Goal: Information Seeking & Learning: Learn about a topic

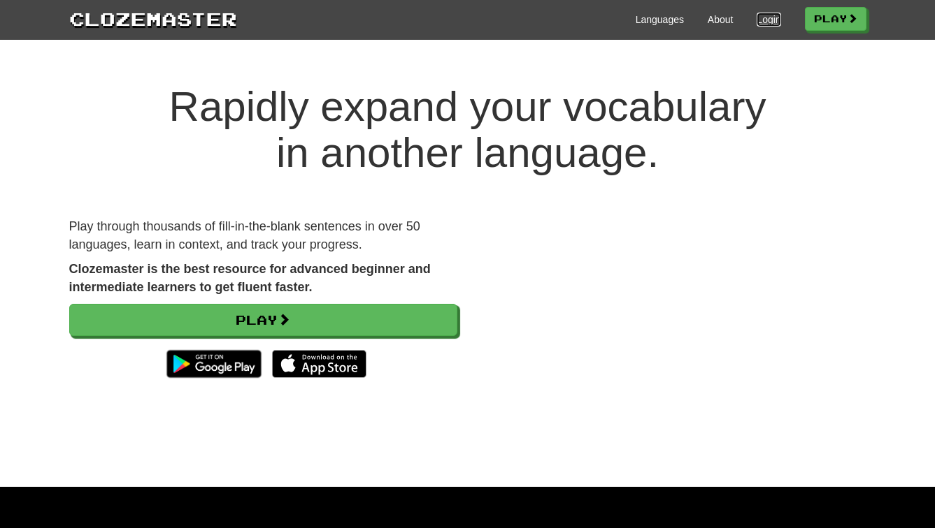
click at [770, 17] on link "Login" at bounding box center [768, 20] width 24 height 14
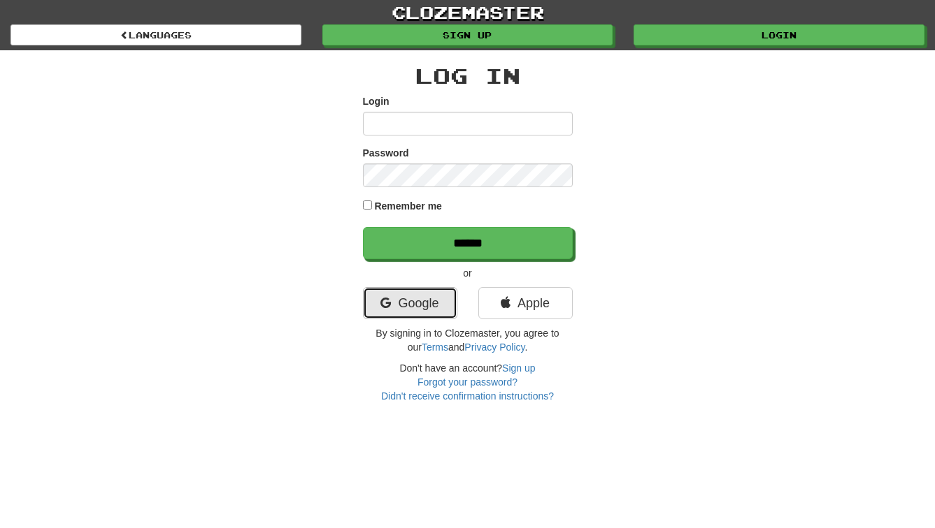
click at [408, 295] on link "Google" at bounding box center [410, 303] width 94 height 32
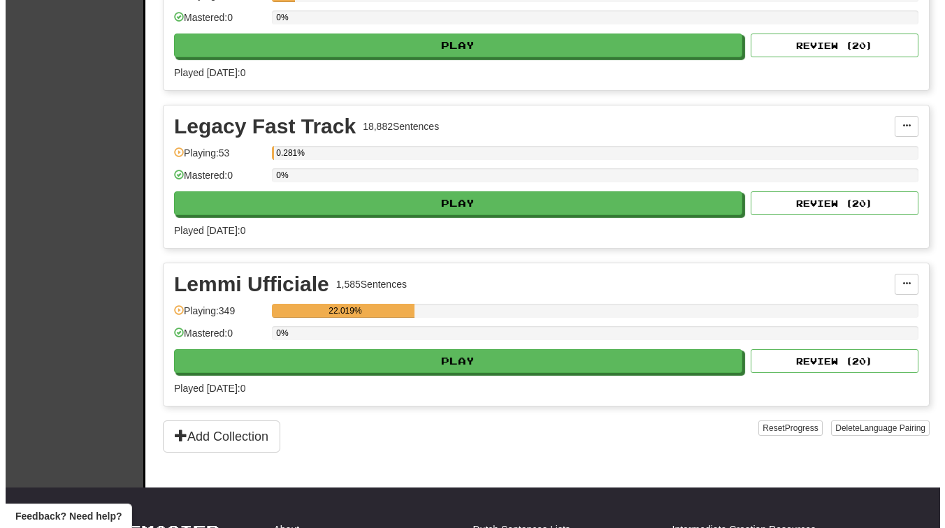
scroll to position [1335, 0]
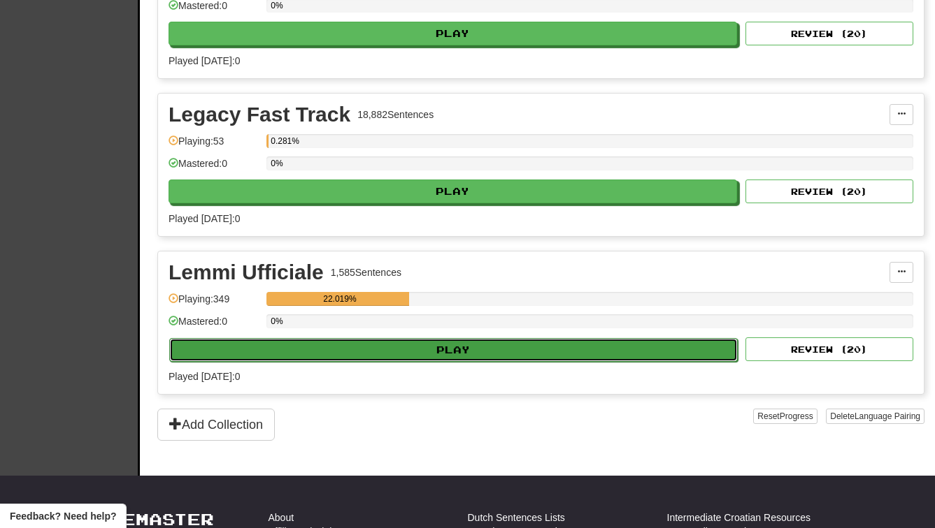
click at [439, 356] on button "Play" at bounding box center [453, 350] width 568 height 24
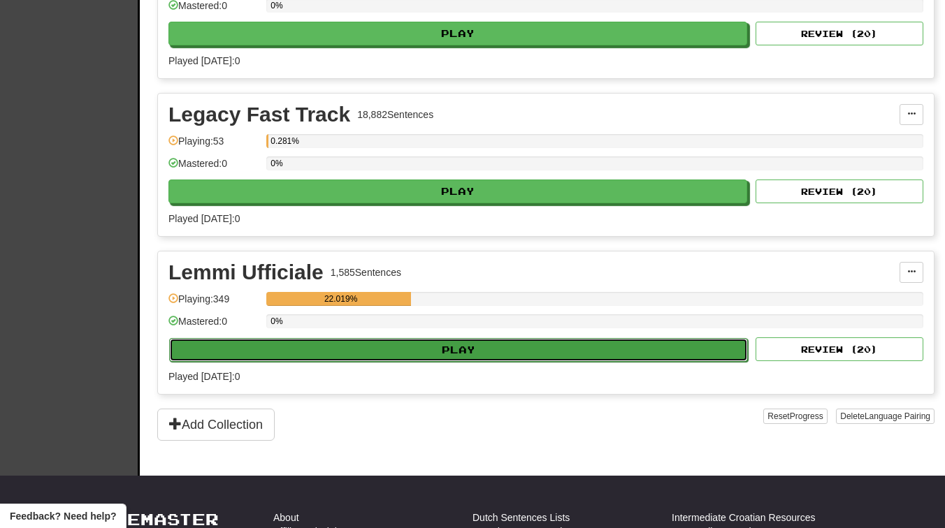
select select "**"
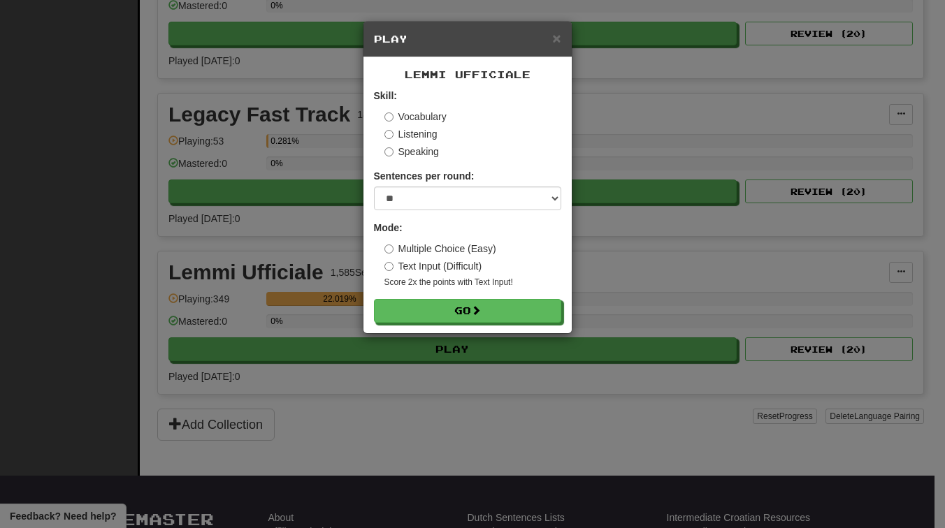
click at [396, 147] on label "Speaking" at bounding box center [411, 152] width 55 height 14
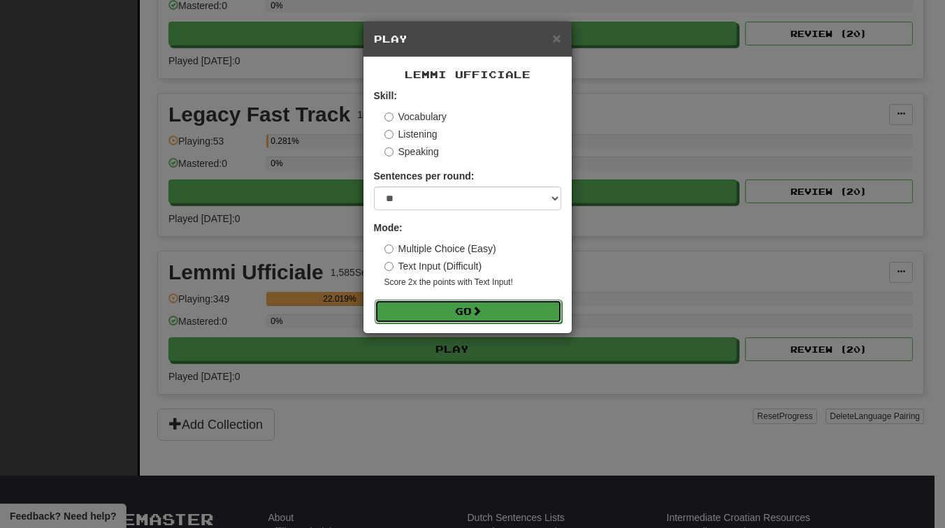
click at [415, 308] on button "Go" at bounding box center [468, 312] width 187 height 24
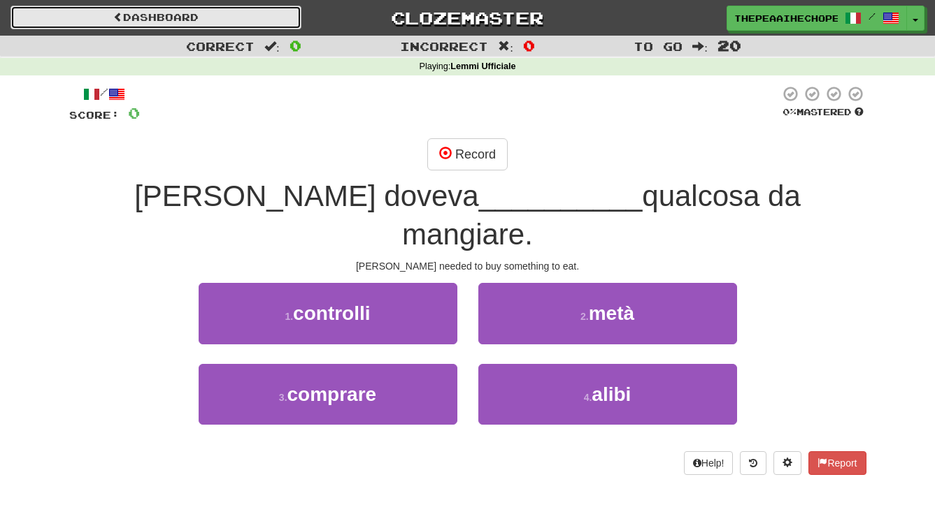
click at [108, 16] on link "Dashboard" at bounding box center [155, 18] width 291 height 24
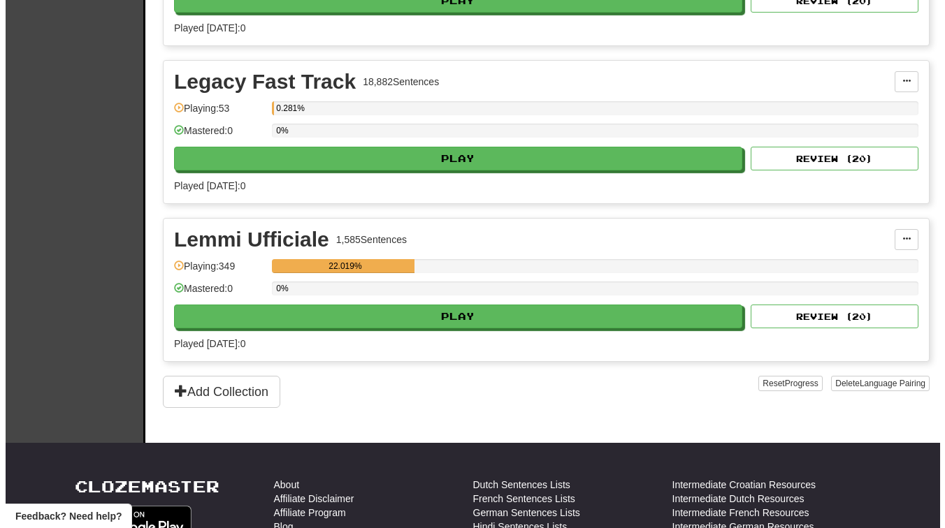
scroll to position [1309, 0]
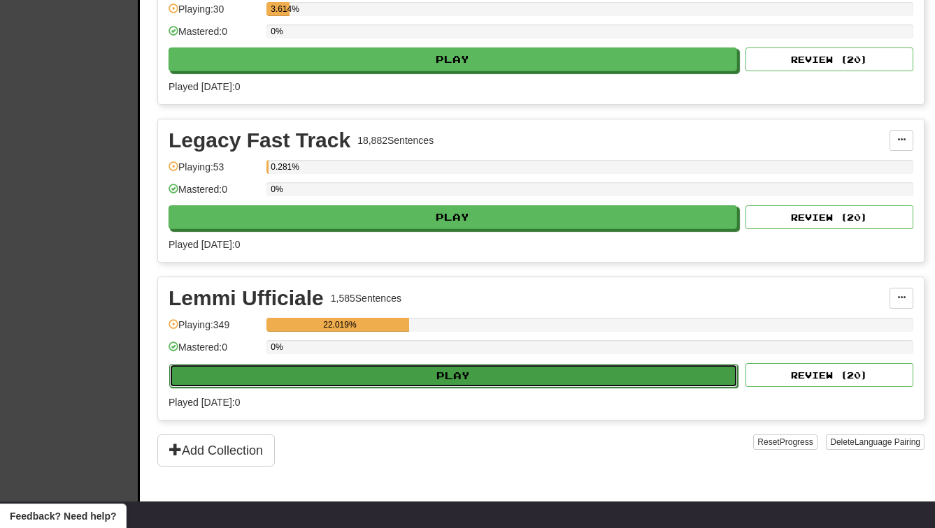
click at [392, 378] on button "Play" at bounding box center [453, 376] width 568 height 24
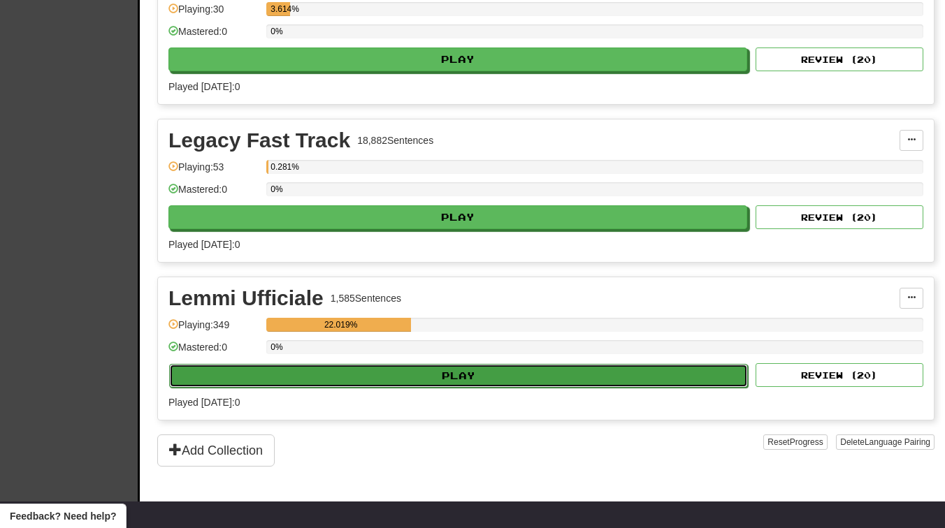
select select "**"
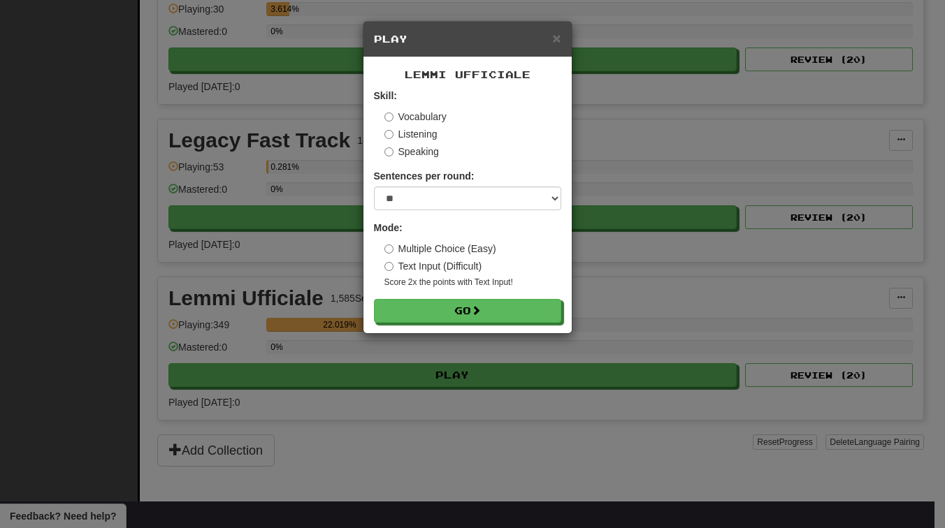
click at [399, 262] on label "Text Input (Difficult)" at bounding box center [433, 266] width 98 height 14
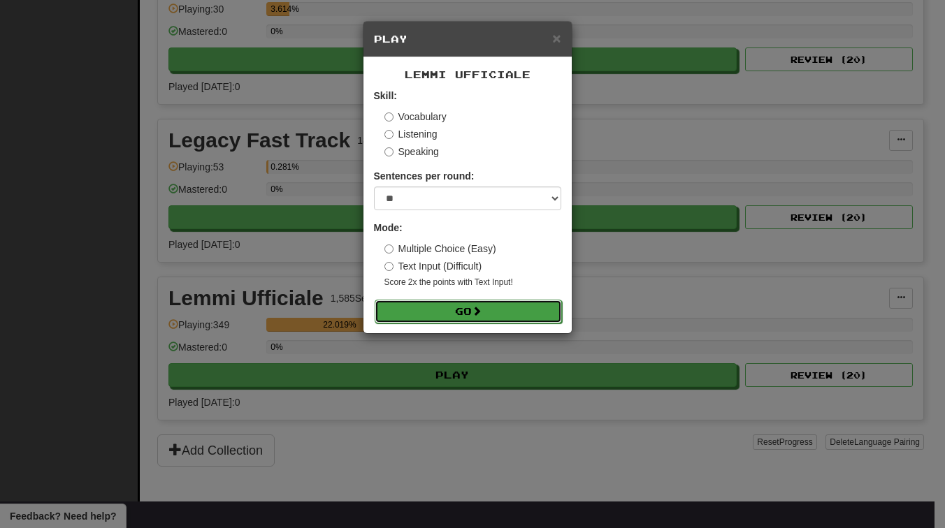
click at [436, 314] on button "Go" at bounding box center [468, 312] width 187 height 24
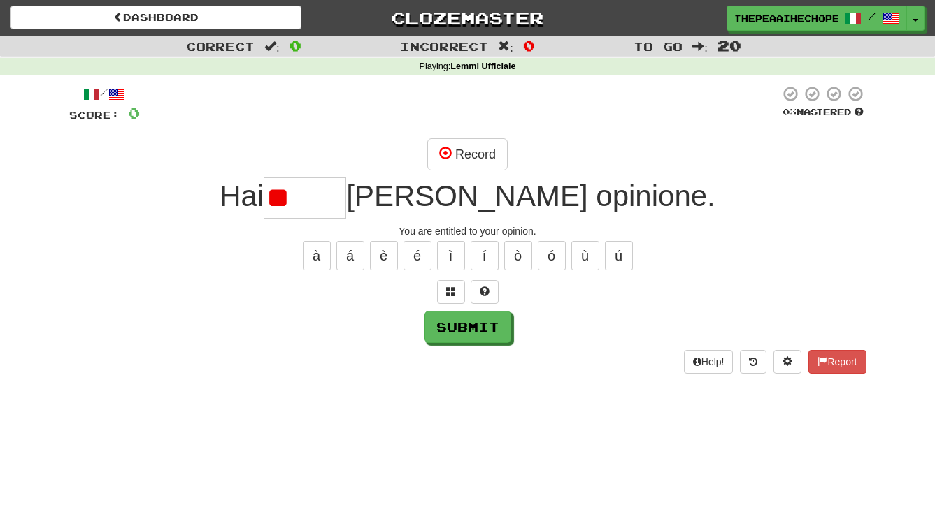
type input "*"
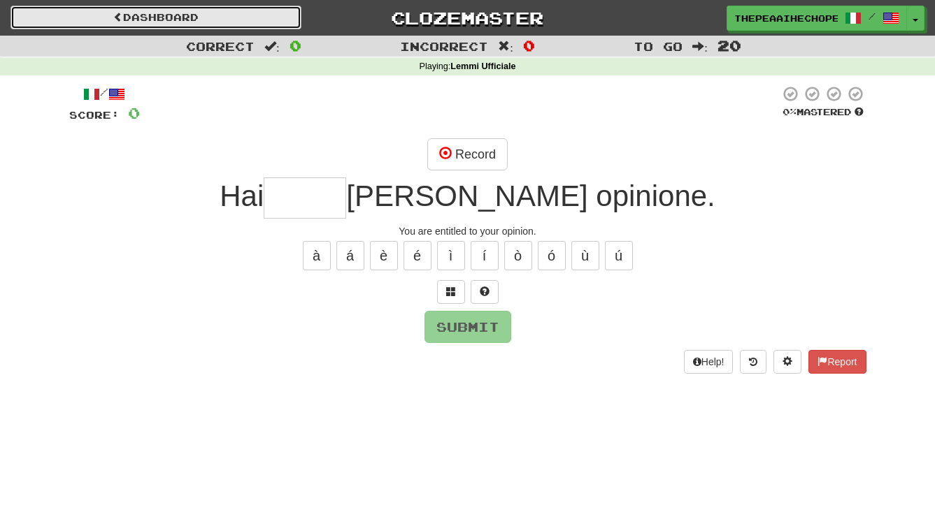
click at [218, 6] on link "Dashboard" at bounding box center [155, 18] width 291 height 24
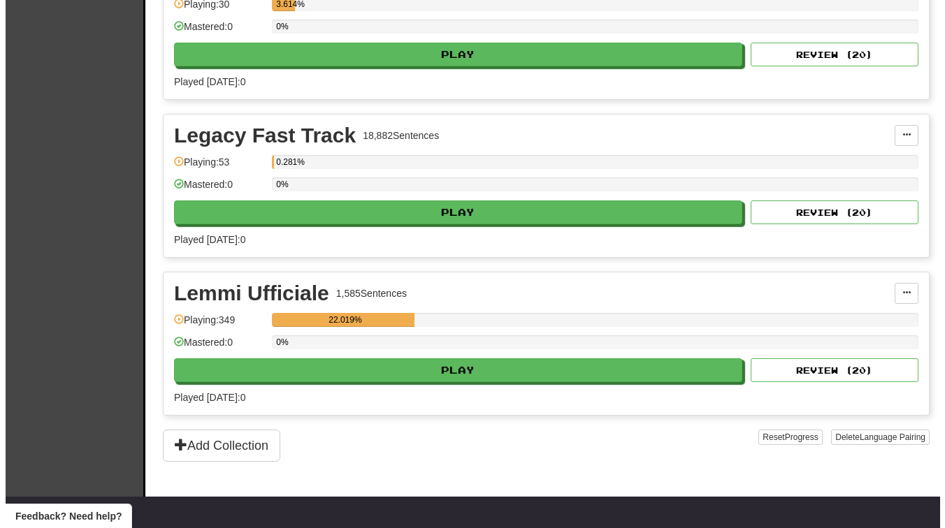
scroll to position [1326, 0]
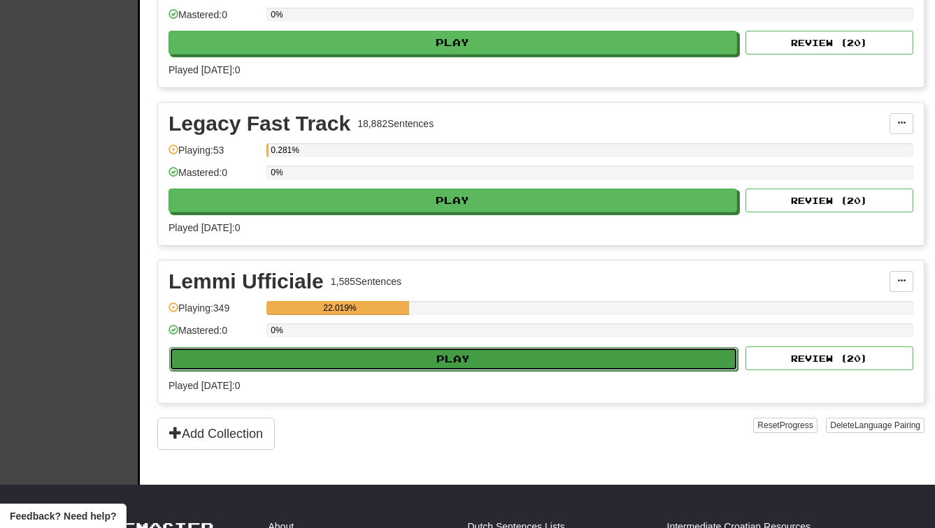
click at [366, 366] on button "Play" at bounding box center [453, 359] width 568 height 24
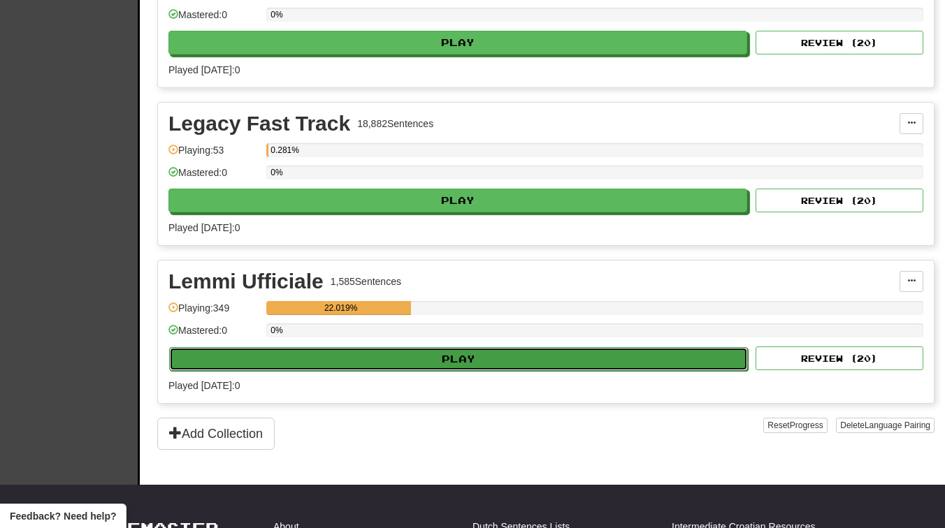
select select "**"
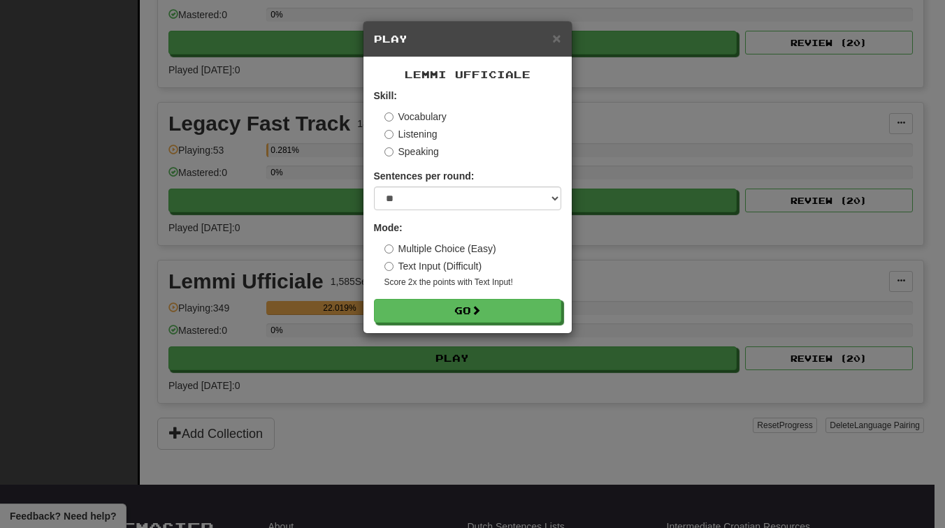
click at [398, 247] on label "Multiple Choice (Easy)" at bounding box center [440, 249] width 112 height 14
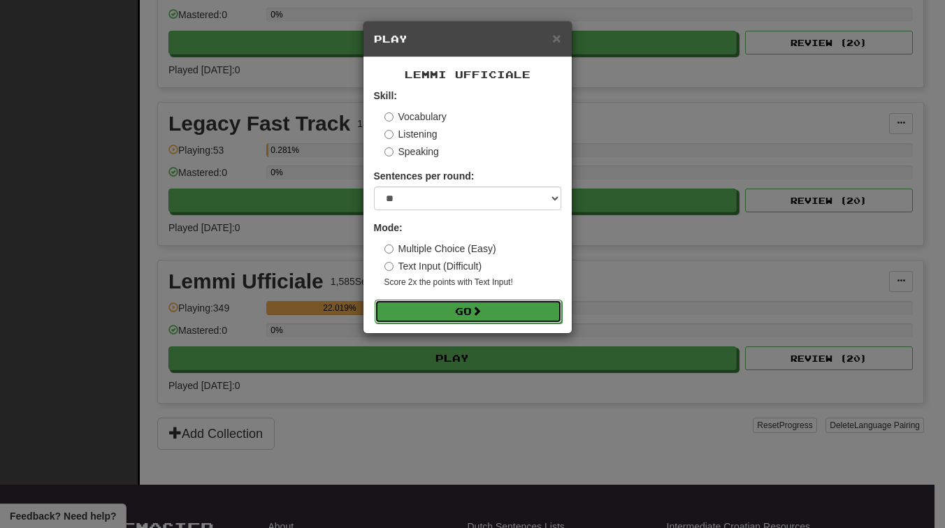
click at [419, 307] on button "Go" at bounding box center [468, 312] width 187 height 24
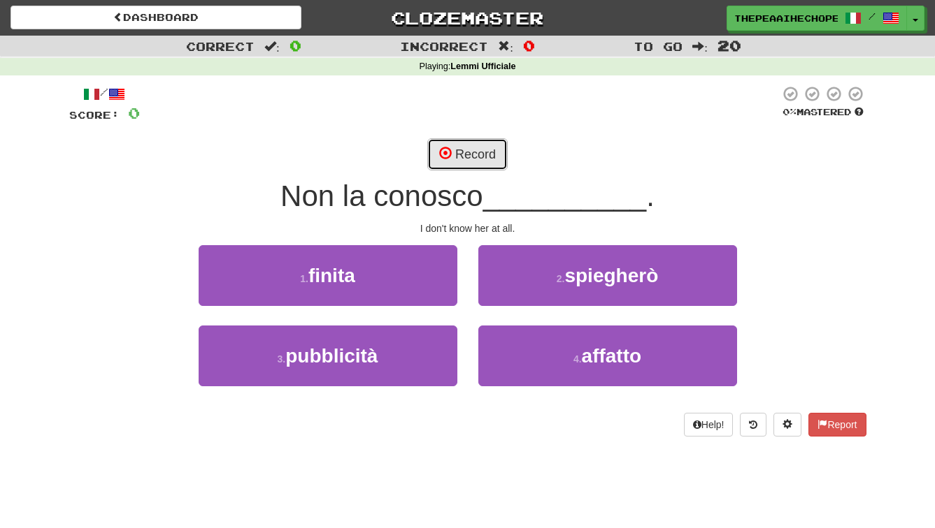
click at [449, 167] on button "Record" at bounding box center [467, 154] width 80 height 32
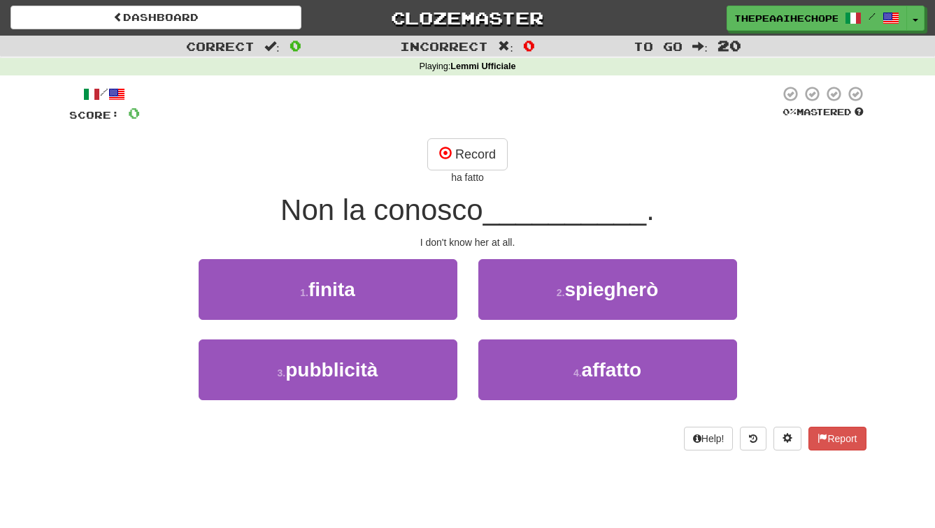
click at [509, 224] on span "__________" at bounding box center [565, 210] width 164 height 33
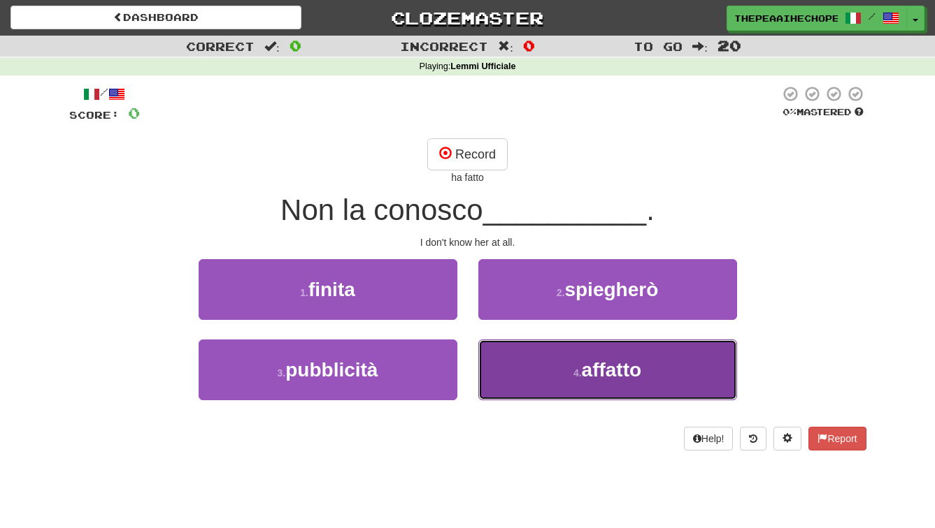
click at [527, 355] on button "4 . affatto" at bounding box center [607, 370] width 259 height 61
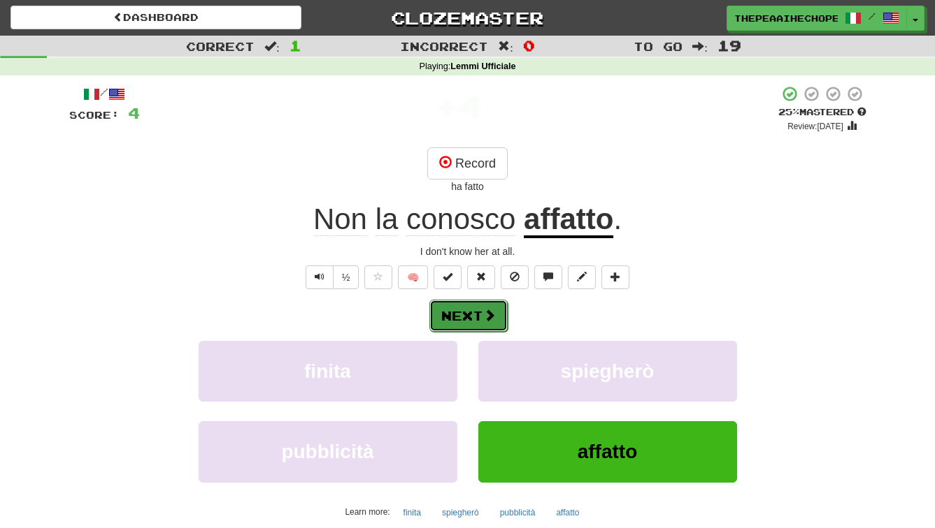
click at [489, 310] on span at bounding box center [489, 315] width 13 height 13
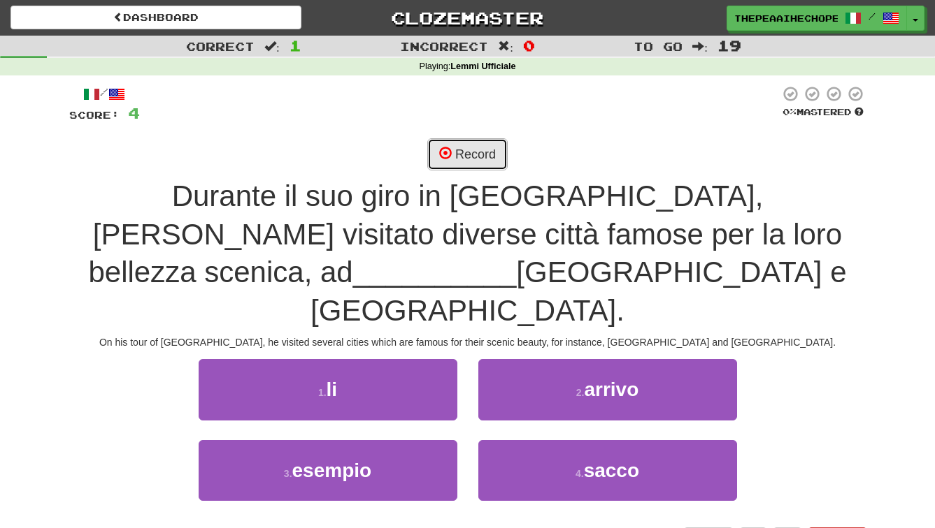
click at [501, 154] on button "Record" at bounding box center [467, 154] width 80 height 32
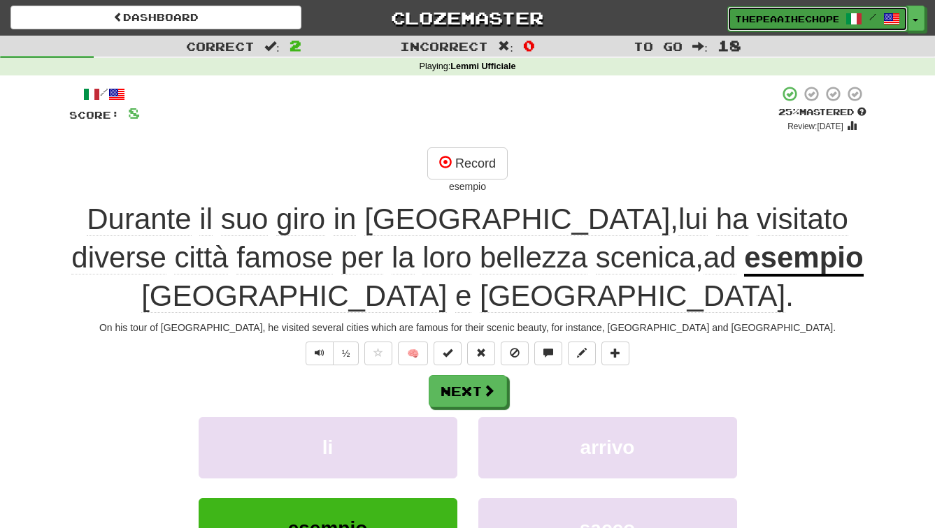
click at [811, 7] on link "thepeaaihechopearmvmnt.ave /" at bounding box center [817, 18] width 180 height 25
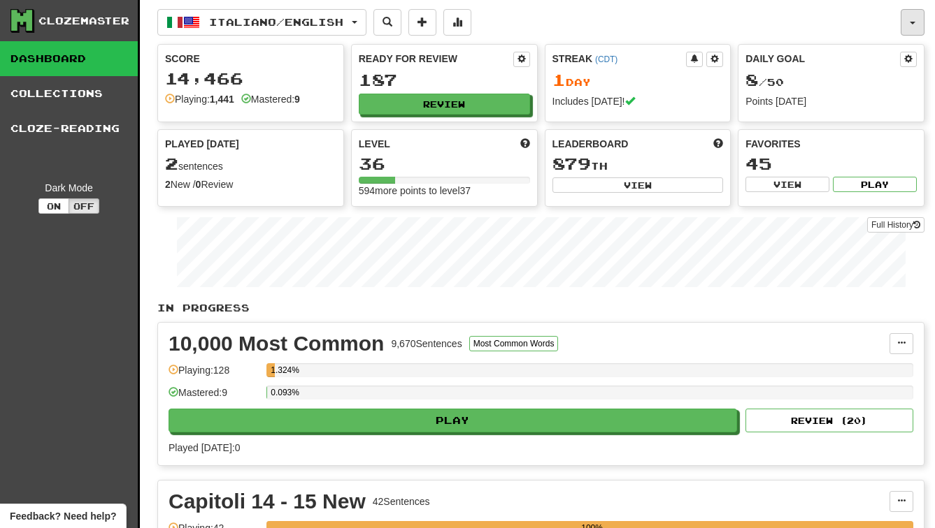
click at [914, 27] on button "button" at bounding box center [912, 22] width 24 height 27
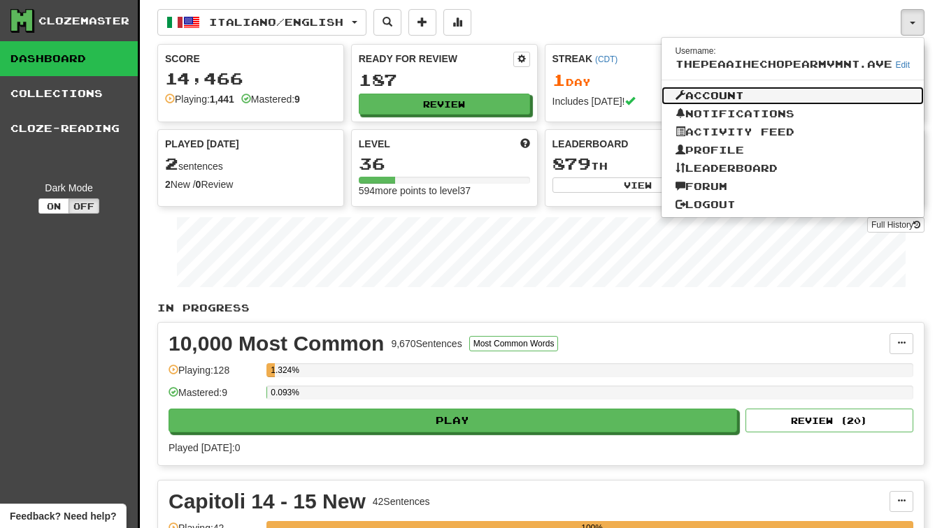
click at [850, 100] on link "Account" at bounding box center [792, 96] width 263 height 18
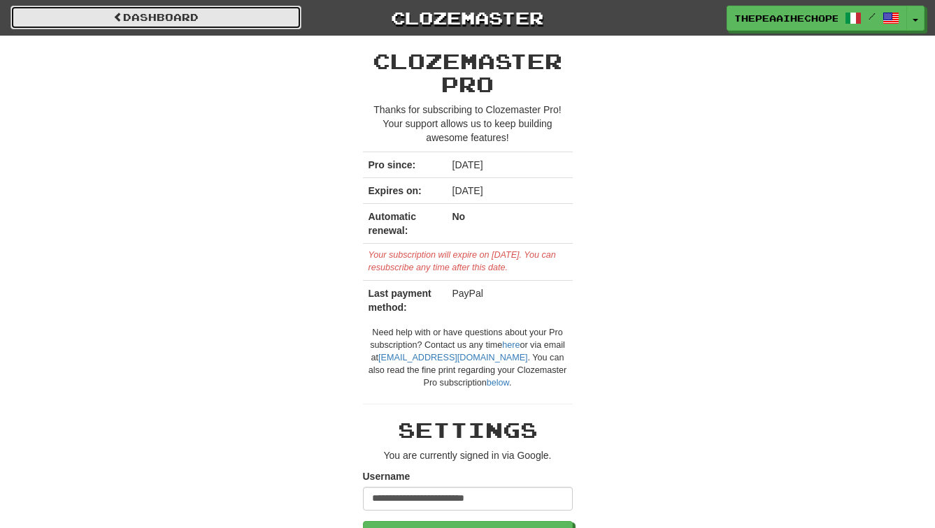
click at [188, 21] on link "Dashboard" at bounding box center [155, 18] width 291 height 24
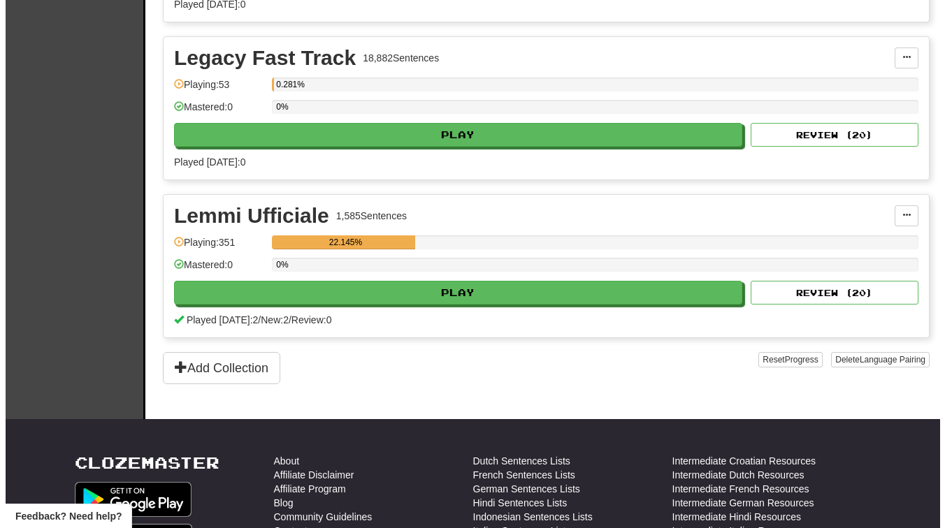
scroll to position [1387, 0]
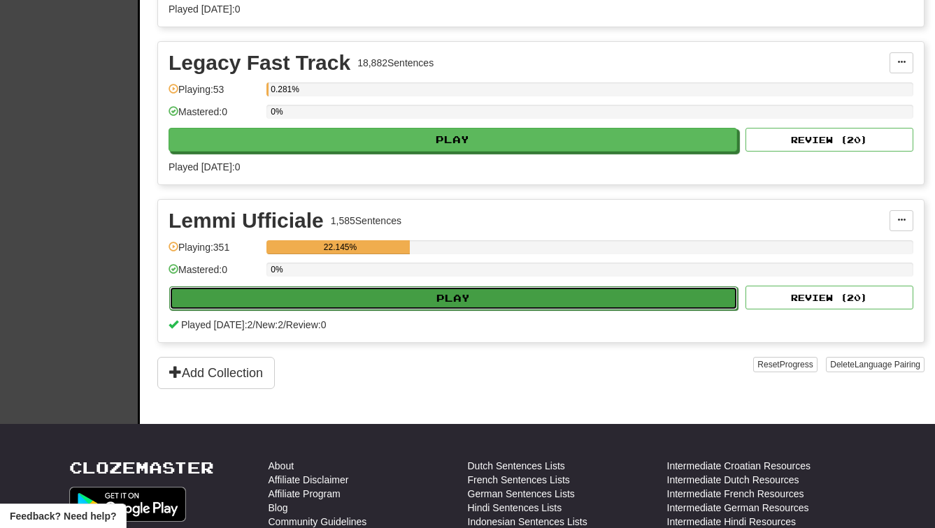
click at [286, 304] on button "Play" at bounding box center [453, 299] width 568 height 24
select select "**"
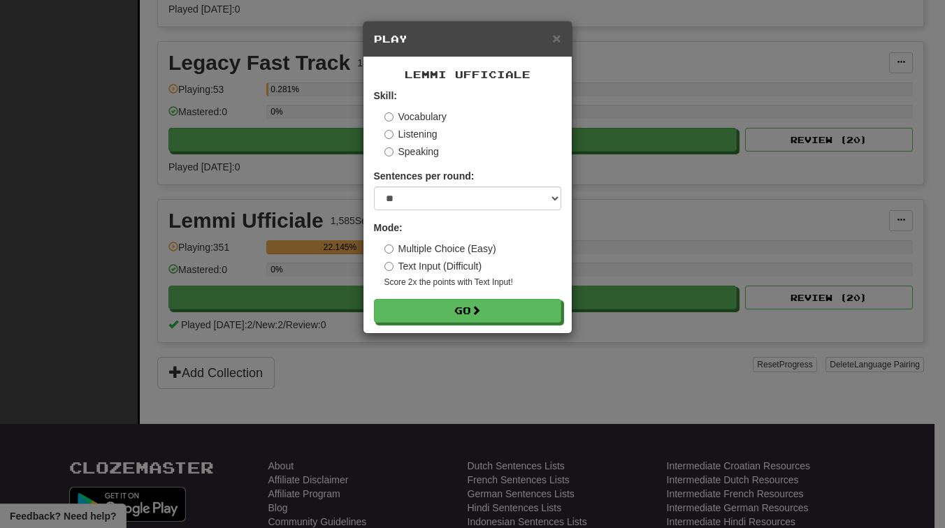
click at [387, 343] on div "× Play Lemmi Ufficiale Skill: Vocabulary Listening Speaking Sentences per round…" at bounding box center [472, 264] width 945 height 528
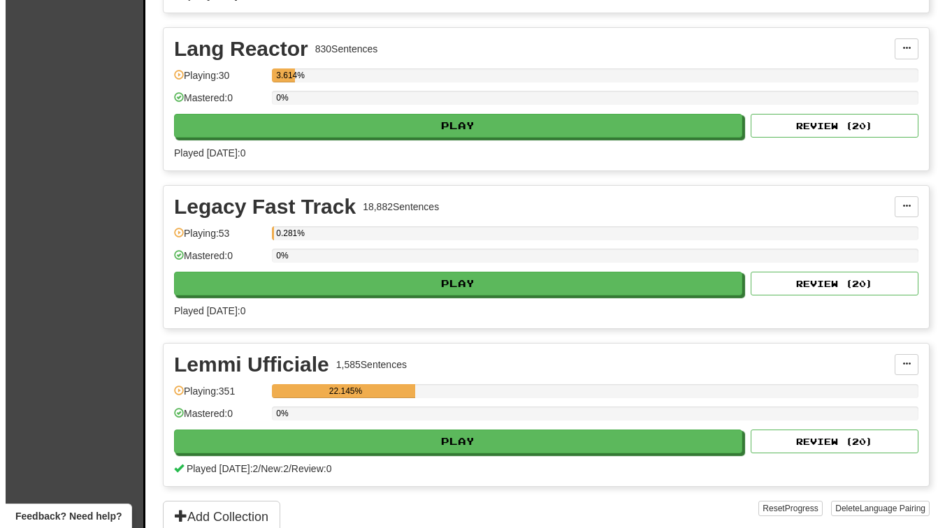
scroll to position [1194, 0]
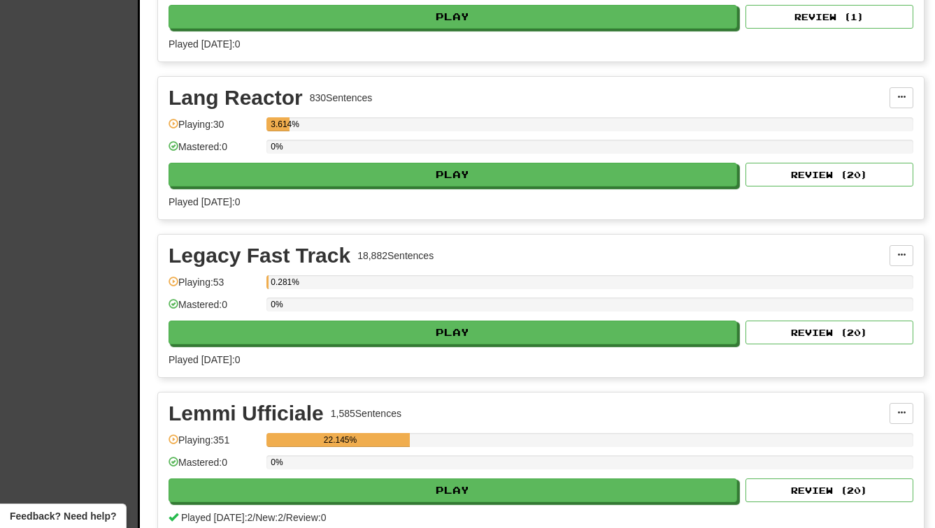
click at [451, 358] on div "Played today: 0" at bounding box center [540, 360] width 744 height 14
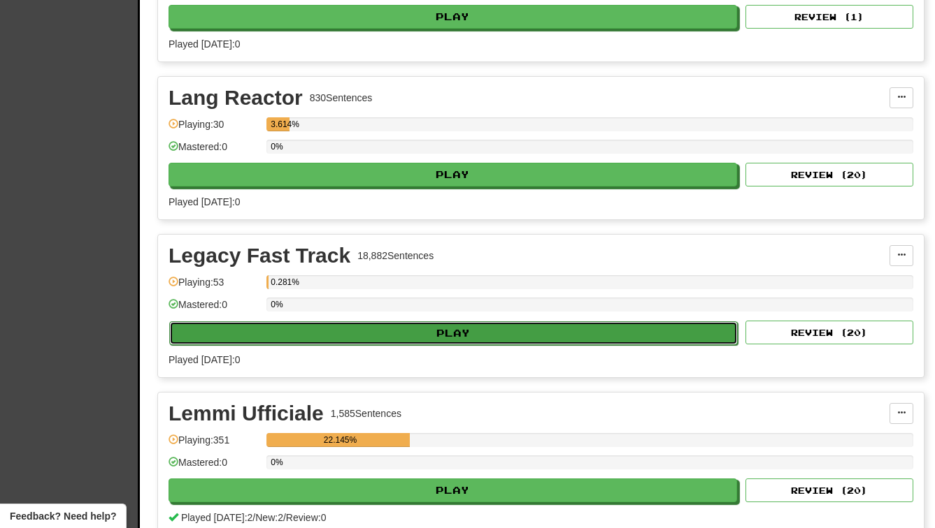
click at [443, 344] on button "Play" at bounding box center [453, 334] width 568 height 24
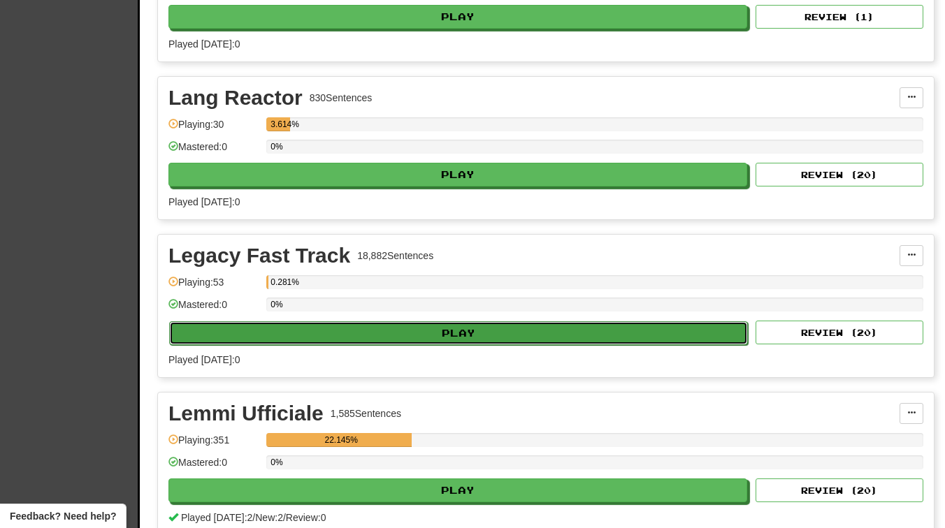
select select "**"
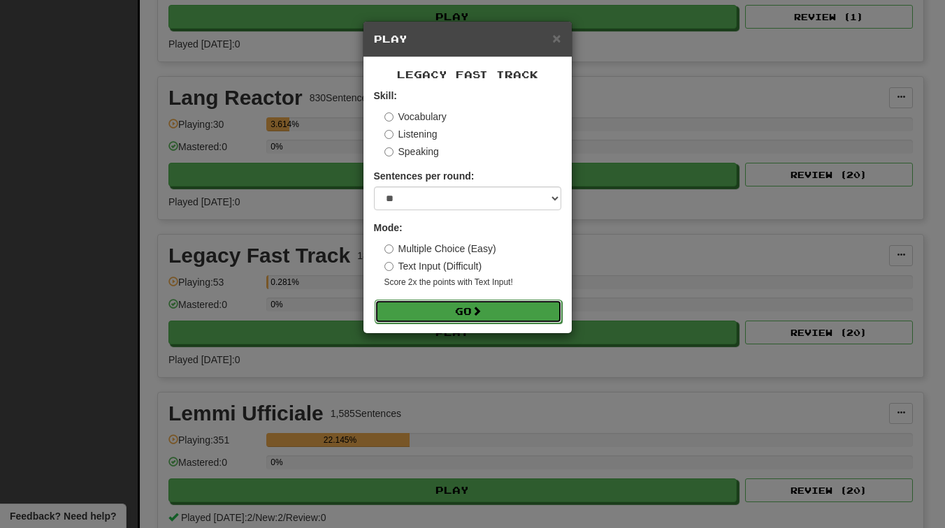
click at [445, 315] on button "Go" at bounding box center [468, 312] width 187 height 24
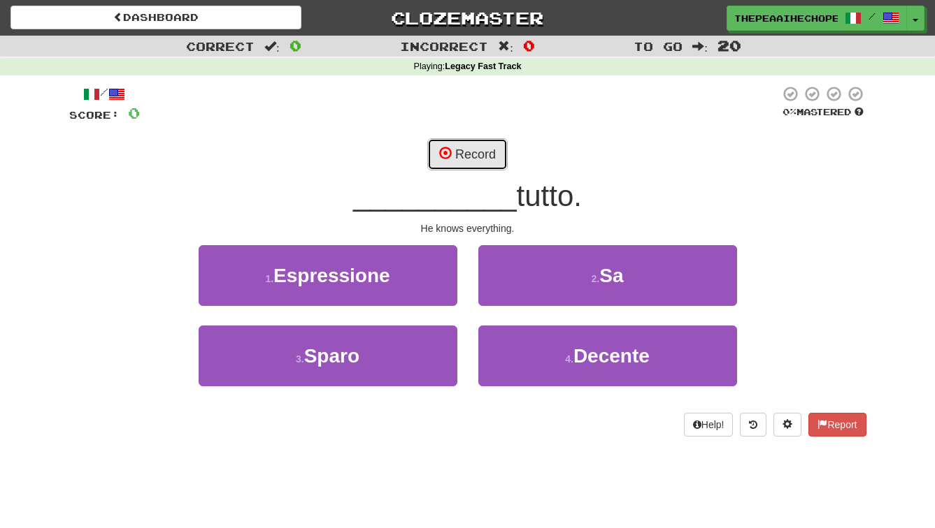
click at [438, 161] on button "Record" at bounding box center [467, 154] width 80 height 32
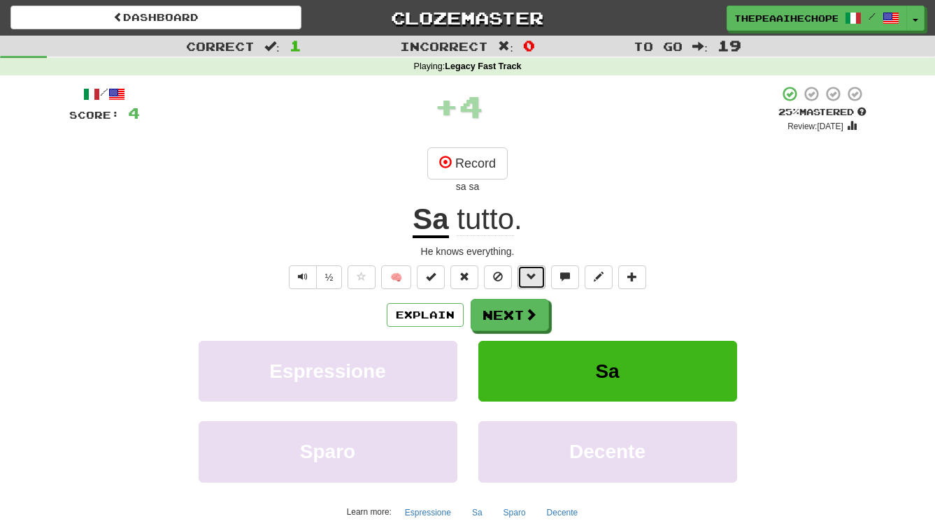
click at [538, 277] on button at bounding box center [531, 278] width 28 height 24
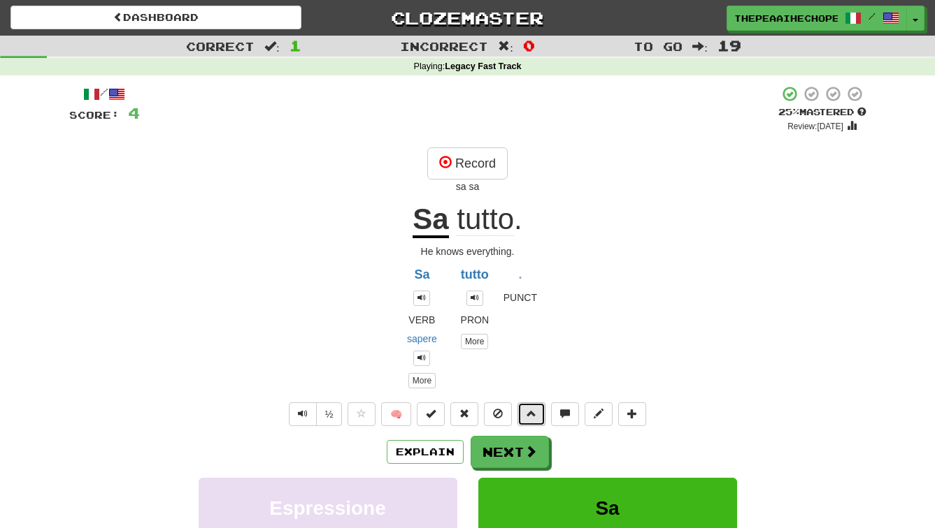
click at [527, 411] on span at bounding box center [531, 414] width 10 height 10
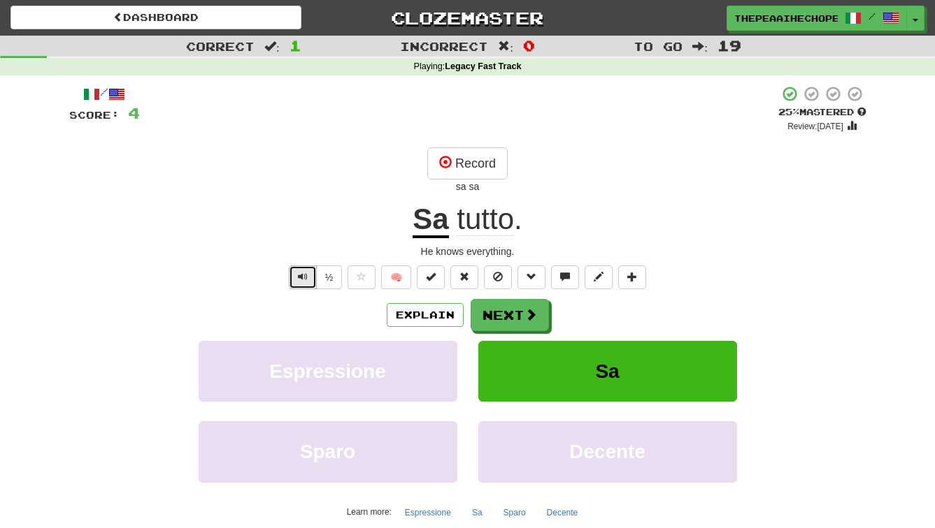
click at [307, 281] on span "Text-to-speech controls" at bounding box center [303, 277] width 10 height 10
click at [483, 313] on button "Next" at bounding box center [510, 316] width 78 height 32
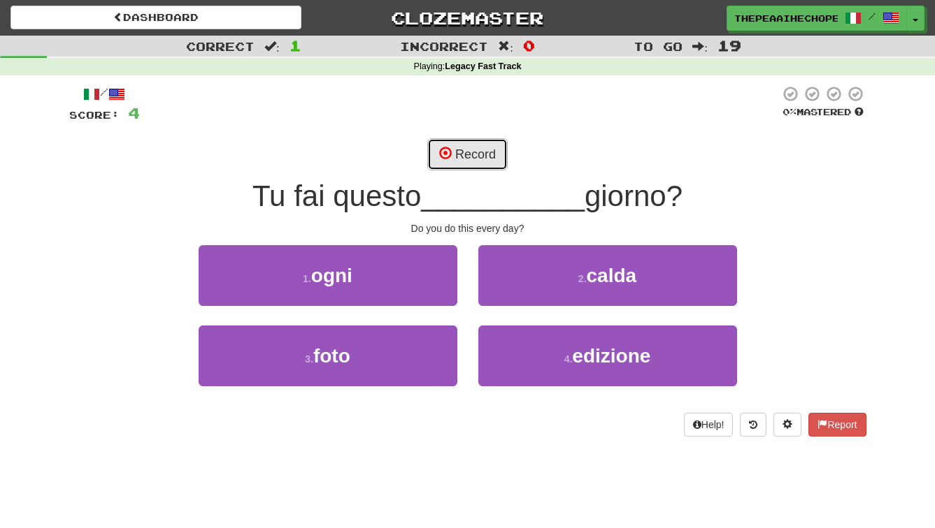
click at [452, 154] on button "Record" at bounding box center [467, 154] width 80 height 32
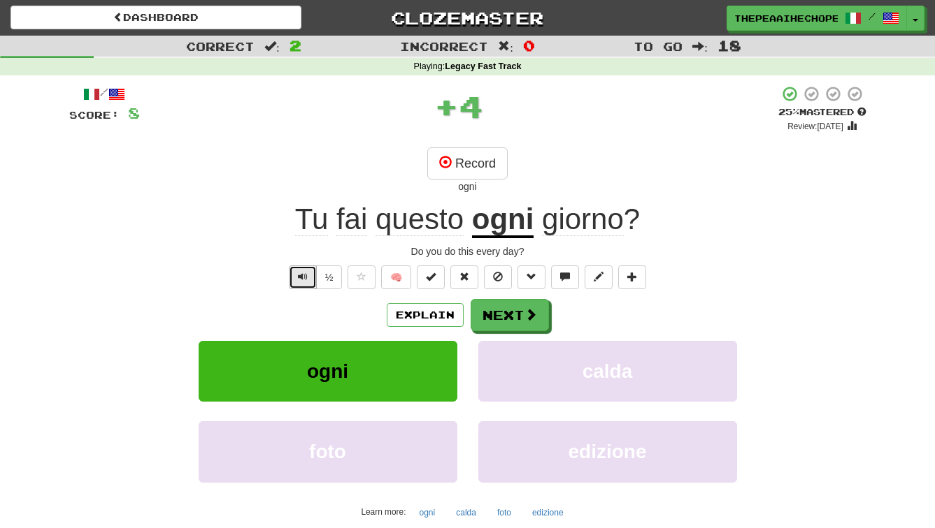
click at [314, 280] on button "Text-to-speech controls" at bounding box center [303, 278] width 28 height 24
click at [630, 282] on span at bounding box center [632, 277] width 10 height 10
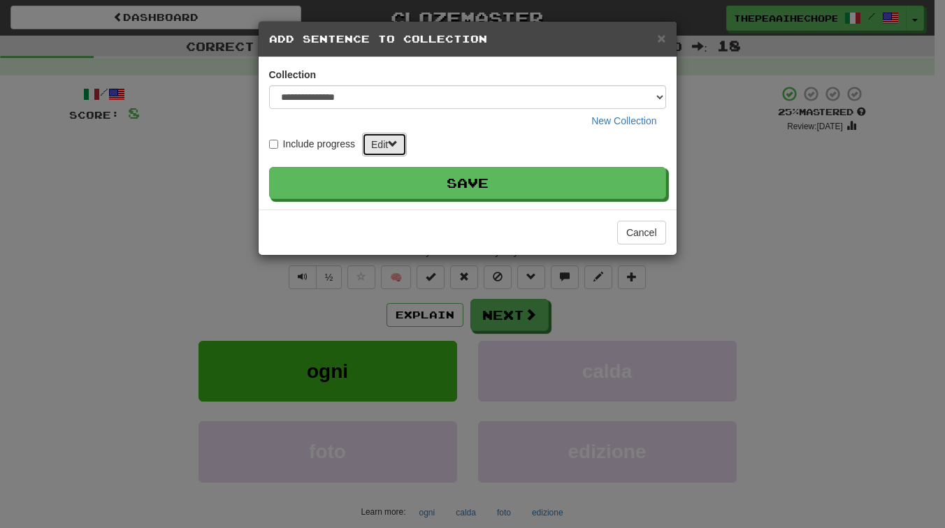
click at [401, 143] on button "Edit" at bounding box center [384, 145] width 45 height 24
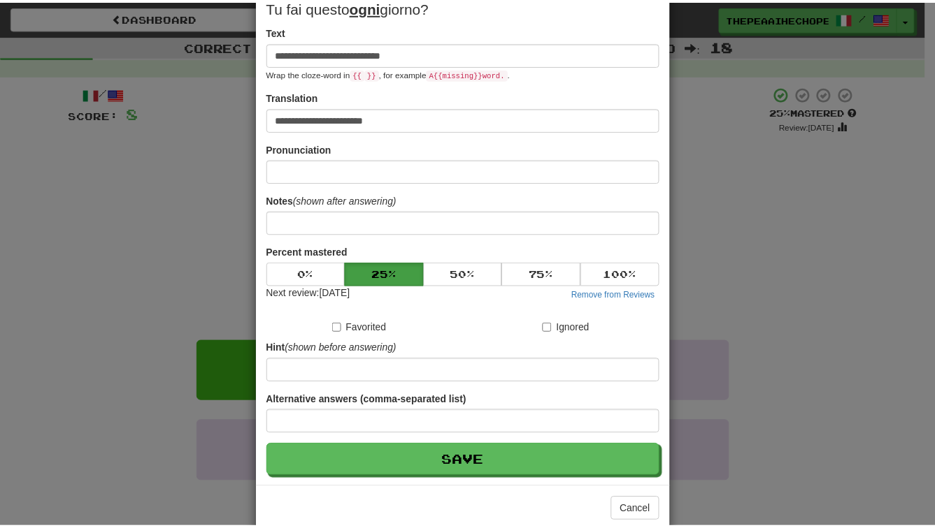
scroll to position [215, 0]
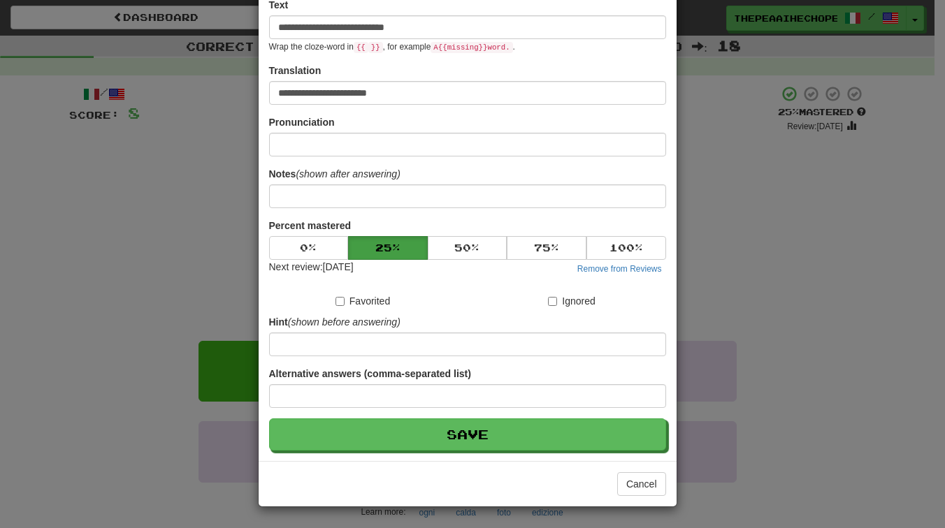
click at [210, 222] on div "**********" at bounding box center [472, 264] width 945 height 528
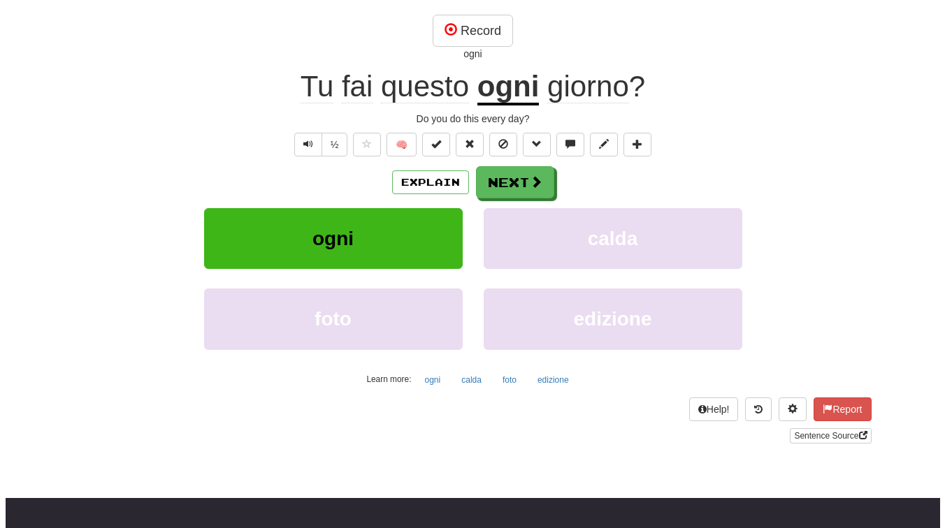
scroll to position [112, 0]
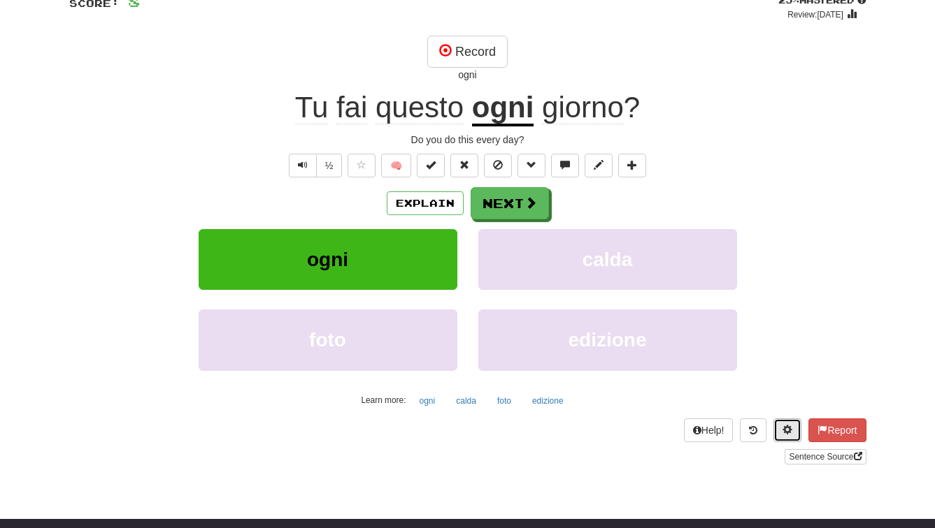
click at [785, 434] on span at bounding box center [787, 430] width 10 height 10
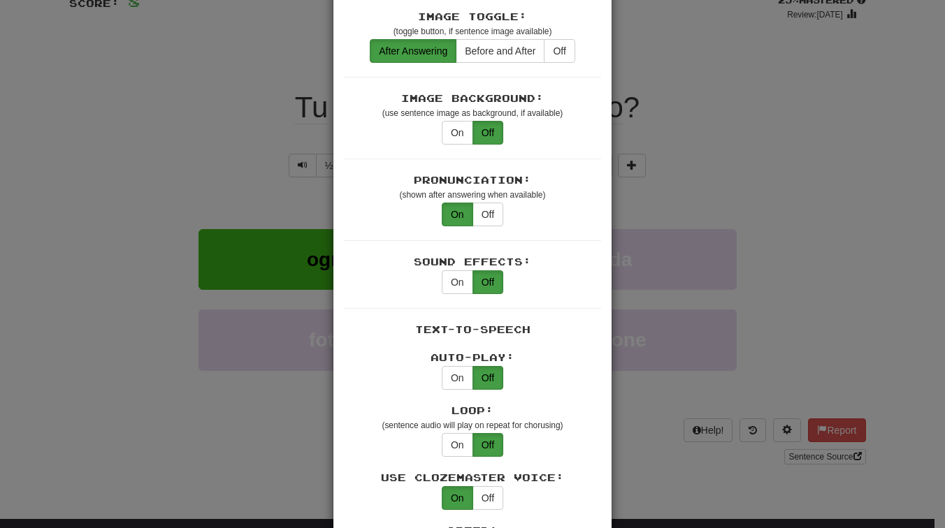
scroll to position [318, 0]
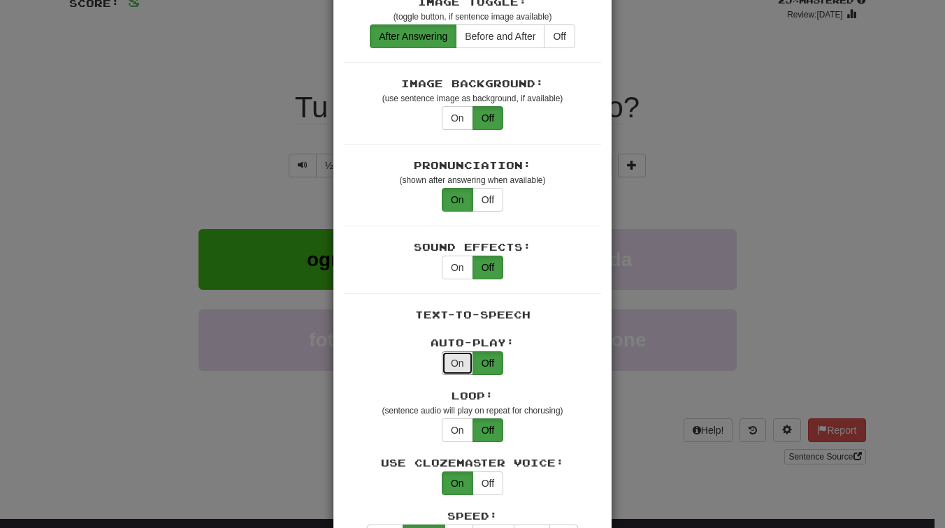
click at [451, 352] on button "On" at bounding box center [457, 364] width 31 height 24
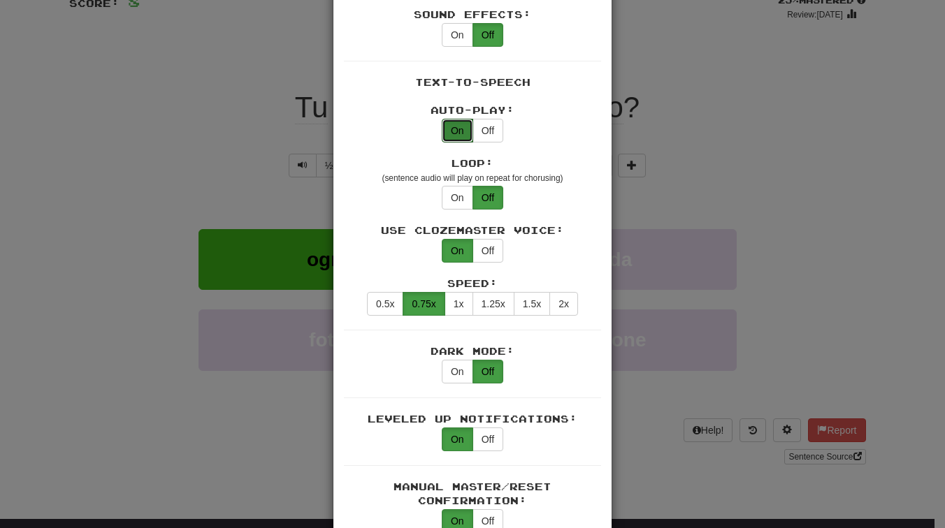
scroll to position [532, 0]
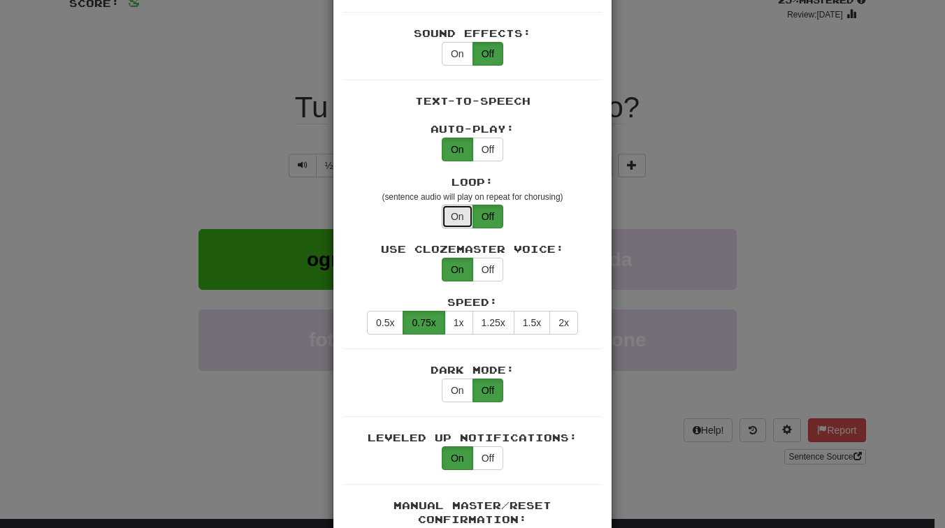
click at [459, 208] on button "On" at bounding box center [457, 217] width 31 height 24
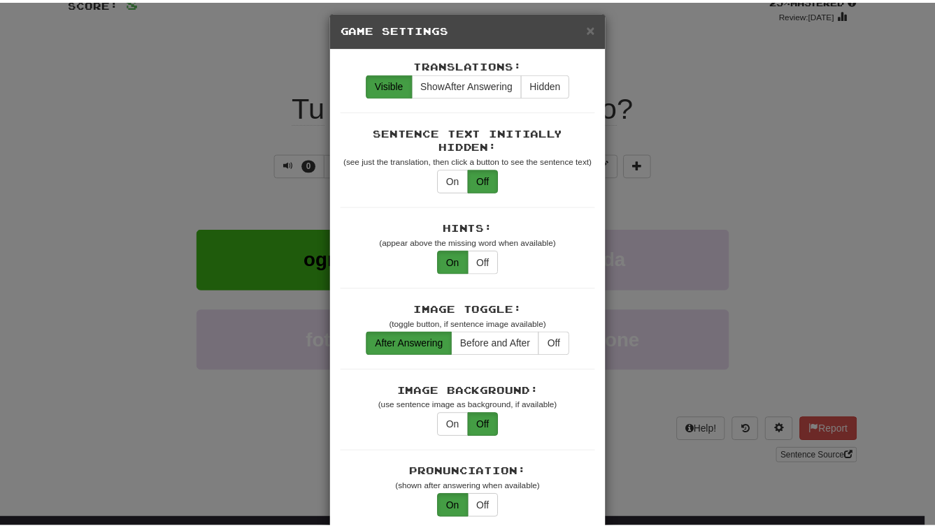
scroll to position [0, 0]
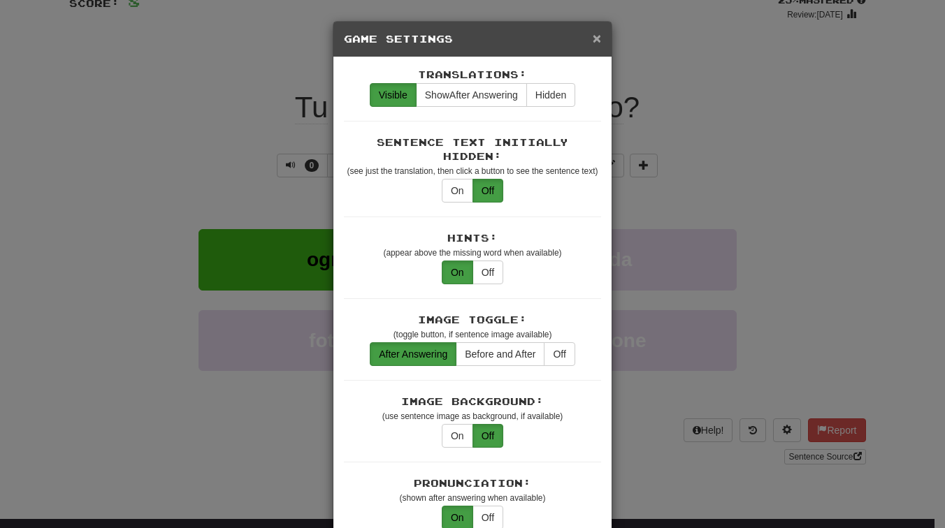
click at [593, 30] on span "×" at bounding box center [597, 38] width 8 height 16
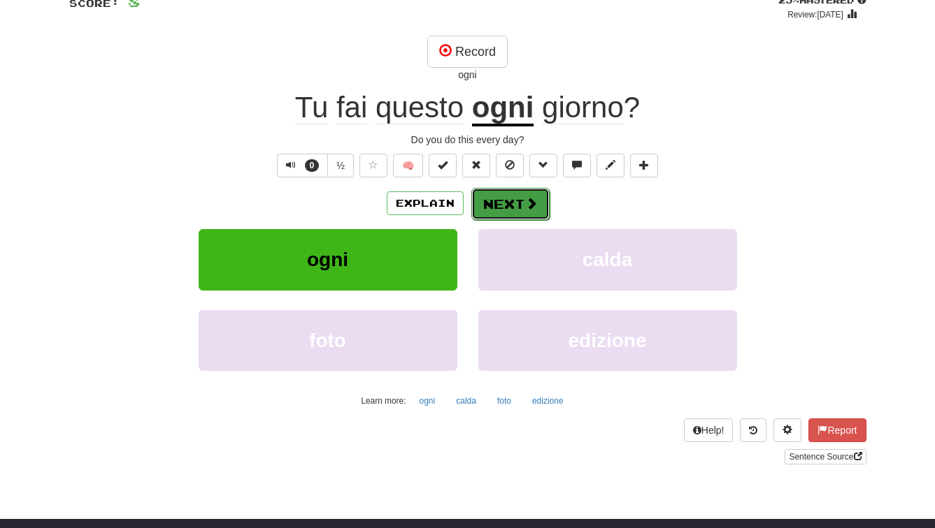
click at [517, 201] on button "Next" at bounding box center [510, 204] width 78 height 32
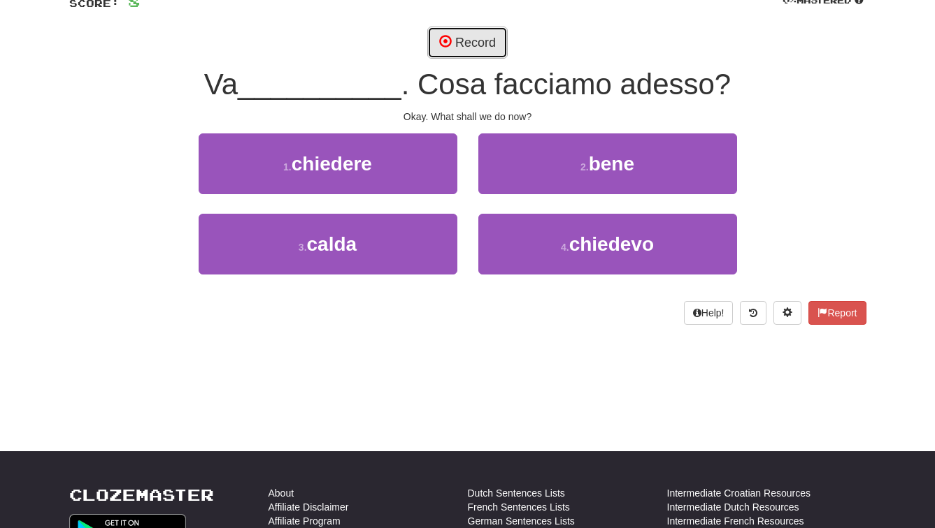
click at [440, 43] on span at bounding box center [445, 41] width 13 height 13
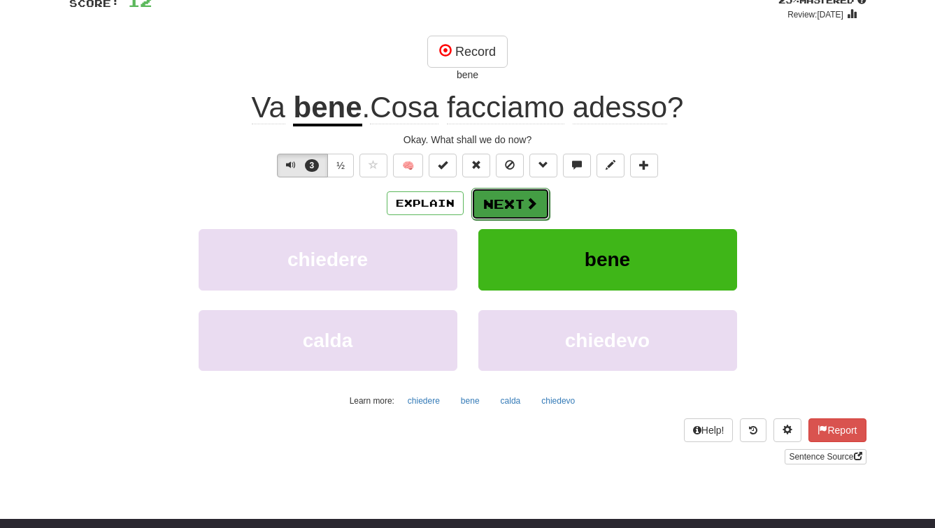
click at [503, 200] on button "Next" at bounding box center [510, 204] width 78 height 32
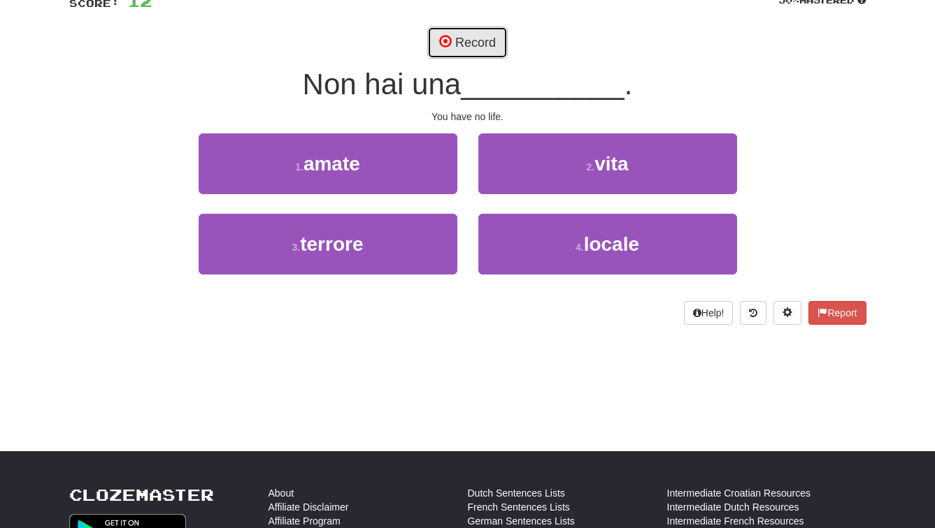
click at [468, 30] on button "Record" at bounding box center [467, 43] width 80 height 32
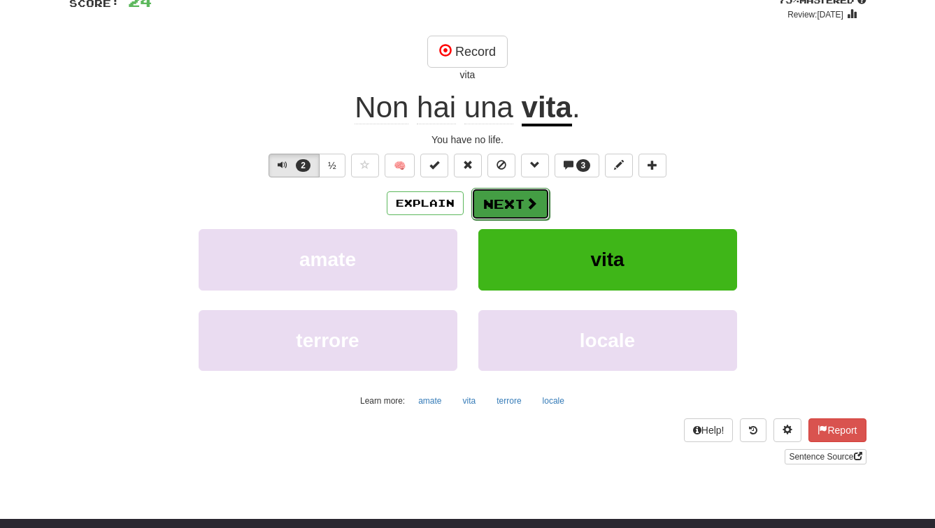
click at [513, 208] on button "Next" at bounding box center [510, 204] width 78 height 32
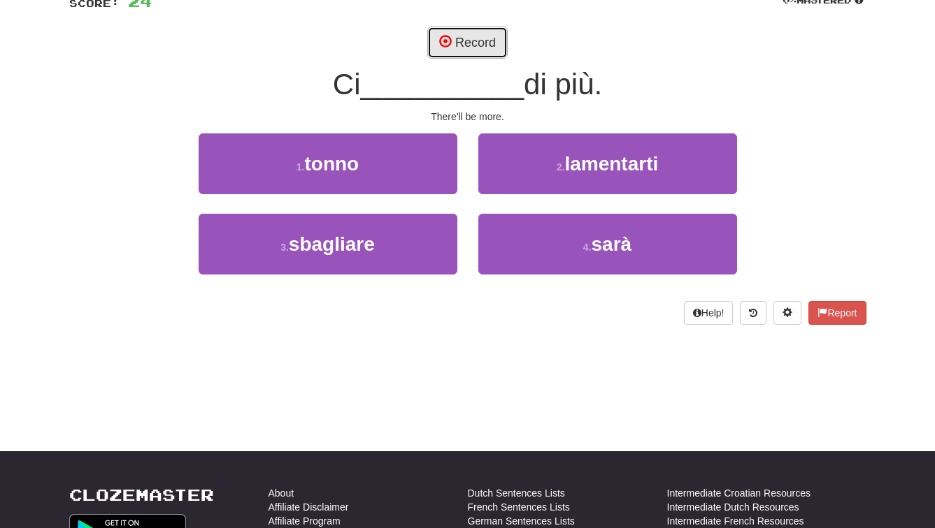
click at [455, 34] on button "Record" at bounding box center [467, 43] width 80 height 32
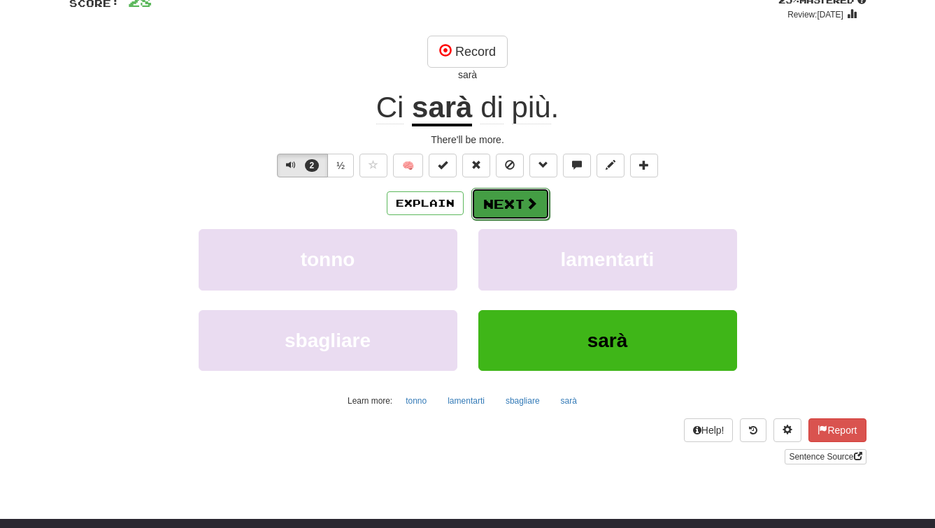
click at [496, 201] on button "Next" at bounding box center [510, 204] width 78 height 32
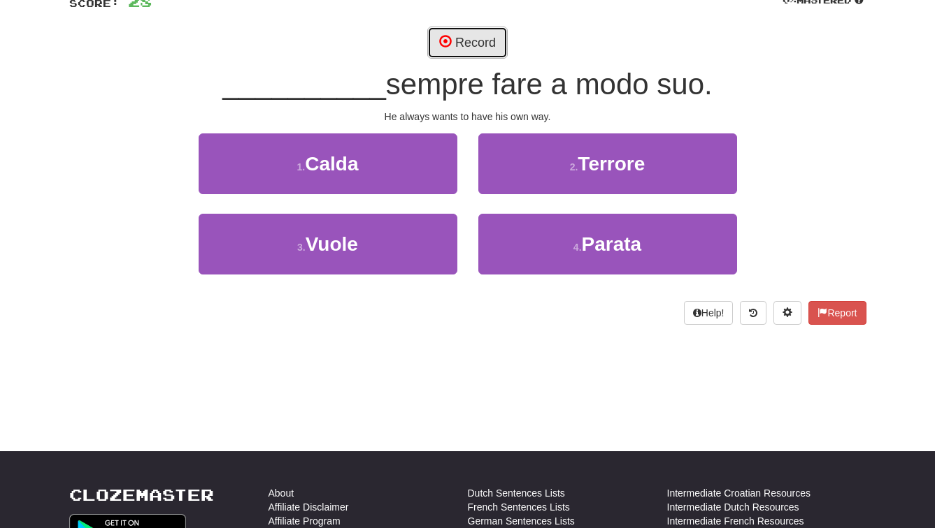
click at [449, 49] on button "Record" at bounding box center [467, 43] width 80 height 32
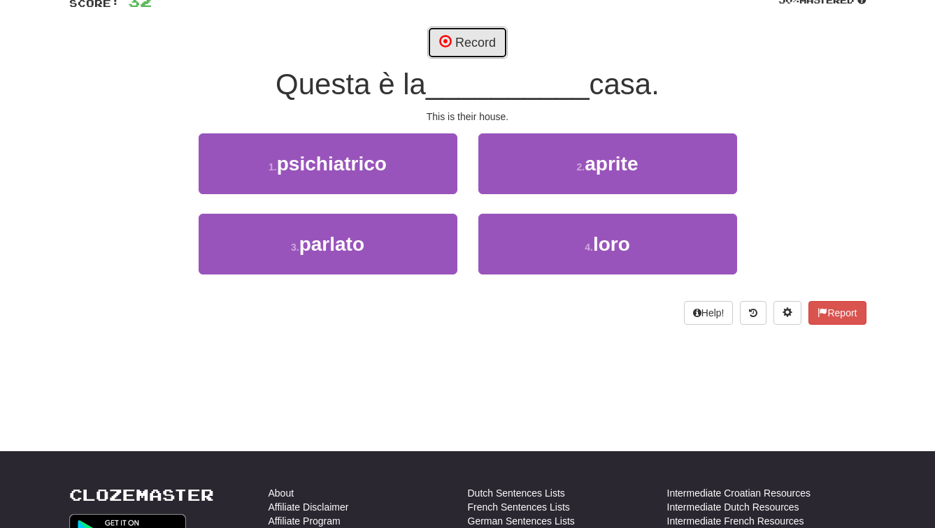
click at [462, 56] on button "Record" at bounding box center [467, 43] width 80 height 32
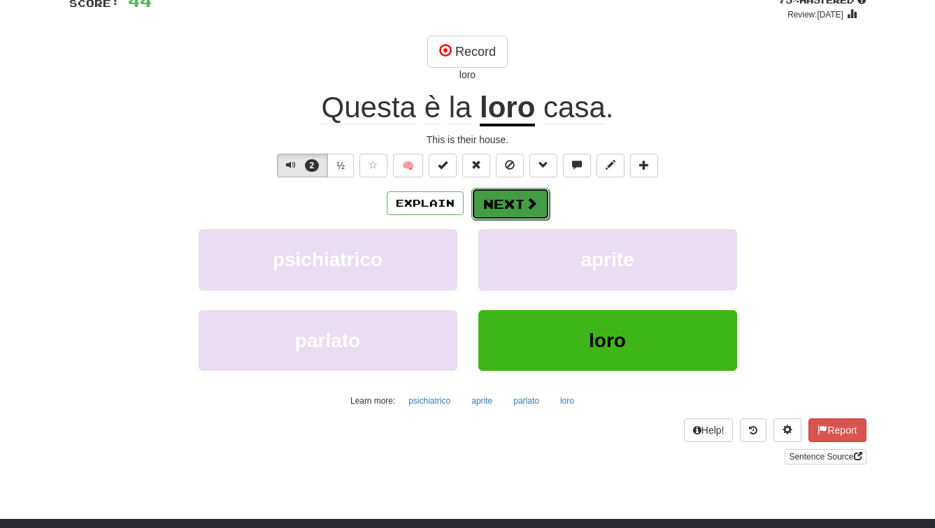
click at [505, 215] on button "Next" at bounding box center [510, 204] width 78 height 32
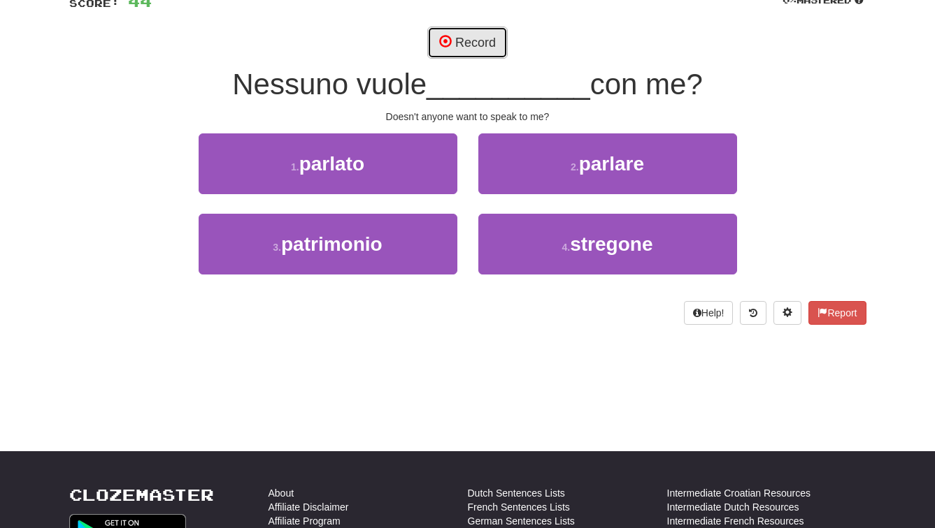
click at [455, 38] on button "Record" at bounding box center [467, 43] width 80 height 32
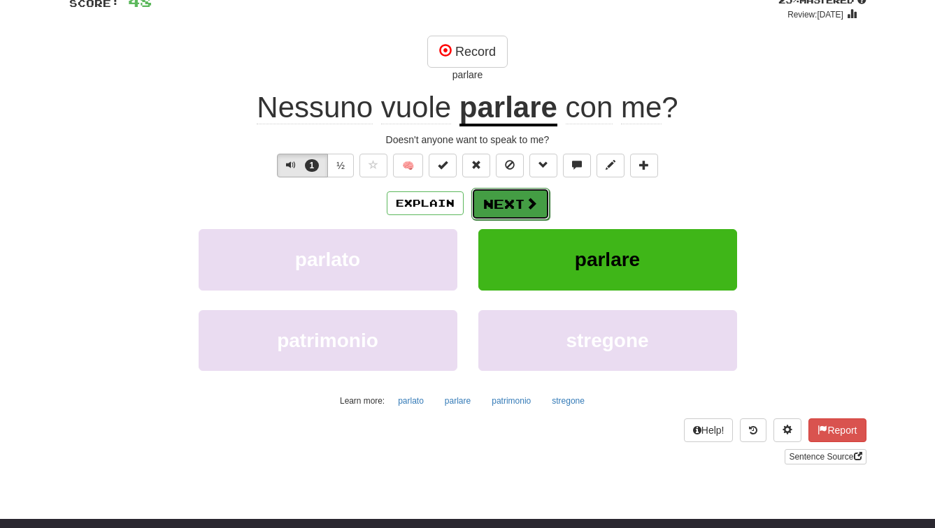
click at [497, 192] on button "Next" at bounding box center [510, 204] width 78 height 32
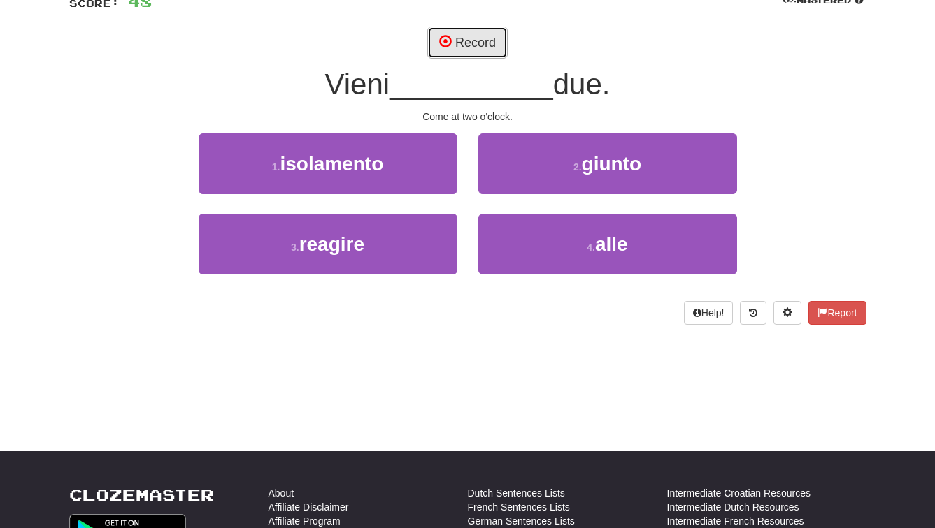
click at [457, 37] on button "Record" at bounding box center [467, 43] width 80 height 32
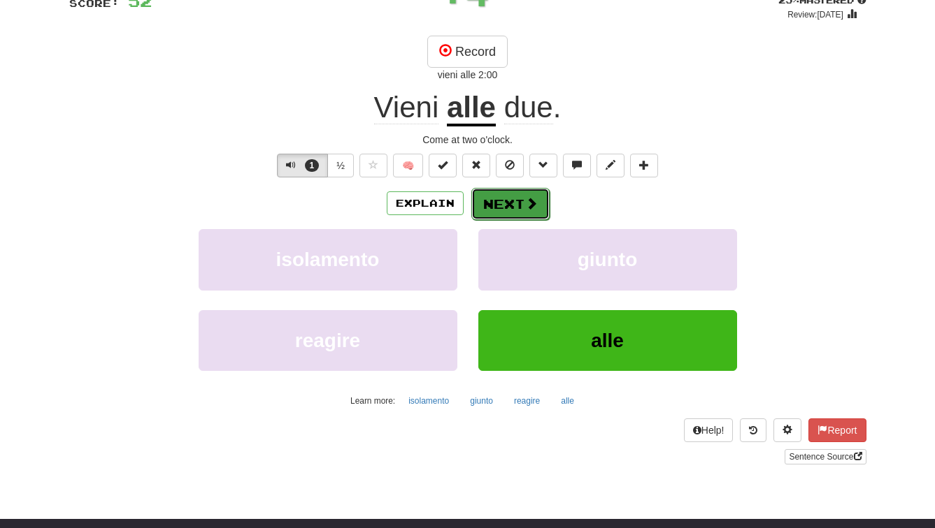
click at [477, 201] on button "Next" at bounding box center [510, 204] width 78 height 32
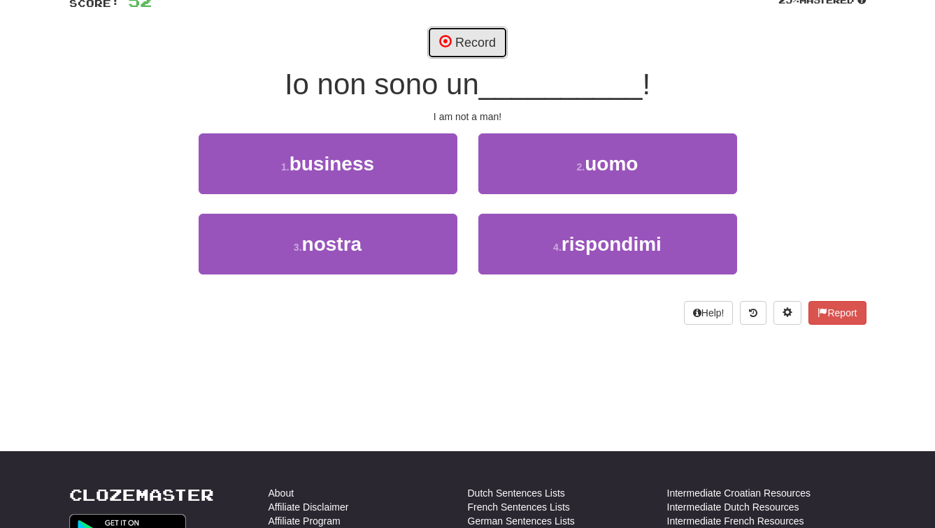
click at [451, 40] on span at bounding box center [445, 41] width 13 height 13
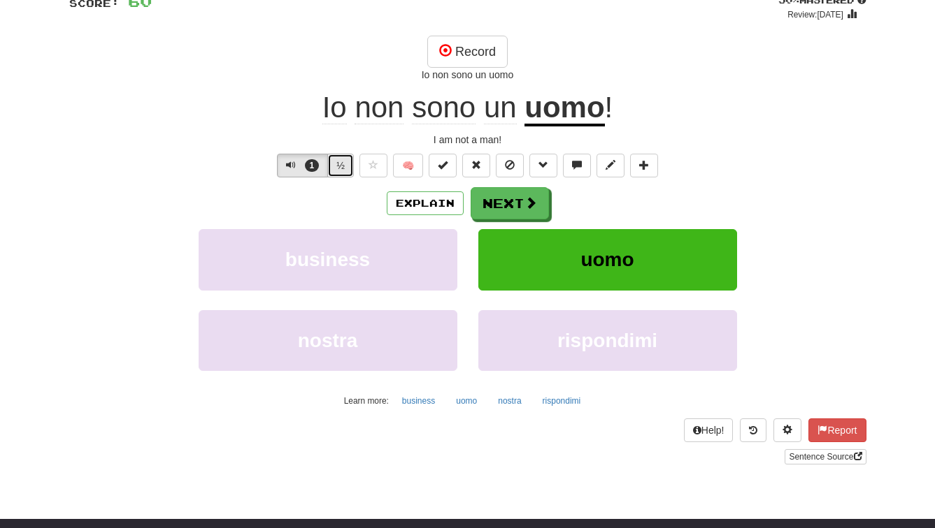
click at [343, 163] on button "½" at bounding box center [340, 166] width 27 height 24
click at [337, 168] on button "½" at bounding box center [340, 166] width 27 height 24
click at [314, 168] on span "1" at bounding box center [312, 165] width 15 height 13
click at [301, 160] on button "1" at bounding box center [302, 166] width 51 height 24
click at [498, 208] on button "Next" at bounding box center [510, 204] width 78 height 32
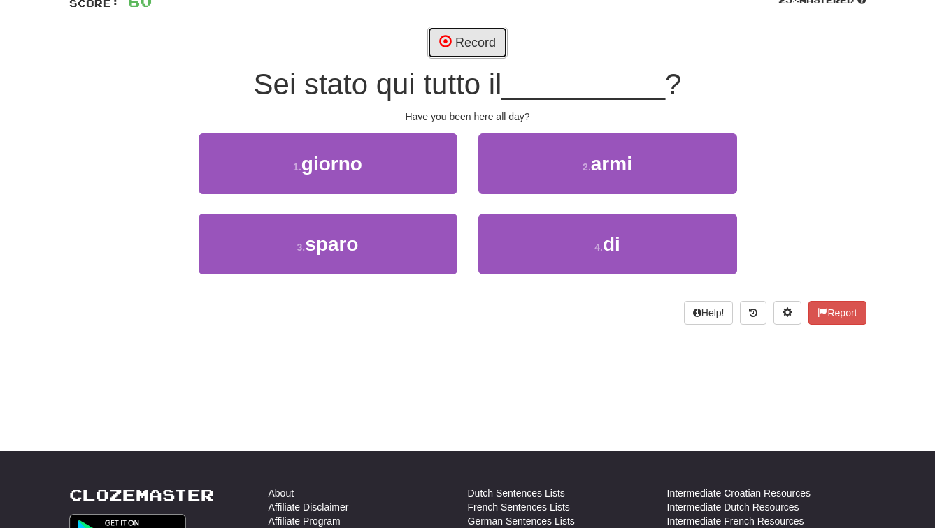
click at [442, 53] on button "Record" at bounding box center [467, 43] width 80 height 32
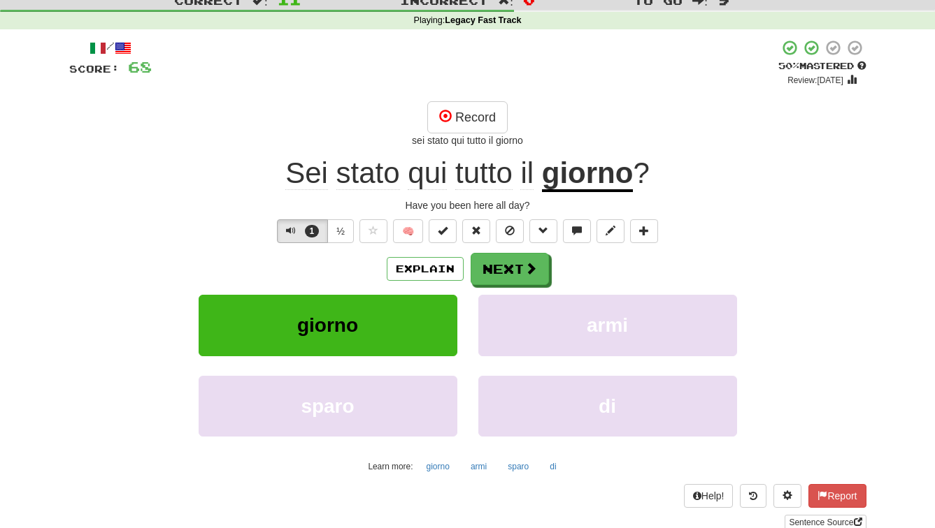
scroll to position [66, 0]
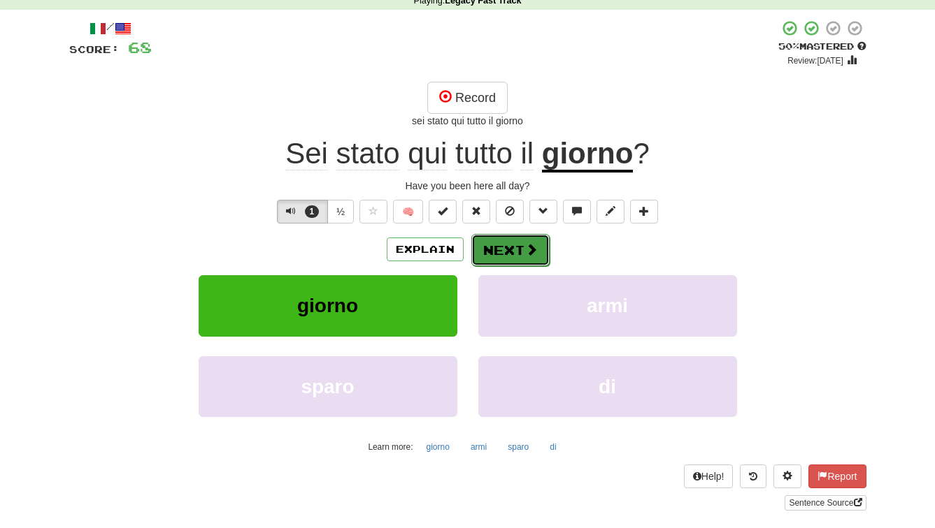
click at [498, 257] on button "Next" at bounding box center [510, 250] width 78 height 32
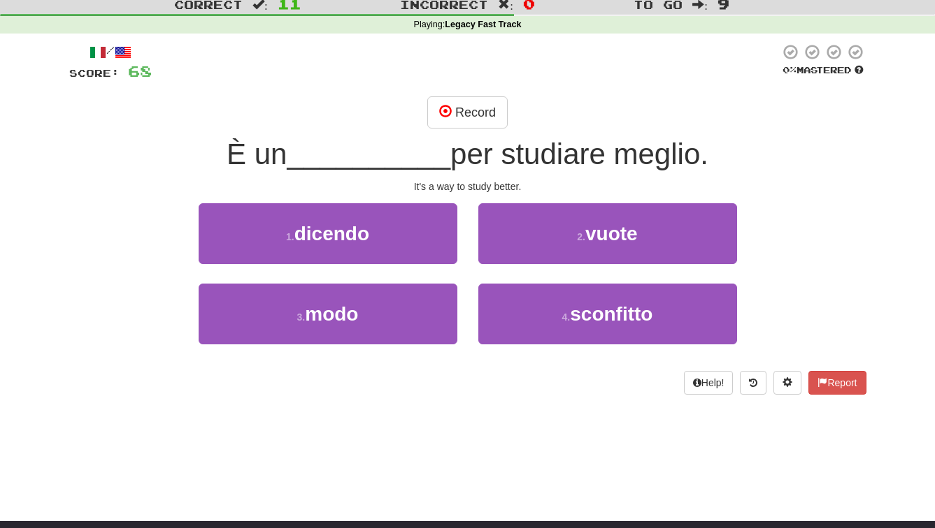
scroll to position [38, 0]
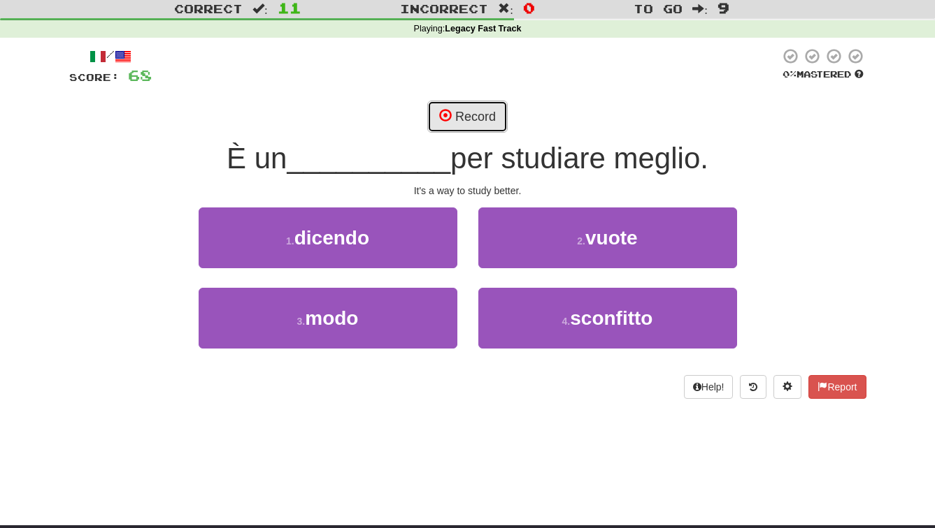
click at [468, 125] on button "Record" at bounding box center [467, 117] width 80 height 32
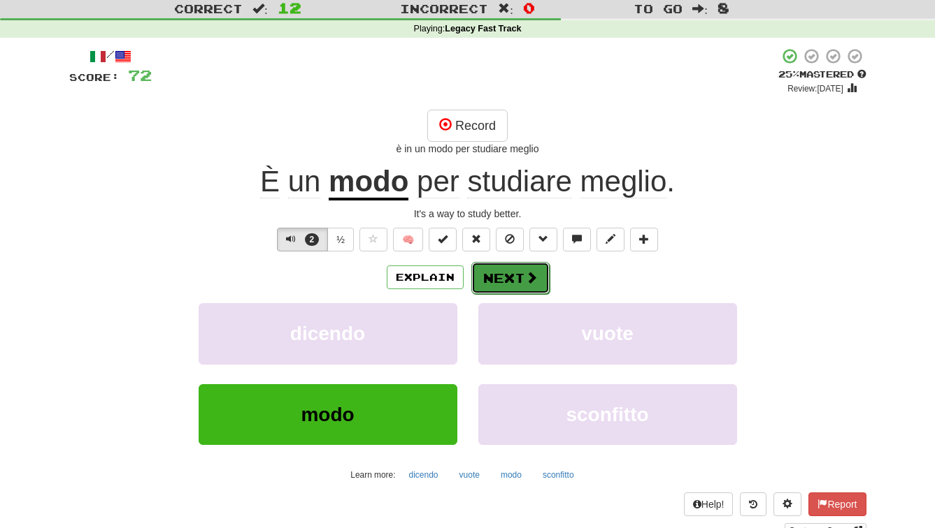
click at [505, 283] on button "Next" at bounding box center [510, 278] width 78 height 32
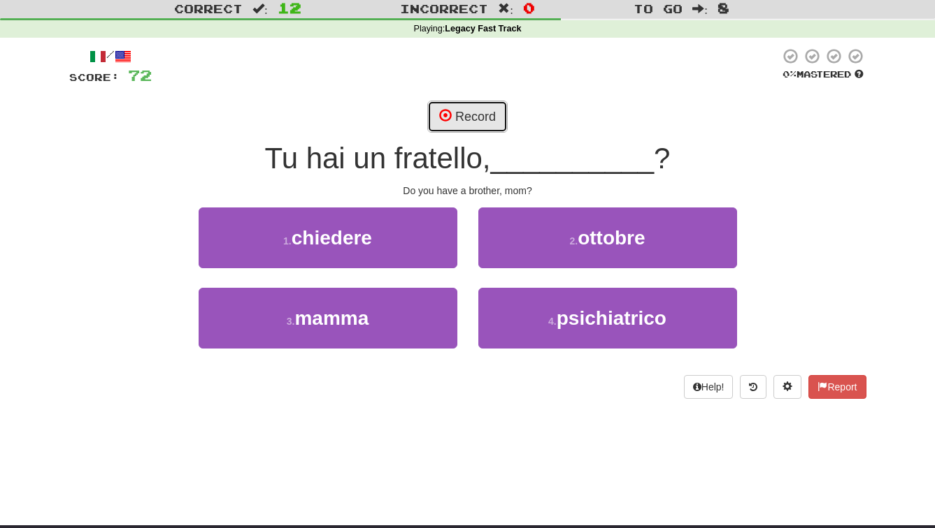
click at [447, 113] on span at bounding box center [445, 115] width 13 height 13
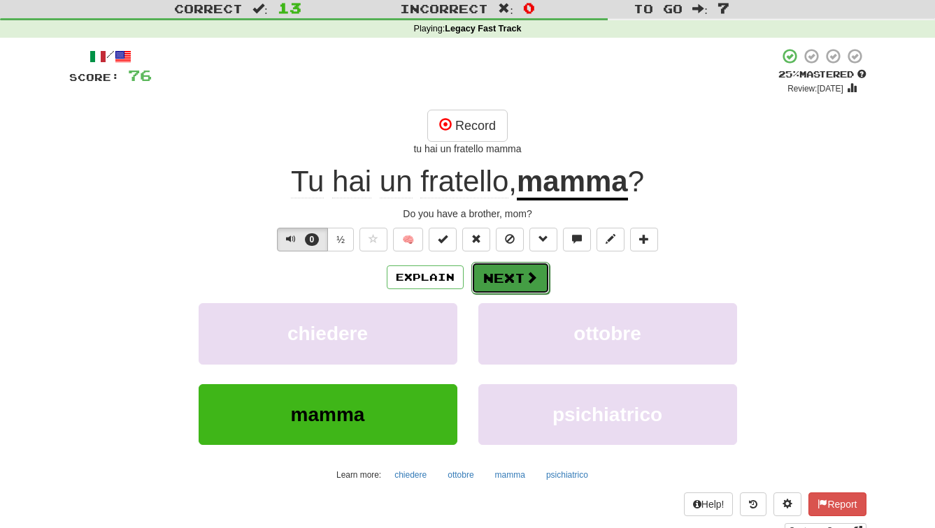
click at [505, 287] on button "Next" at bounding box center [510, 278] width 78 height 32
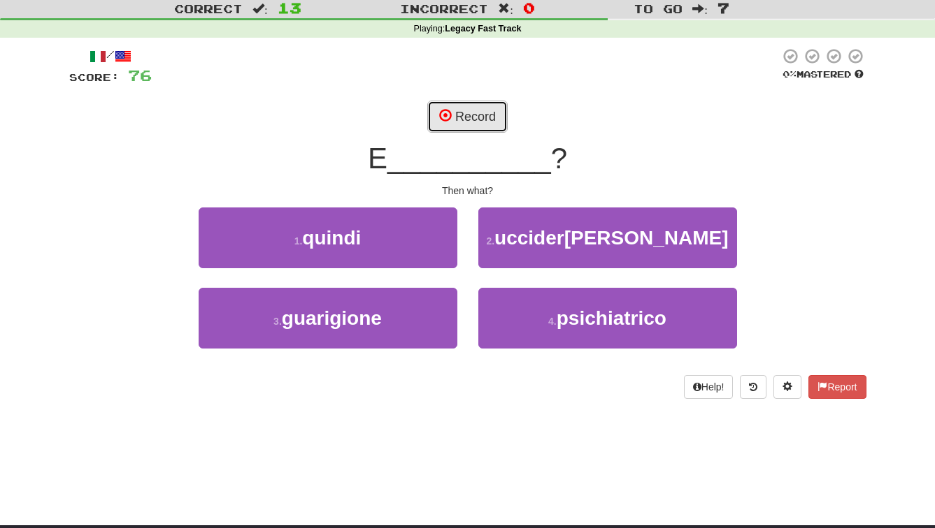
click at [440, 107] on button "Record" at bounding box center [467, 117] width 80 height 32
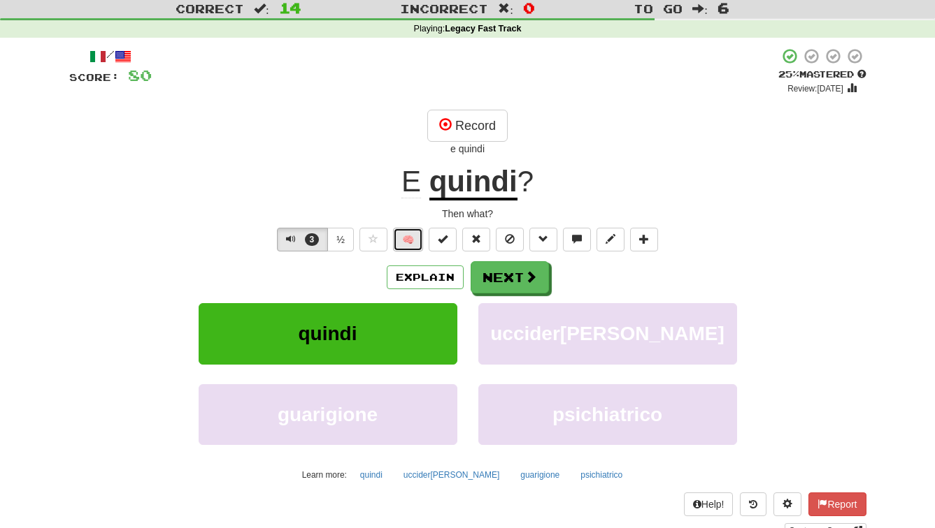
click at [408, 241] on button "🧠" at bounding box center [408, 240] width 30 height 24
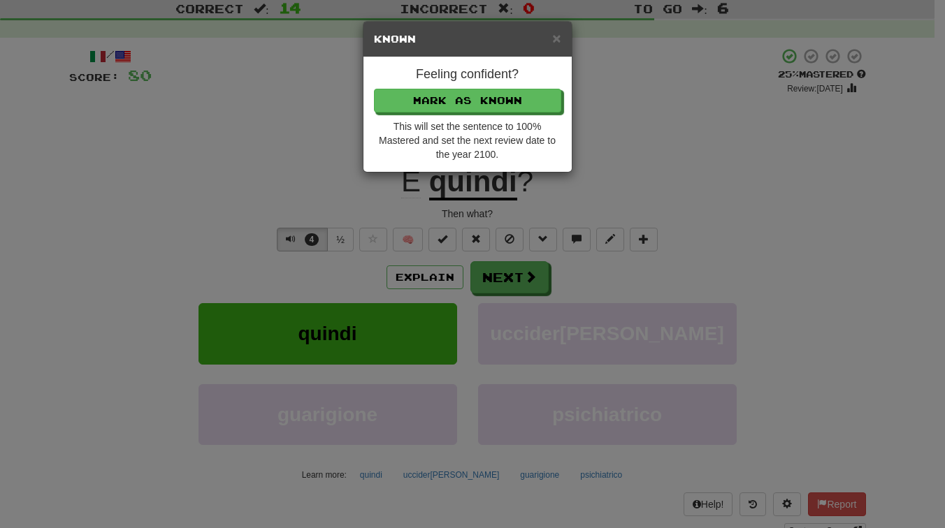
click at [549, 32] on h5 "Known" at bounding box center [467, 39] width 187 height 14
click at [559, 37] on span "×" at bounding box center [556, 38] width 8 height 16
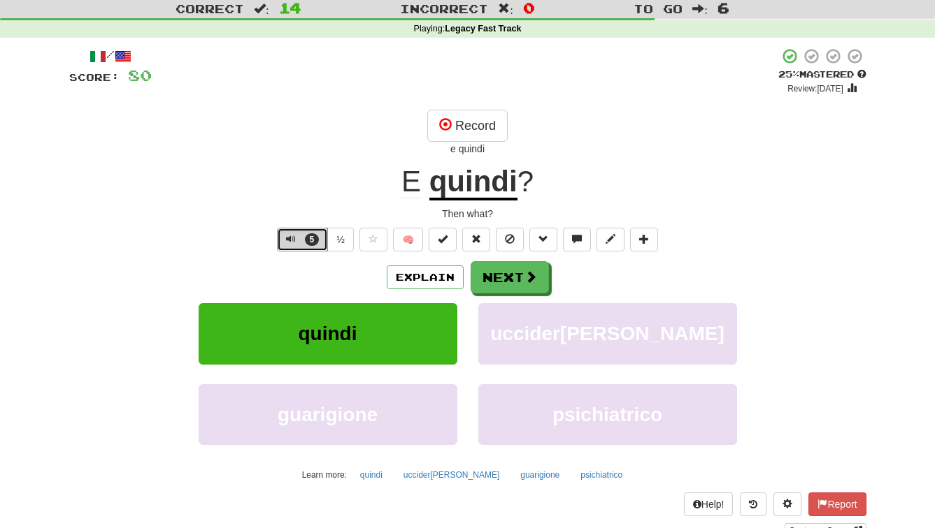
click at [305, 240] on span "5" at bounding box center [312, 239] width 15 height 13
click at [438, 239] on span at bounding box center [443, 239] width 10 height 10
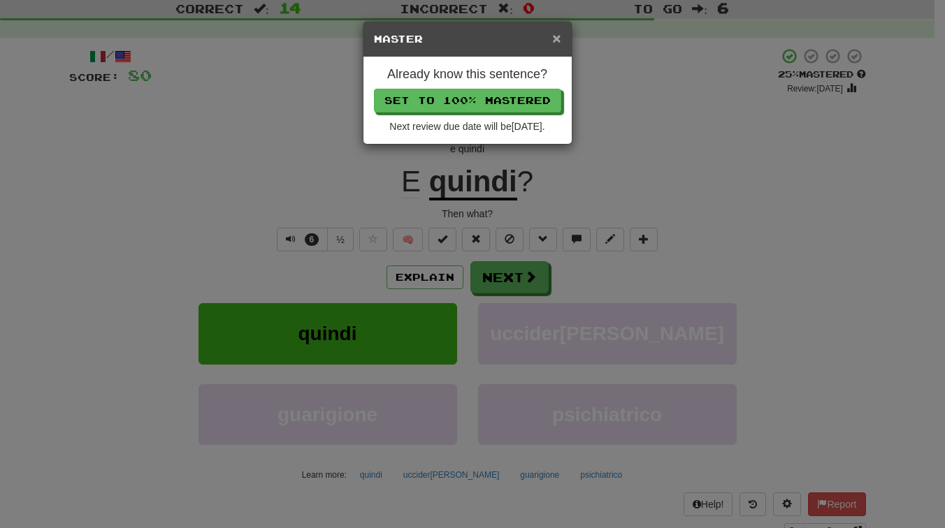
click at [558, 35] on span "×" at bounding box center [556, 38] width 8 height 16
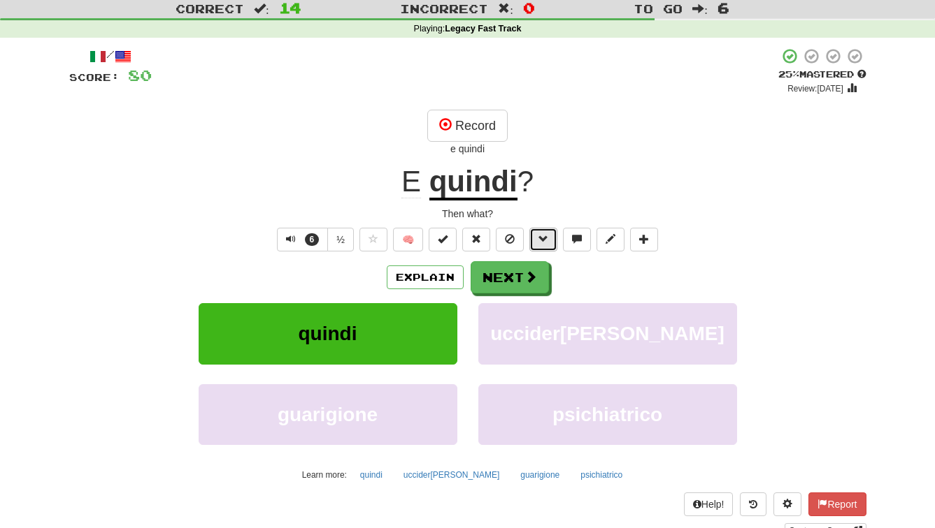
click at [538, 238] on span at bounding box center [543, 239] width 10 height 10
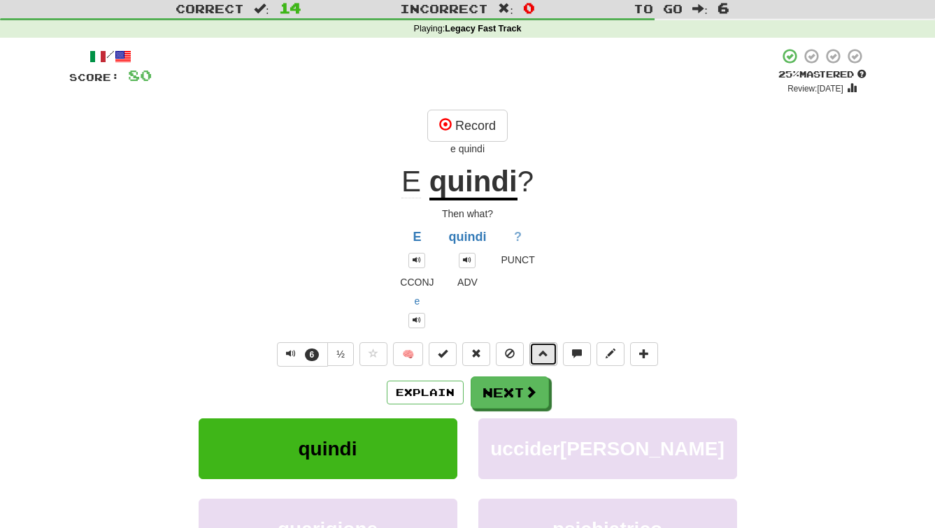
click at [542, 349] on span at bounding box center [543, 354] width 10 height 10
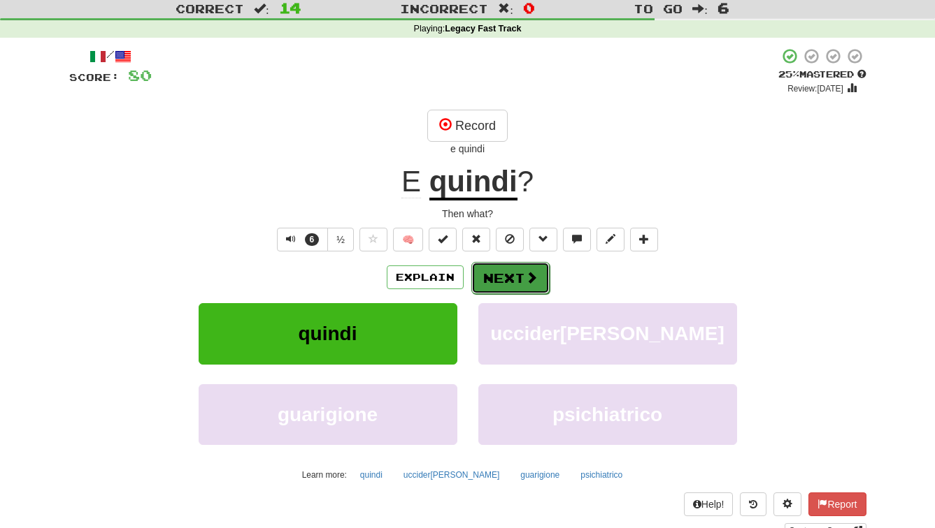
click at [529, 273] on span at bounding box center [531, 277] width 13 height 13
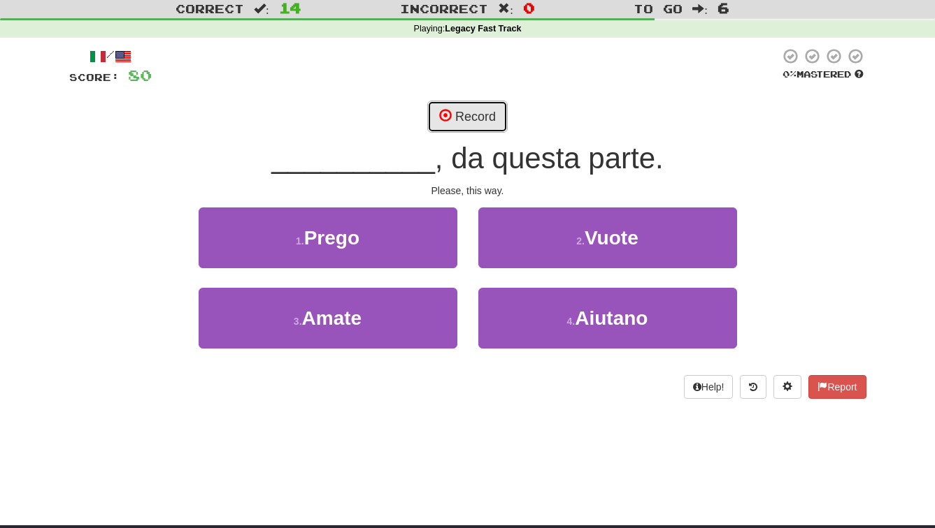
click at [462, 122] on button "Record" at bounding box center [467, 117] width 80 height 32
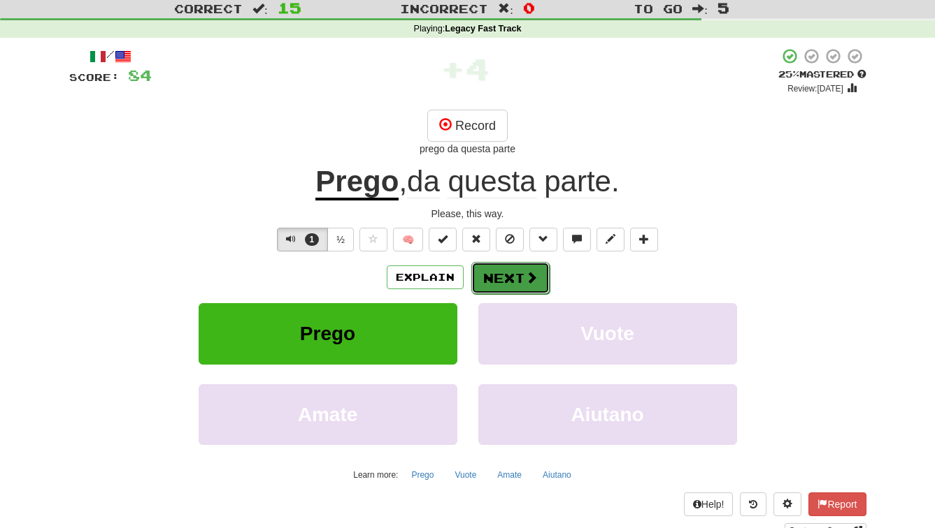
click at [486, 281] on button "Next" at bounding box center [510, 278] width 78 height 32
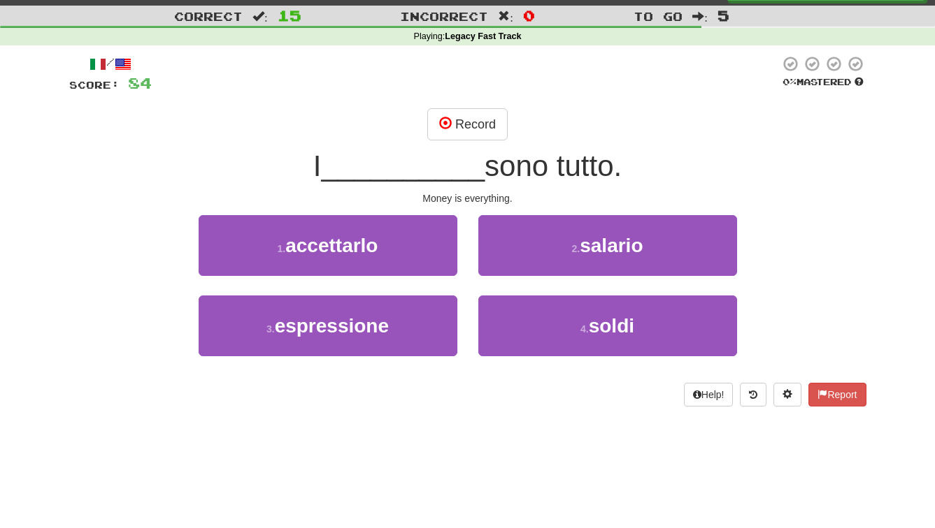
scroll to position [28, 0]
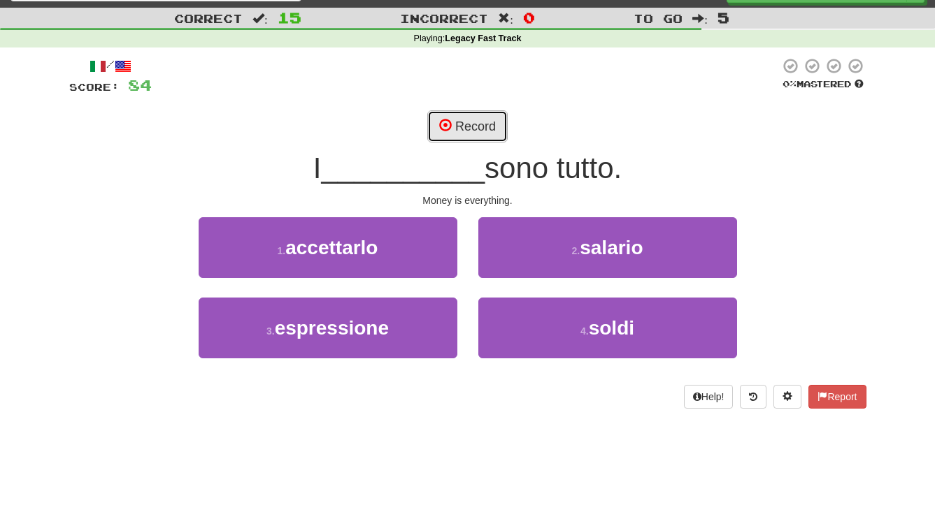
click at [472, 131] on button "Record" at bounding box center [467, 126] width 80 height 32
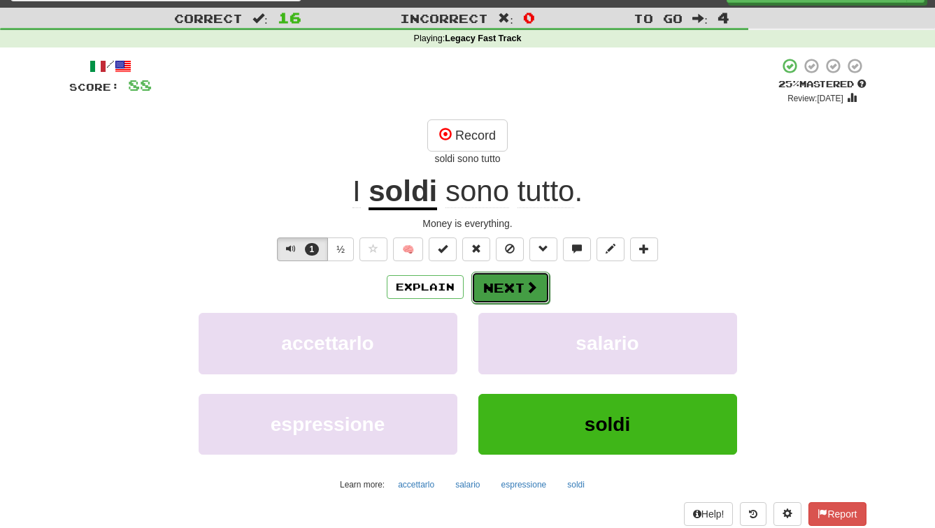
click at [489, 282] on button "Next" at bounding box center [510, 288] width 78 height 32
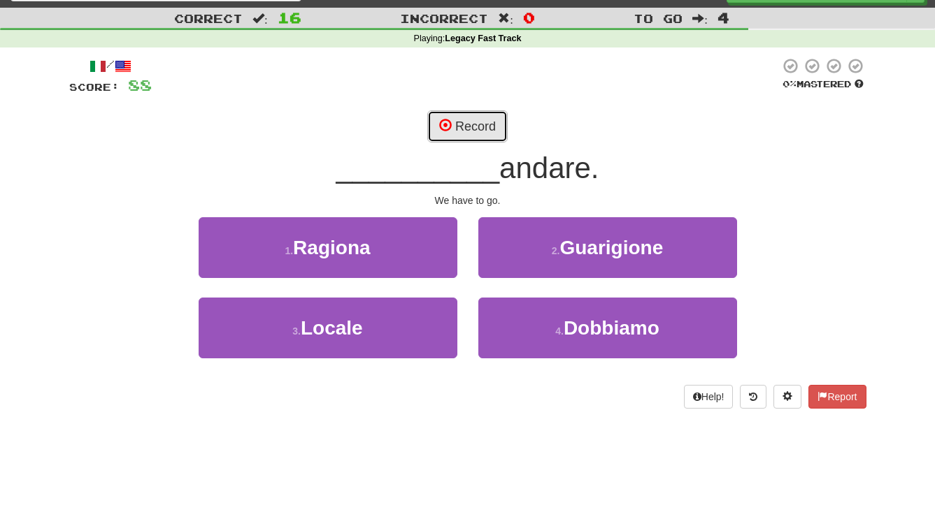
click at [446, 117] on button "Record" at bounding box center [467, 126] width 80 height 32
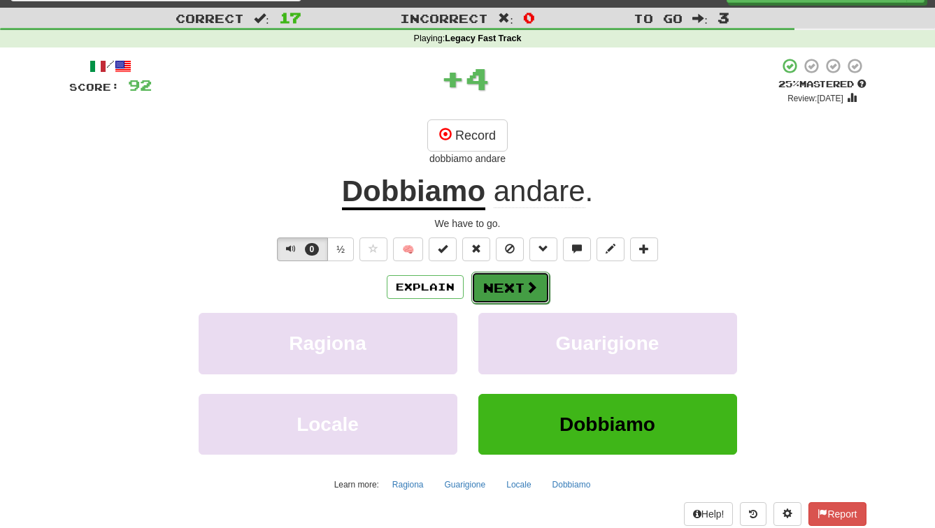
click at [500, 277] on button "Next" at bounding box center [510, 288] width 78 height 32
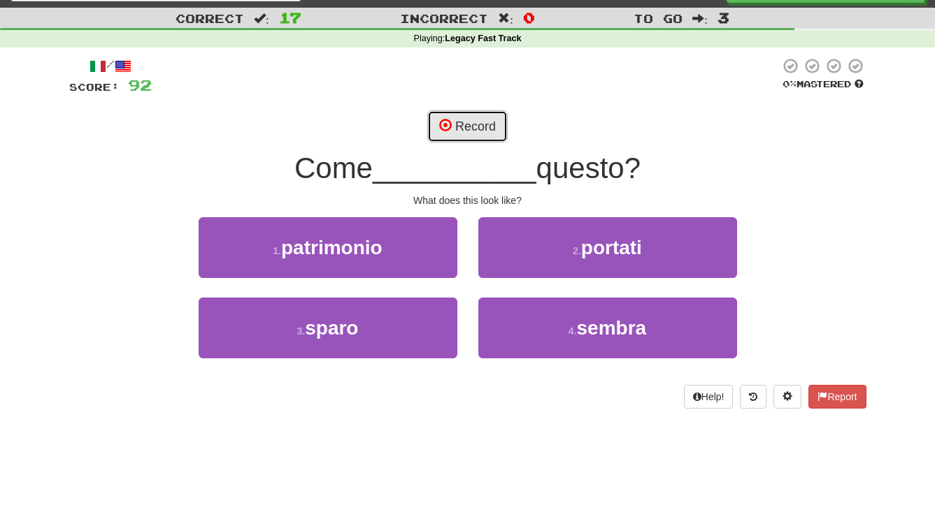
click at [468, 129] on button "Record" at bounding box center [467, 126] width 80 height 32
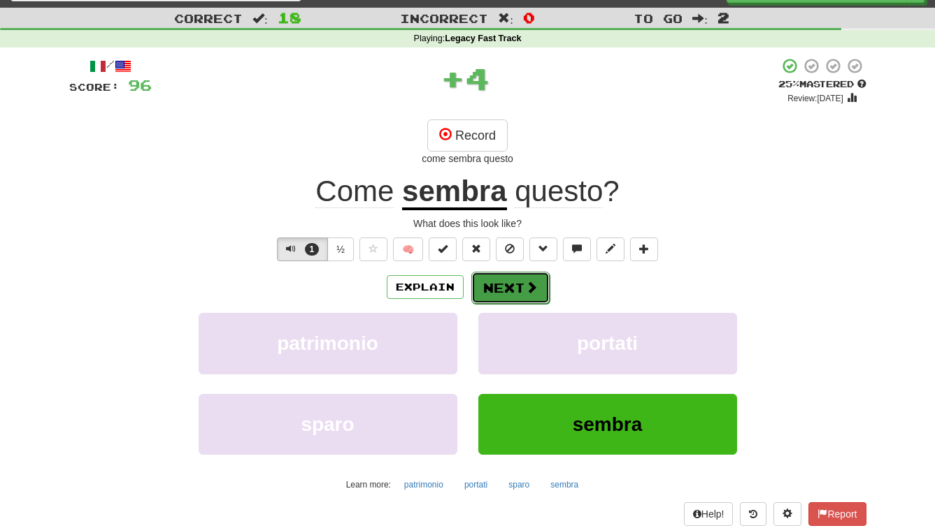
click at [489, 276] on button "Next" at bounding box center [510, 288] width 78 height 32
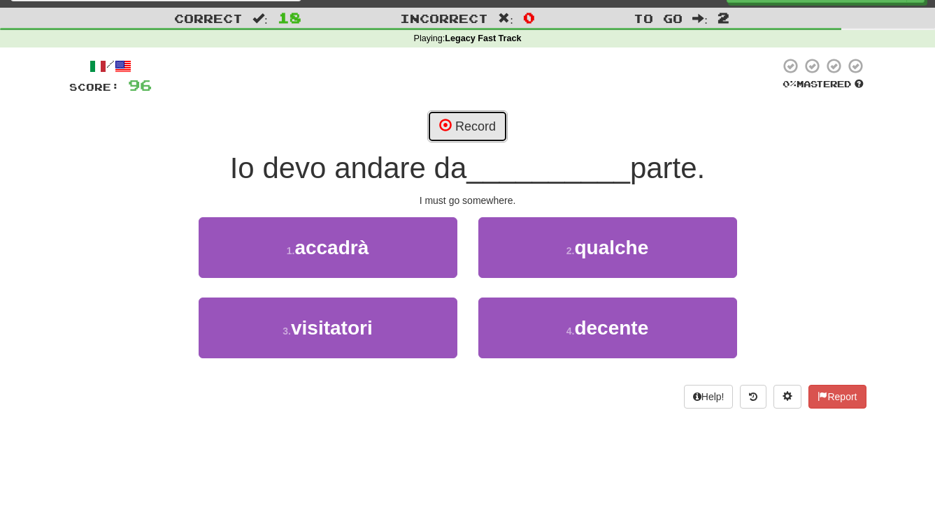
click at [433, 120] on button "Record" at bounding box center [467, 126] width 80 height 32
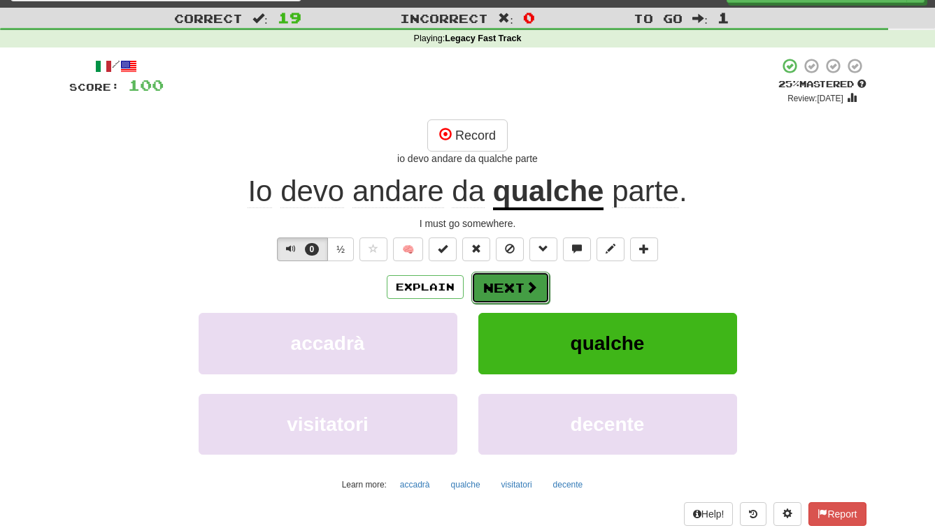
click at [493, 275] on button "Next" at bounding box center [510, 288] width 78 height 32
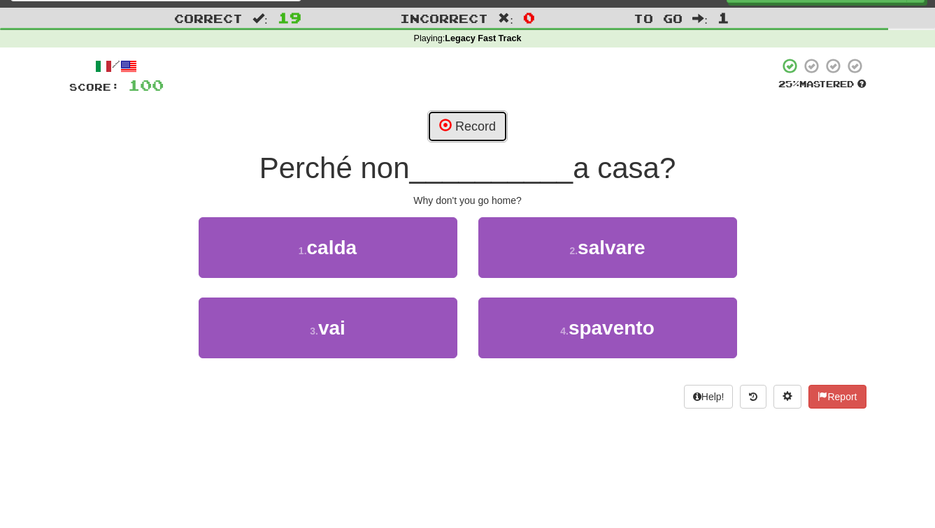
click at [457, 119] on button "Record" at bounding box center [467, 126] width 80 height 32
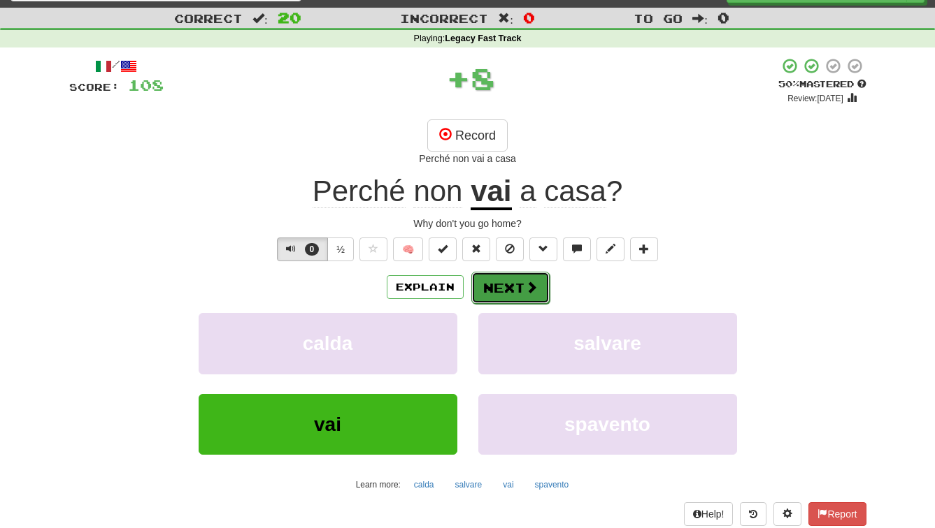
click at [493, 283] on button "Next" at bounding box center [510, 288] width 78 height 32
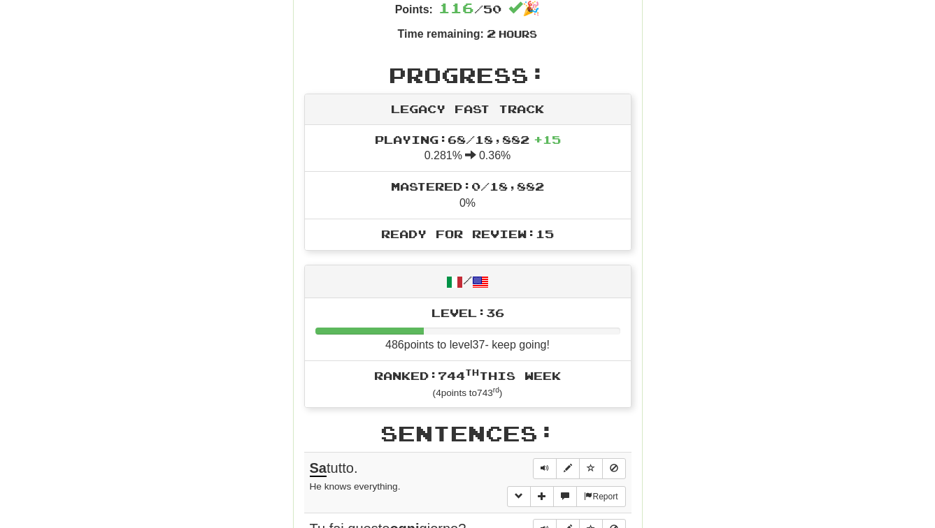
scroll to position [396, 0]
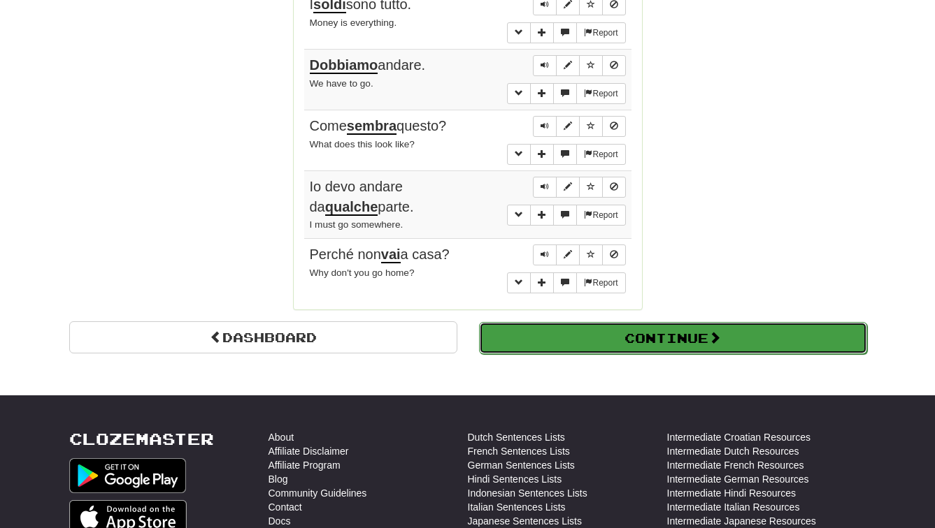
click at [529, 353] on button "Continue" at bounding box center [673, 338] width 388 height 32
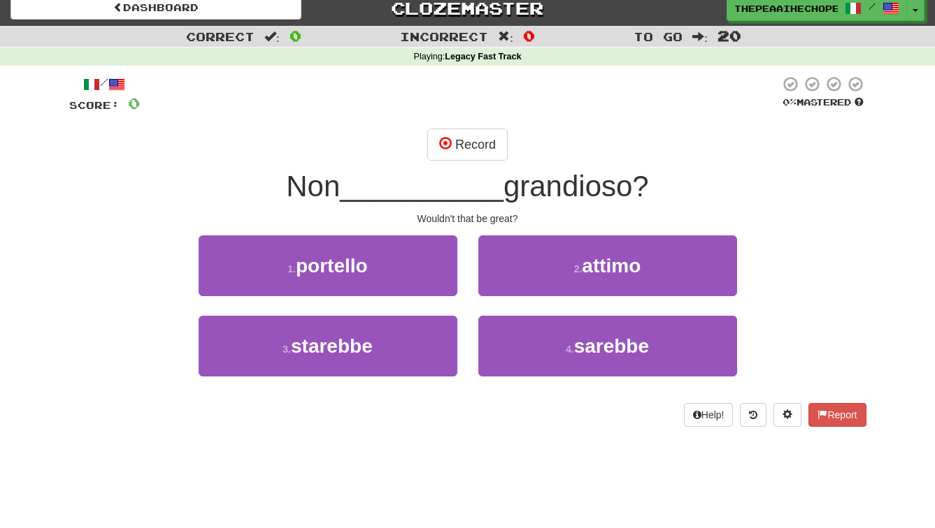
scroll to position [0, 0]
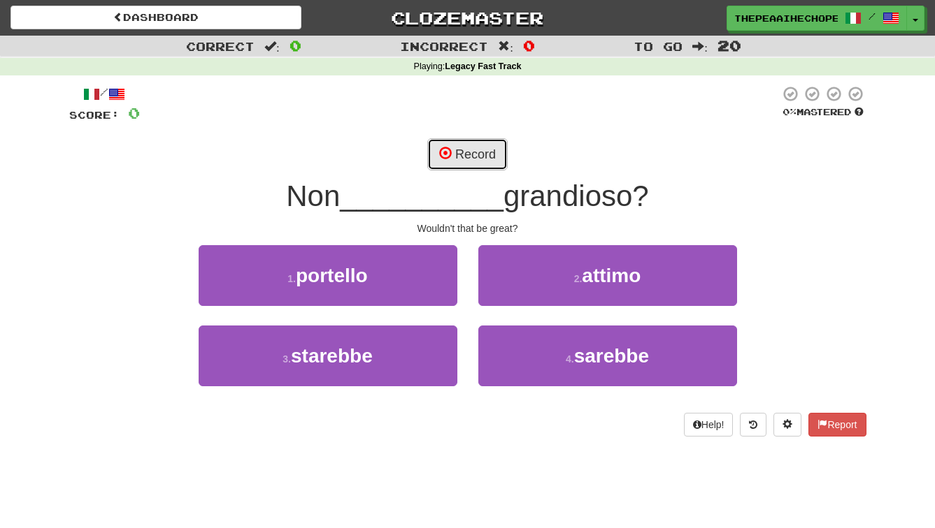
click at [442, 155] on span at bounding box center [445, 153] width 13 height 13
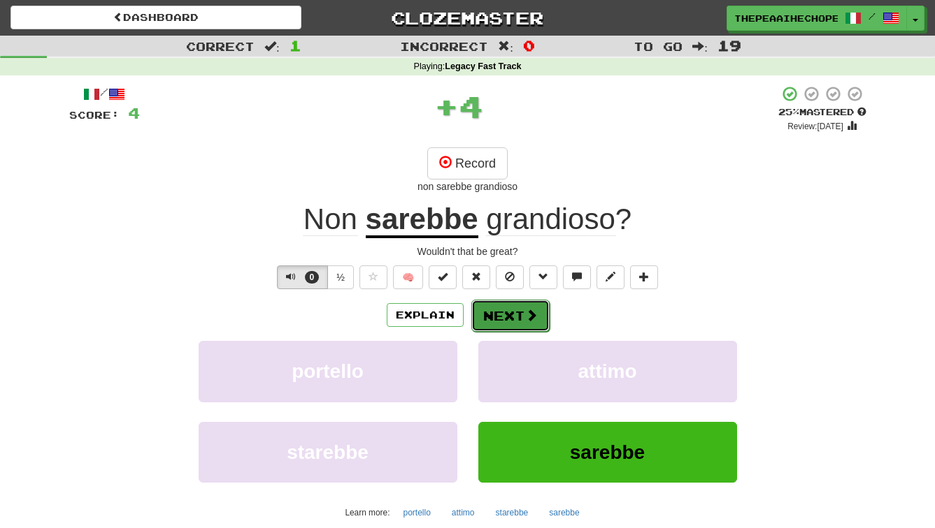
click at [510, 324] on button "Next" at bounding box center [510, 316] width 78 height 32
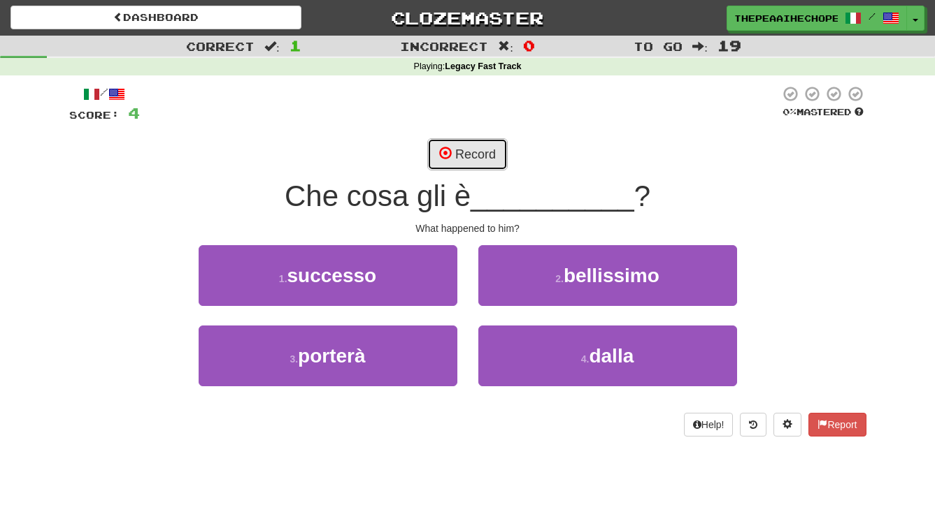
click at [442, 150] on span at bounding box center [445, 153] width 13 height 13
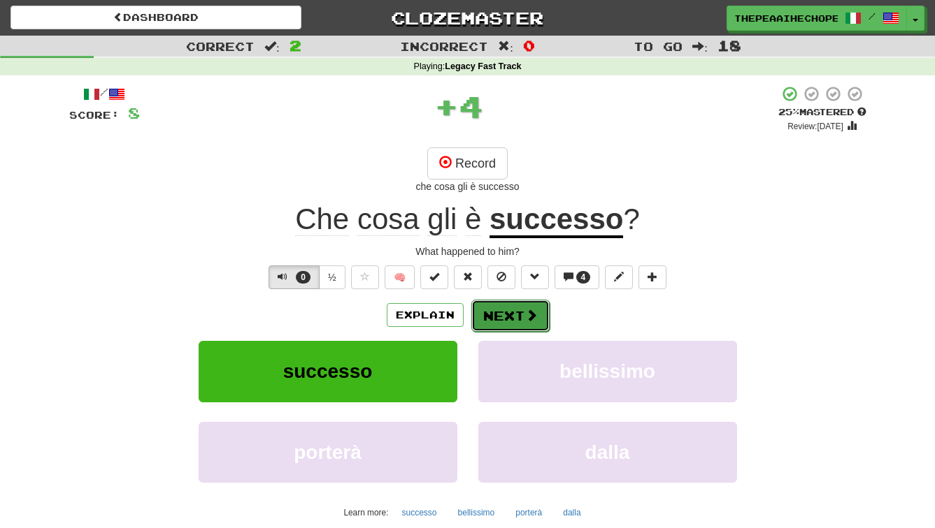
click at [491, 317] on button "Next" at bounding box center [510, 316] width 78 height 32
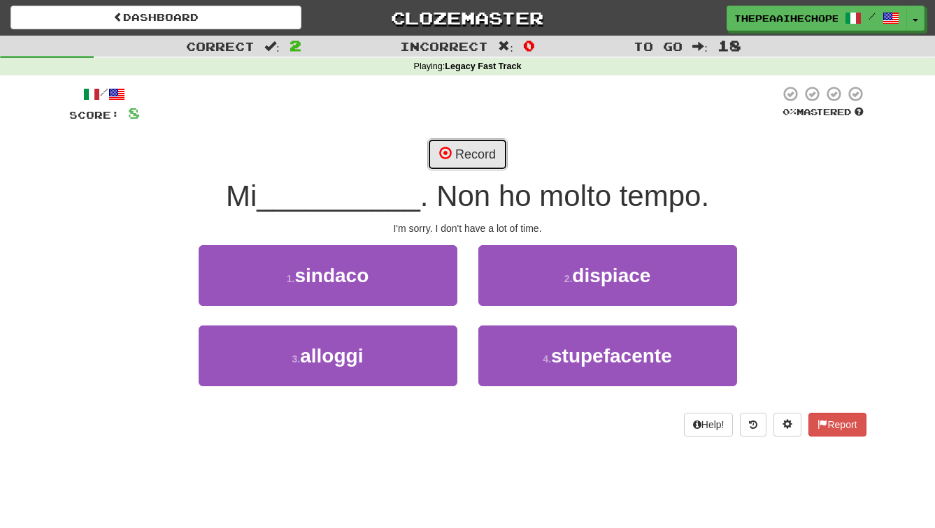
click at [444, 153] on span at bounding box center [445, 153] width 13 height 13
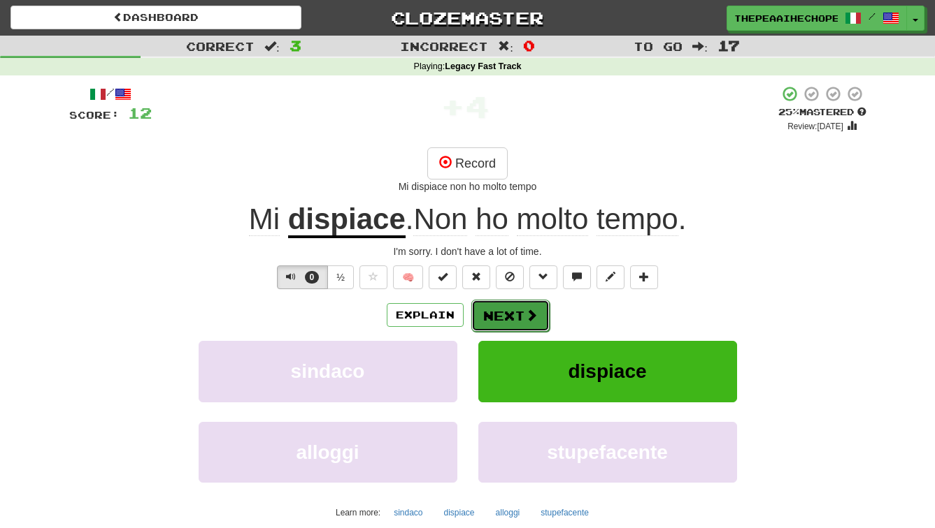
click at [494, 317] on button "Next" at bounding box center [510, 316] width 78 height 32
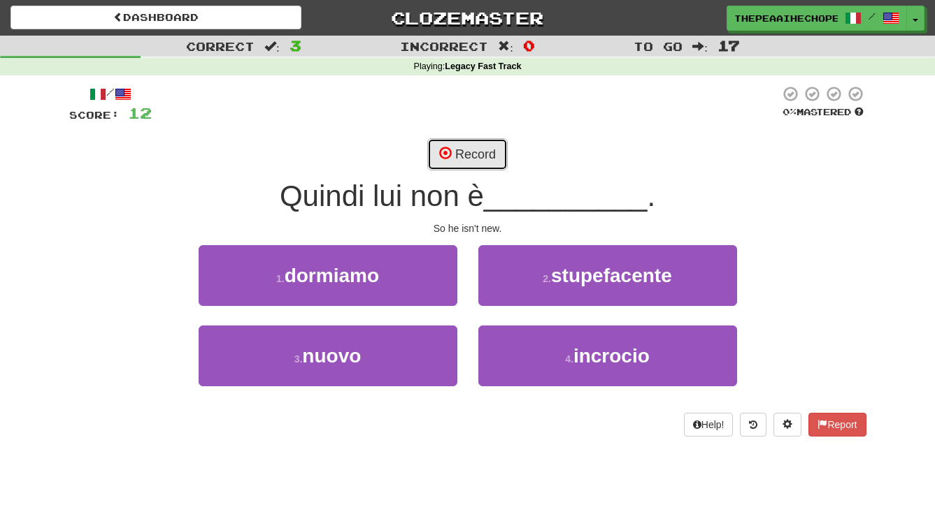
click at [433, 159] on button "Record" at bounding box center [467, 154] width 80 height 32
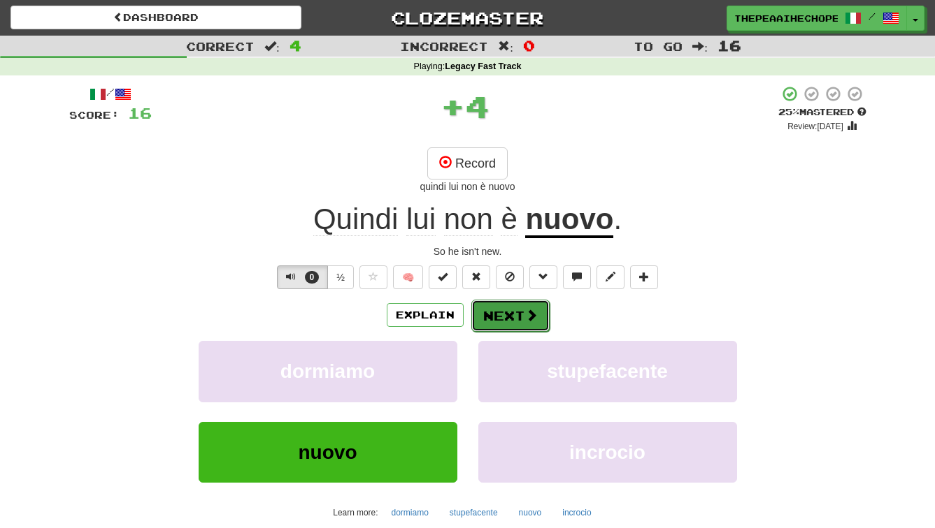
click at [490, 316] on button "Next" at bounding box center [510, 316] width 78 height 32
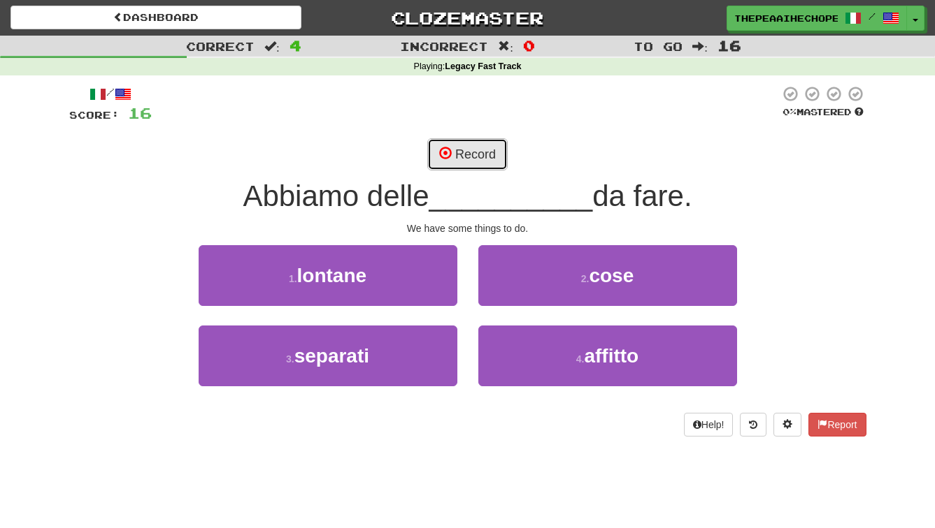
click at [449, 154] on span at bounding box center [445, 153] width 13 height 13
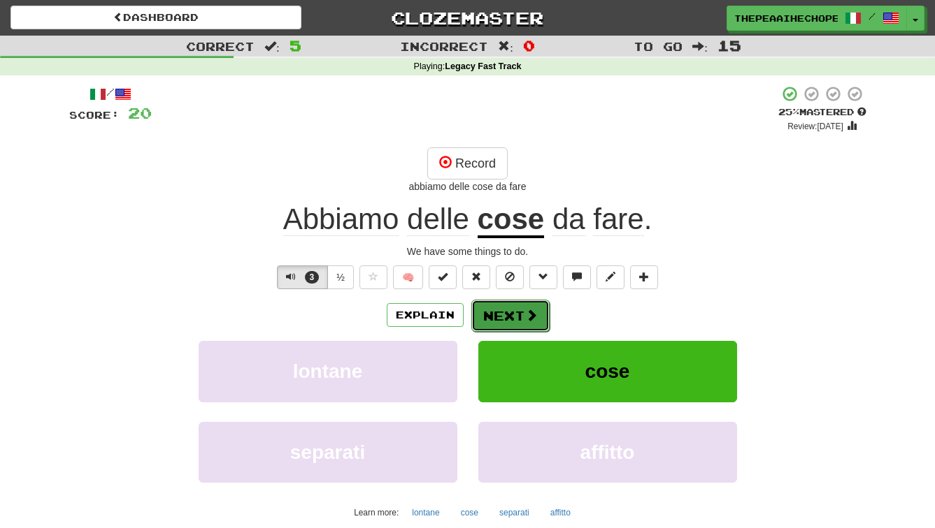
click at [500, 317] on button "Next" at bounding box center [510, 316] width 78 height 32
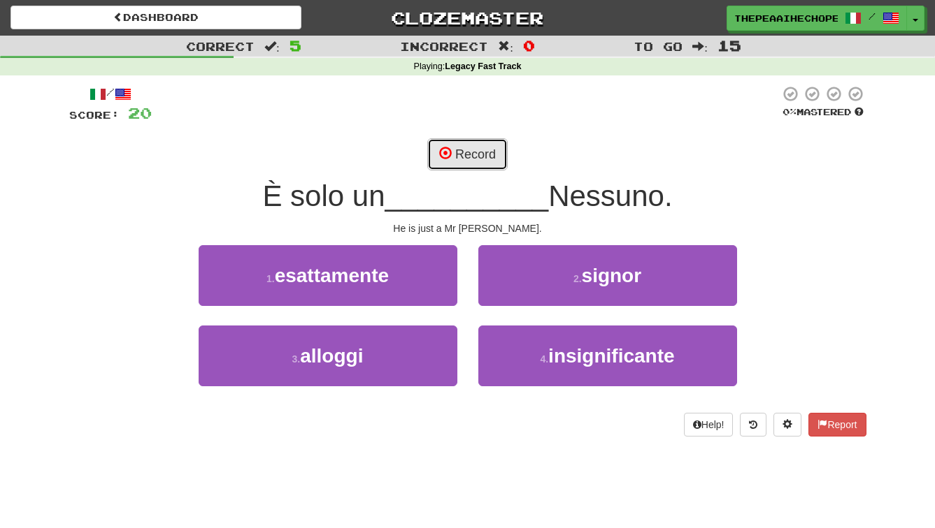
click at [467, 142] on button "Record" at bounding box center [467, 154] width 80 height 32
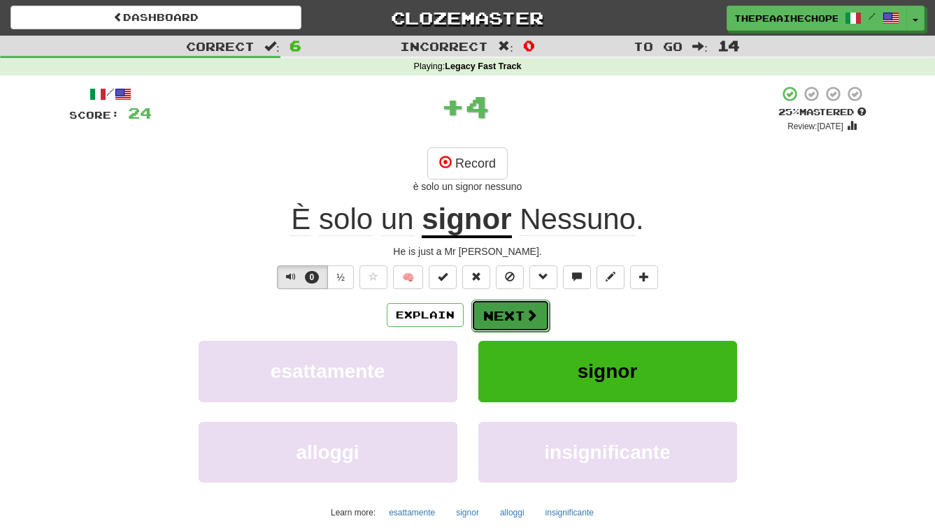
click at [498, 319] on button "Next" at bounding box center [510, 316] width 78 height 32
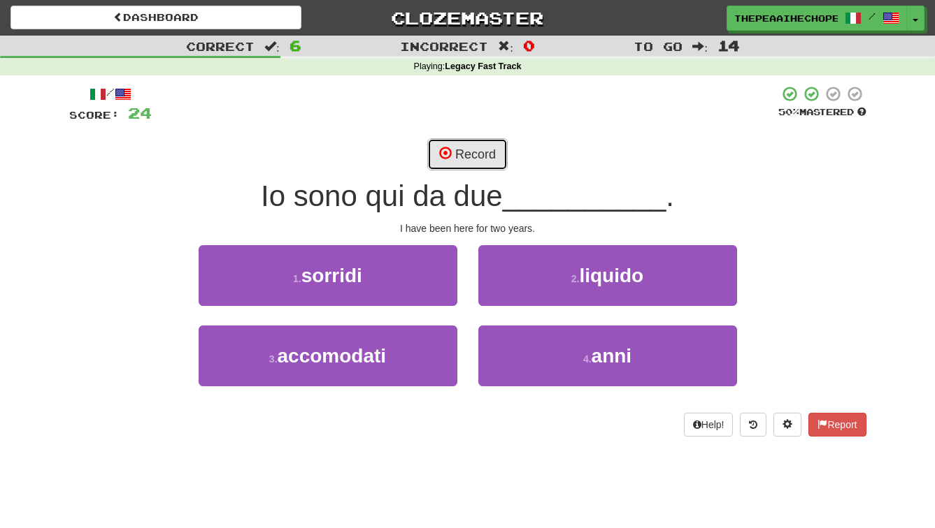
click at [443, 147] on span at bounding box center [445, 153] width 13 height 13
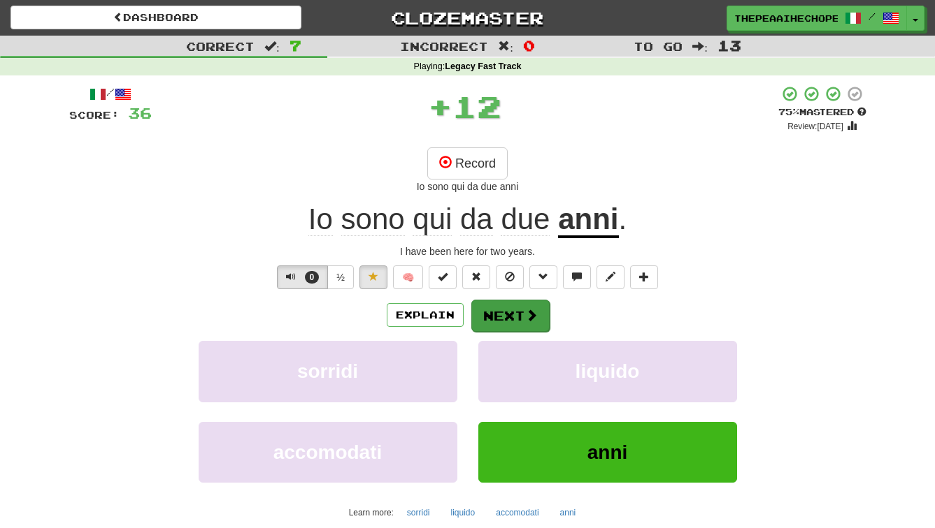
click at [505, 326] on button "Next" at bounding box center [510, 316] width 78 height 32
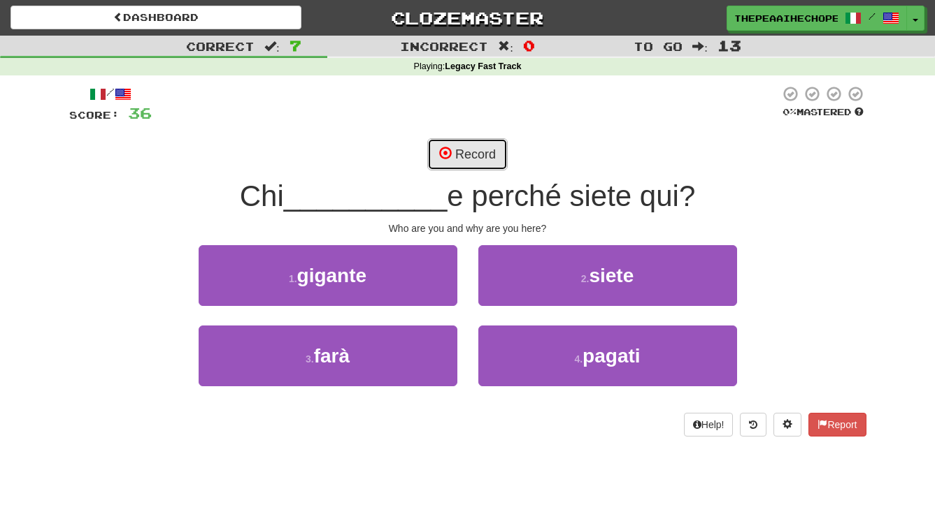
click at [457, 147] on button "Record" at bounding box center [467, 154] width 80 height 32
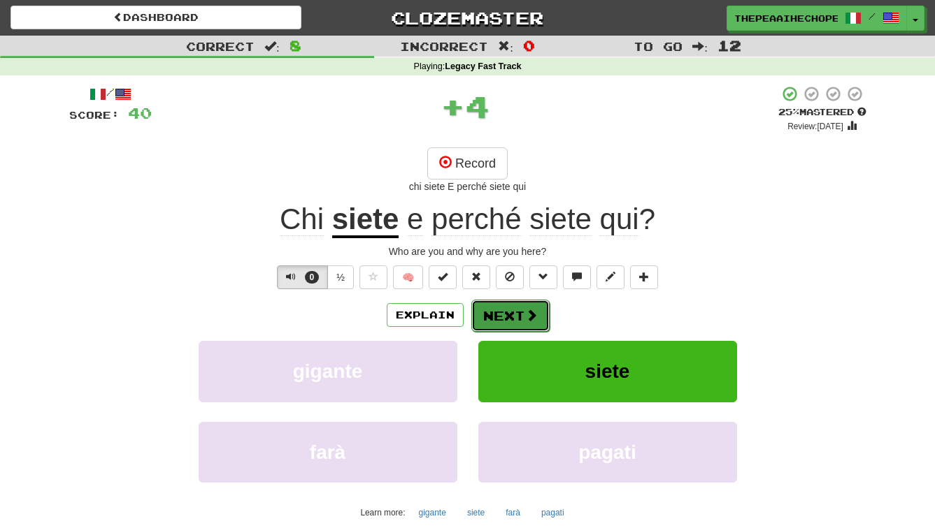
click at [506, 315] on button "Next" at bounding box center [510, 316] width 78 height 32
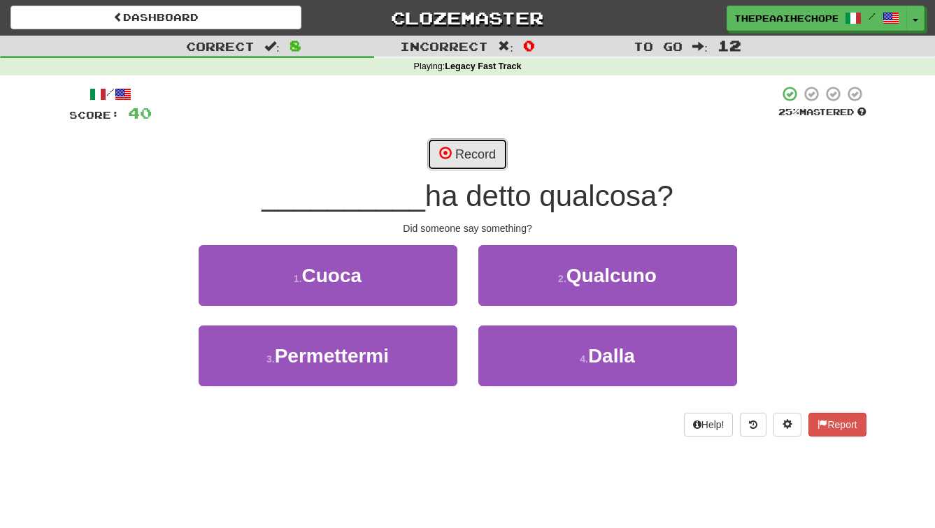
click at [444, 159] on span at bounding box center [445, 153] width 13 height 13
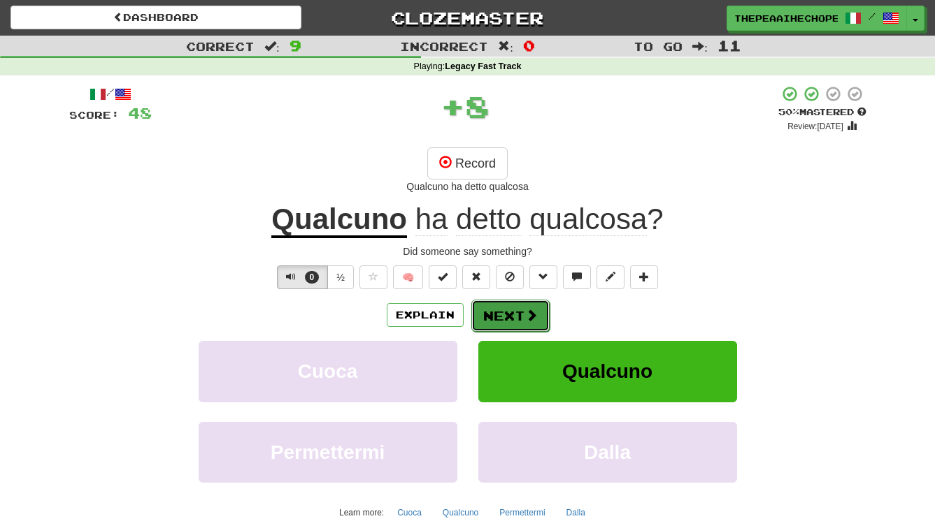
click at [491, 314] on button "Next" at bounding box center [510, 316] width 78 height 32
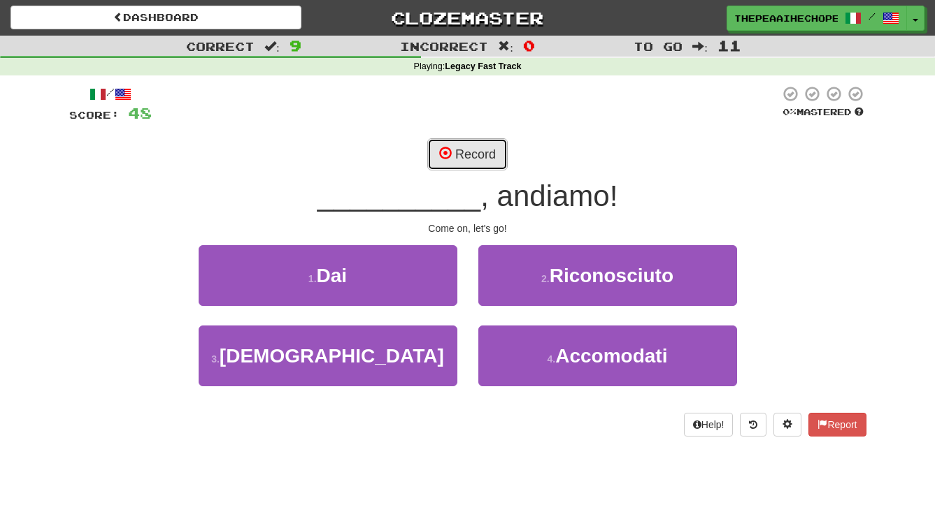
click at [441, 163] on button "Record" at bounding box center [467, 154] width 80 height 32
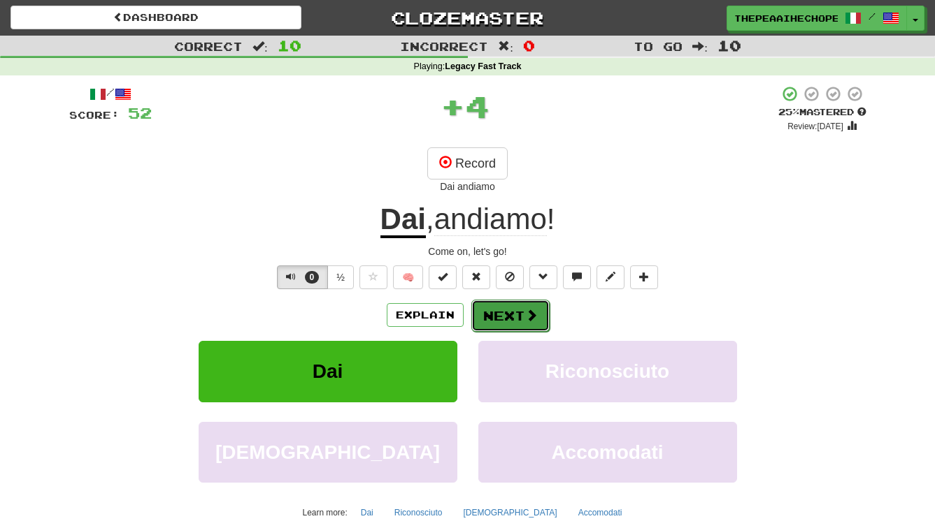
click at [493, 311] on button "Next" at bounding box center [510, 316] width 78 height 32
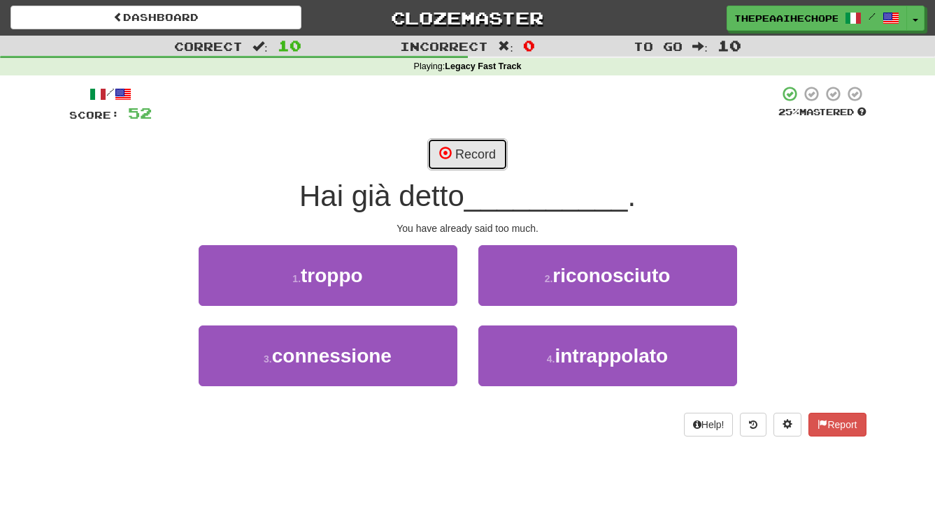
click at [445, 161] on button "Record" at bounding box center [467, 154] width 80 height 32
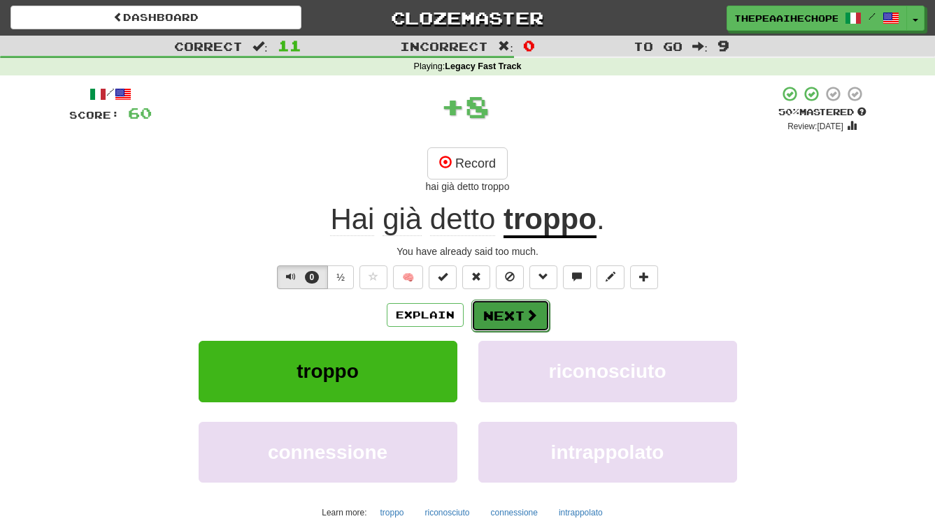
click at [486, 308] on button "Next" at bounding box center [510, 316] width 78 height 32
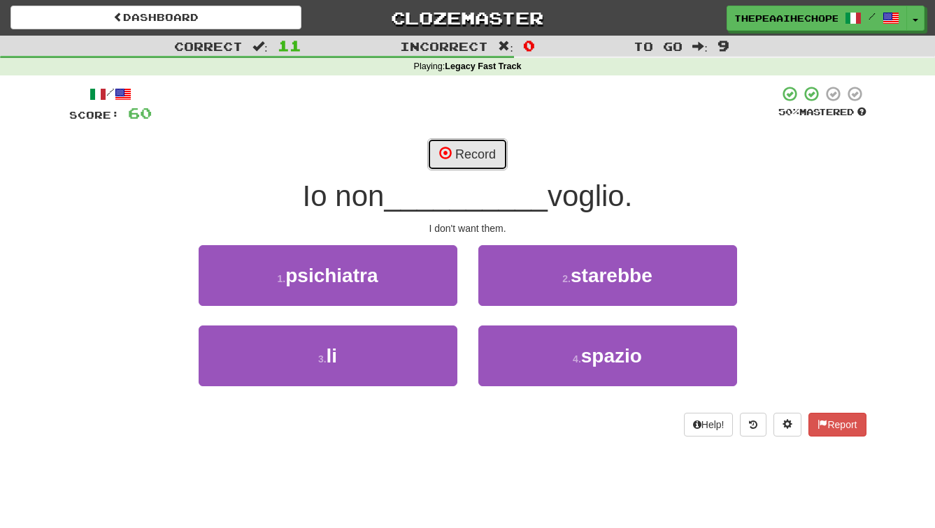
click at [432, 160] on button "Record" at bounding box center [467, 154] width 80 height 32
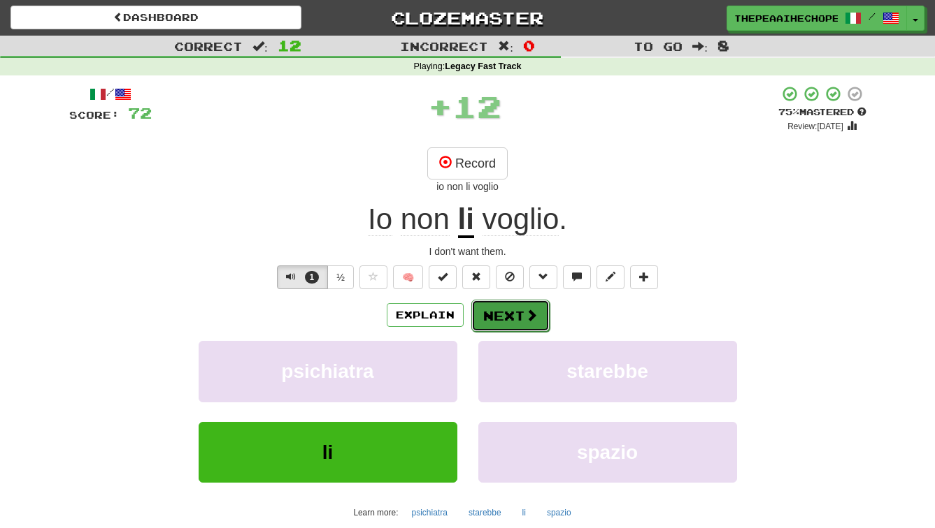
click at [482, 315] on button "Next" at bounding box center [510, 316] width 78 height 32
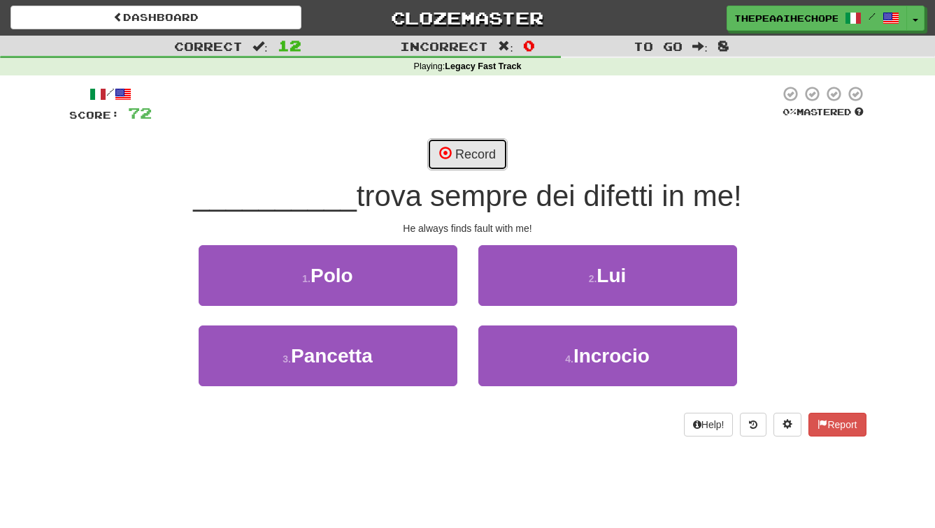
click at [461, 141] on button "Record" at bounding box center [467, 154] width 80 height 32
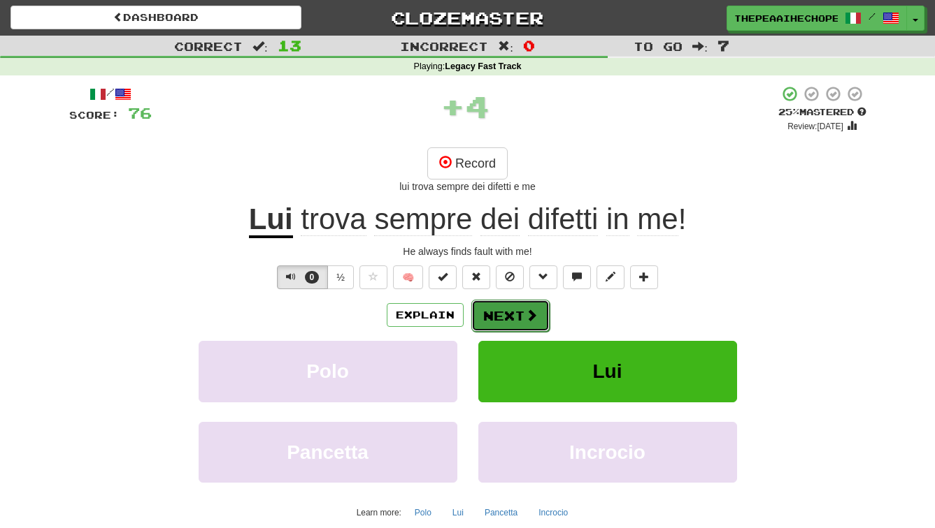
click at [505, 323] on button "Next" at bounding box center [510, 316] width 78 height 32
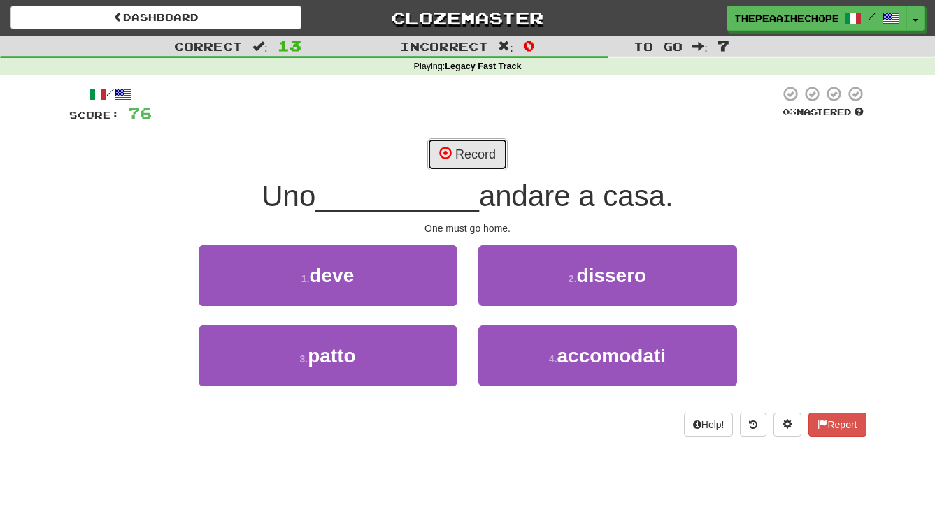
click at [447, 147] on span at bounding box center [445, 153] width 13 height 13
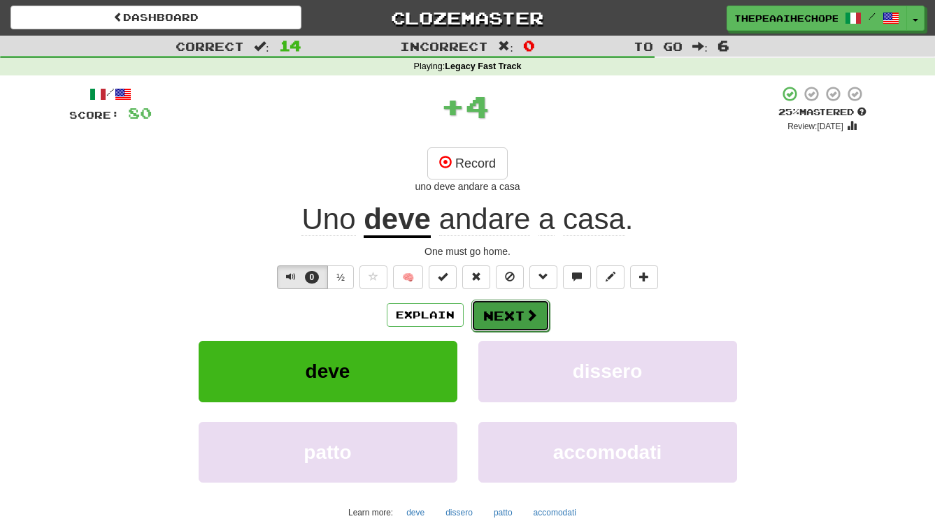
click at [487, 305] on button "Next" at bounding box center [510, 316] width 78 height 32
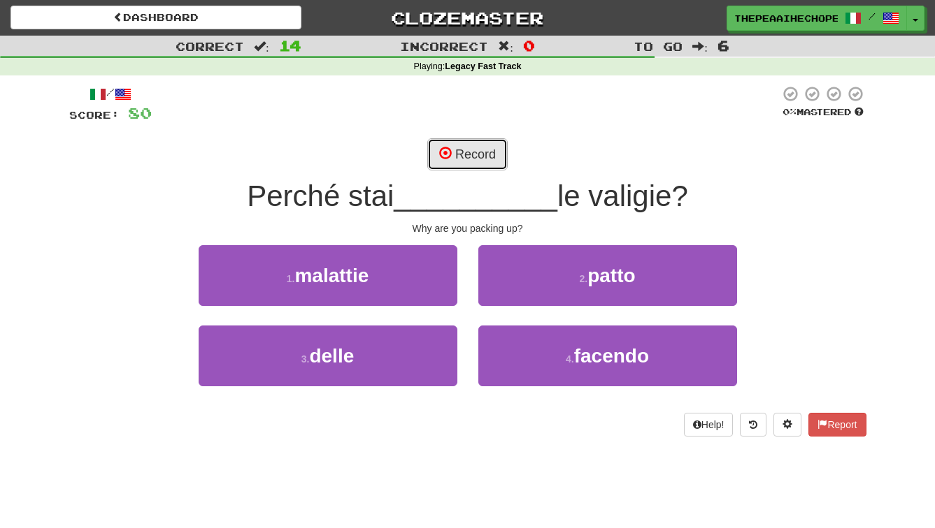
click at [439, 165] on button "Record" at bounding box center [467, 154] width 80 height 32
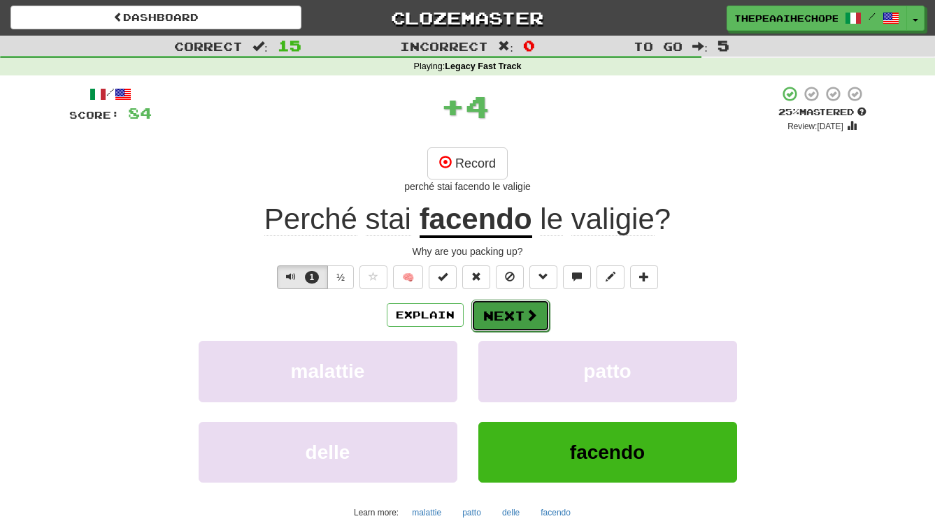
click at [488, 319] on button "Next" at bounding box center [510, 316] width 78 height 32
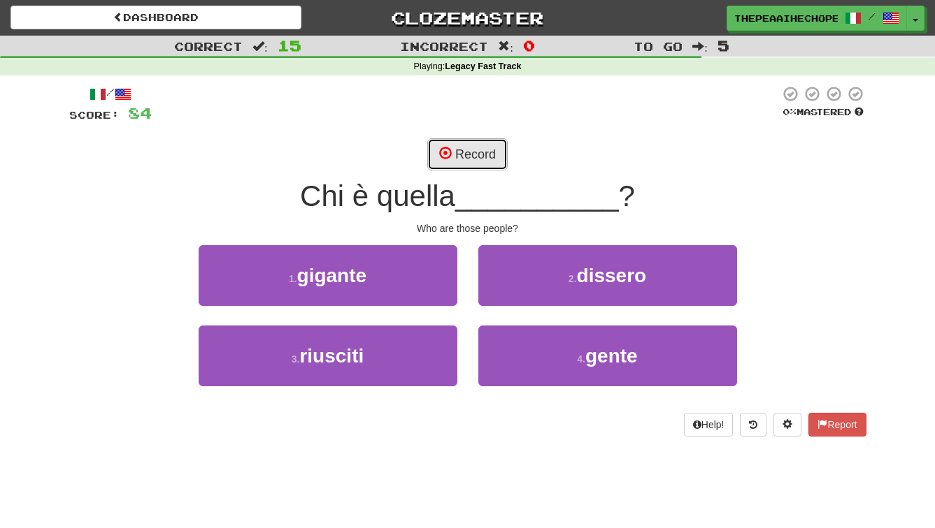
click at [447, 149] on span at bounding box center [445, 153] width 13 height 13
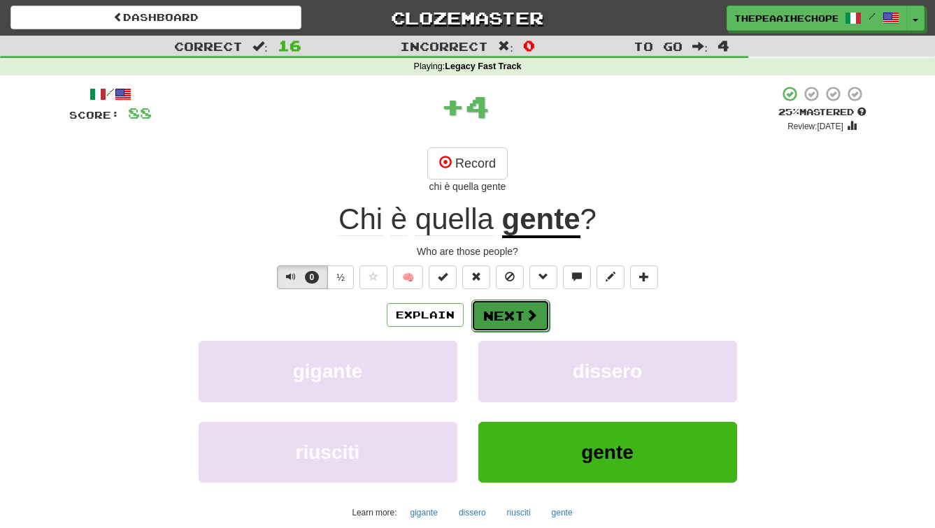
click at [491, 316] on button "Next" at bounding box center [510, 316] width 78 height 32
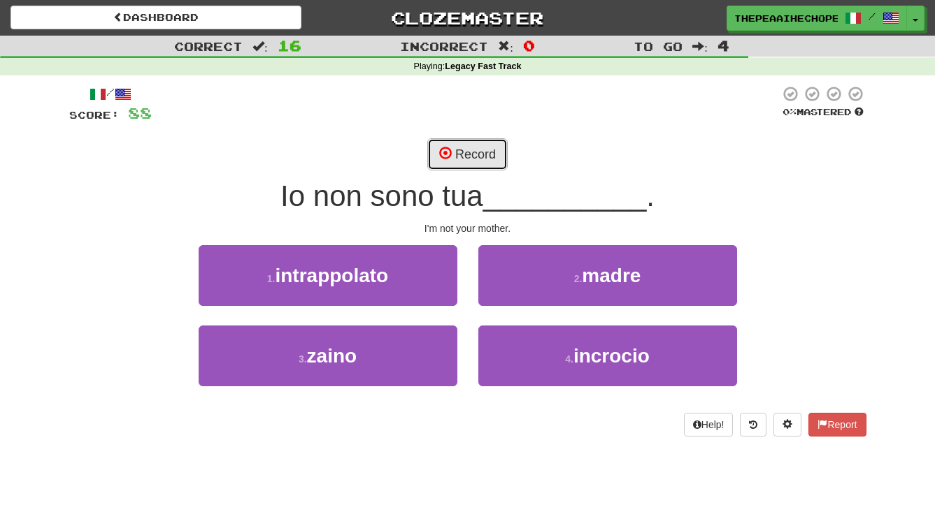
click at [440, 151] on span at bounding box center [445, 153] width 13 height 13
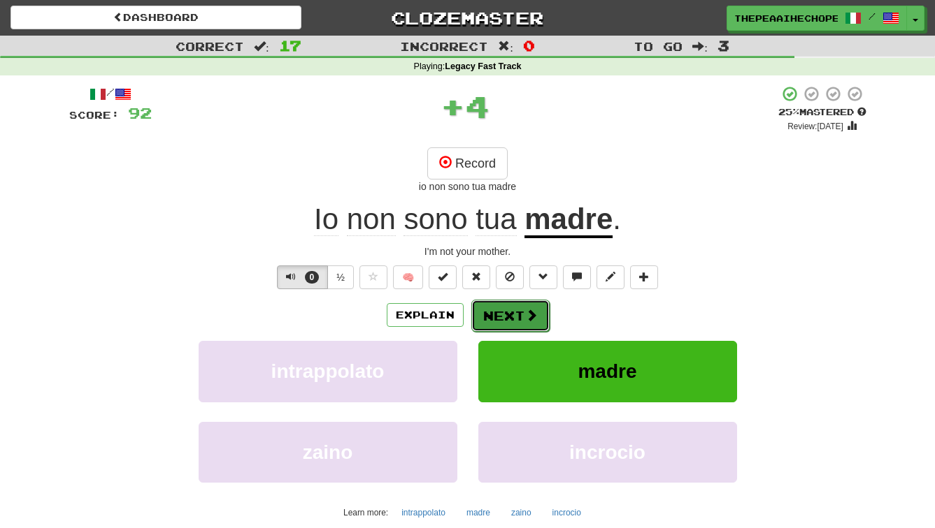
click at [493, 312] on button "Next" at bounding box center [510, 316] width 78 height 32
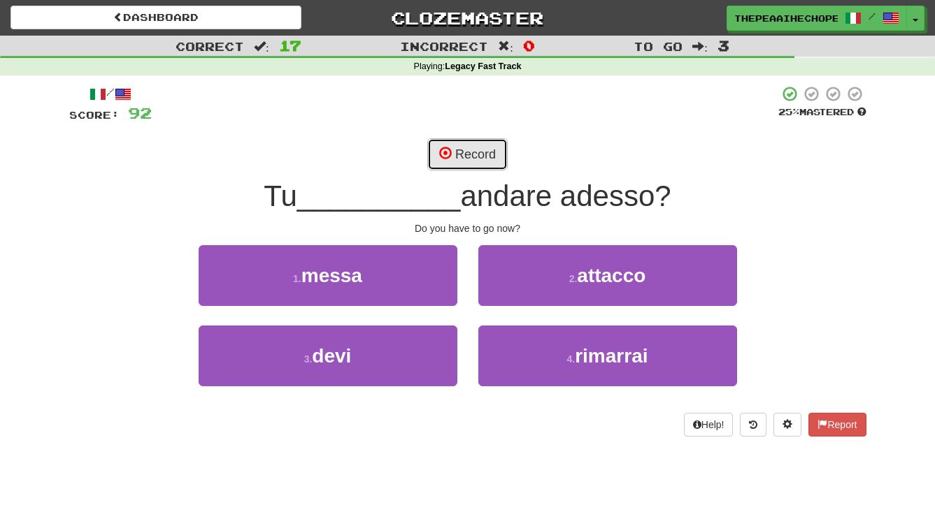
click at [438, 140] on button "Record" at bounding box center [467, 154] width 80 height 32
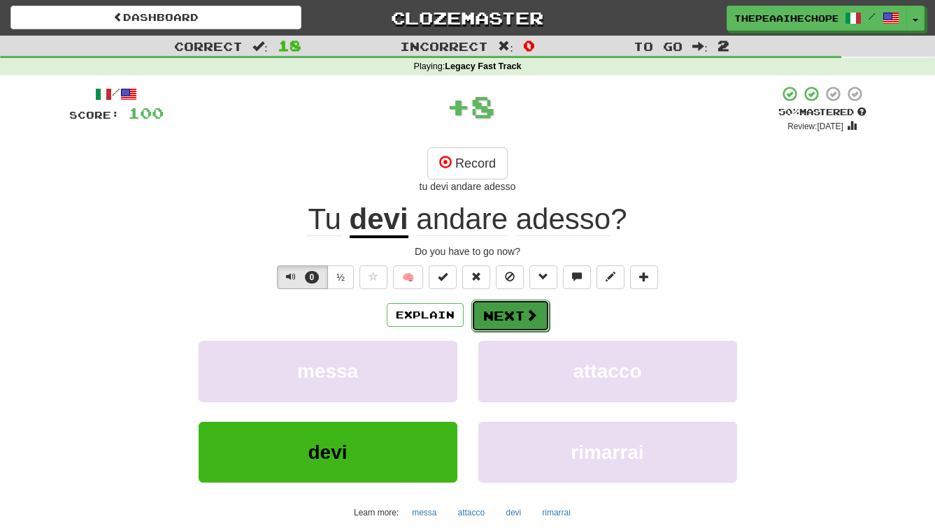
click at [488, 323] on button "Next" at bounding box center [510, 316] width 78 height 32
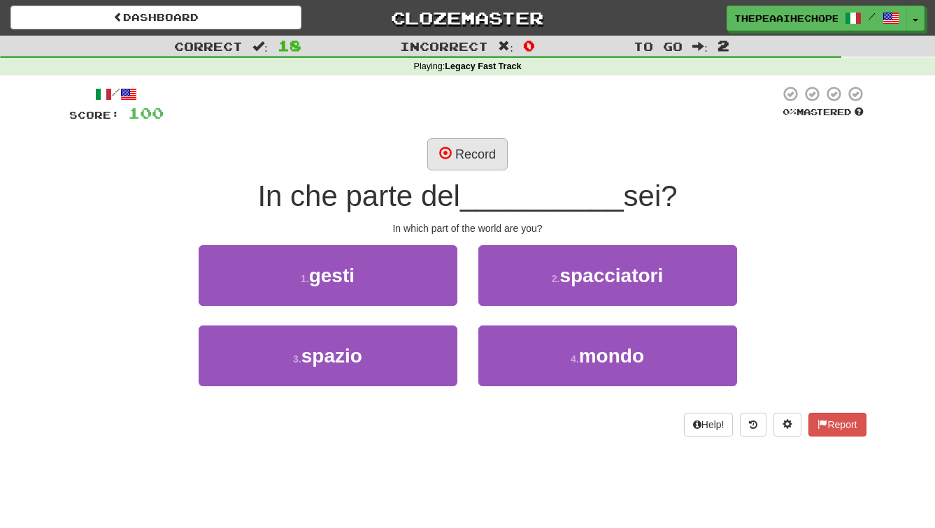
click at [428, 154] on button "Record" at bounding box center [467, 154] width 80 height 32
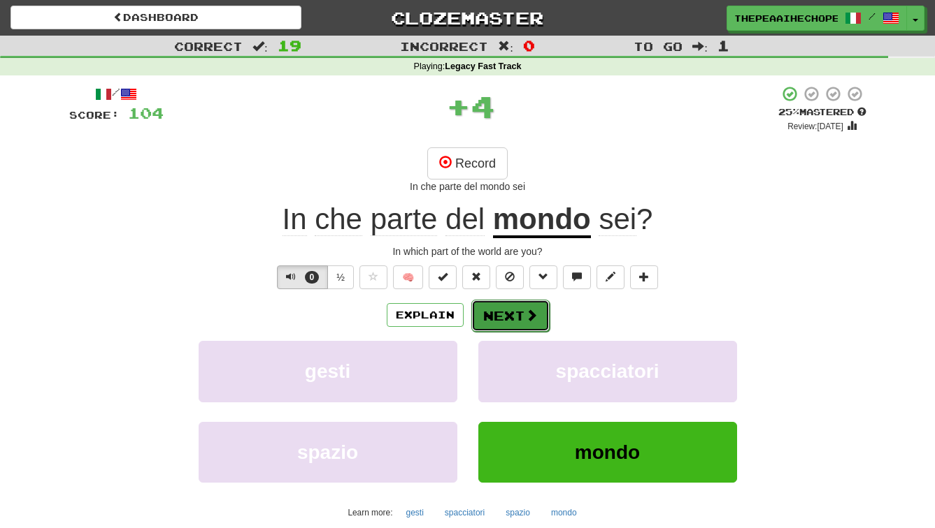
click at [513, 310] on button "Next" at bounding box center [510, 316] width 78 height 32
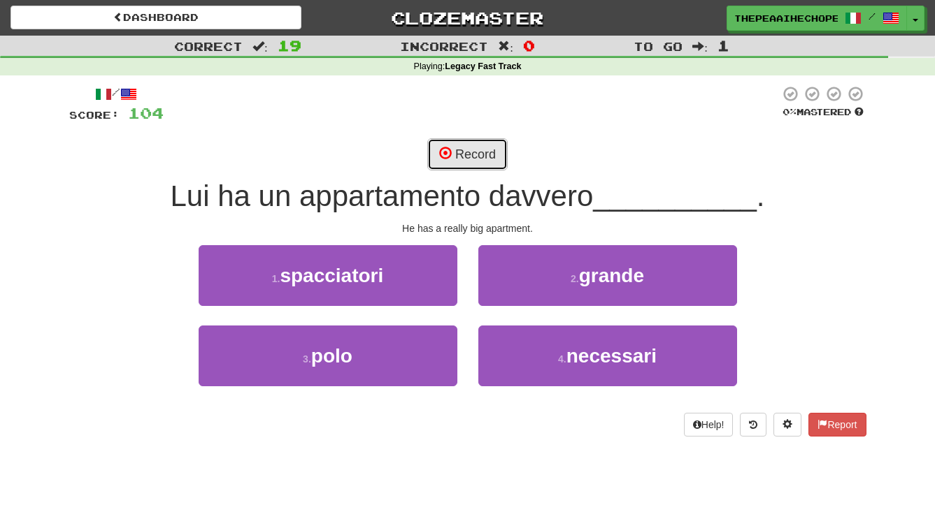
click at [462, 164] on button "Record" at bounding box center [467, 154] width 80 height 32
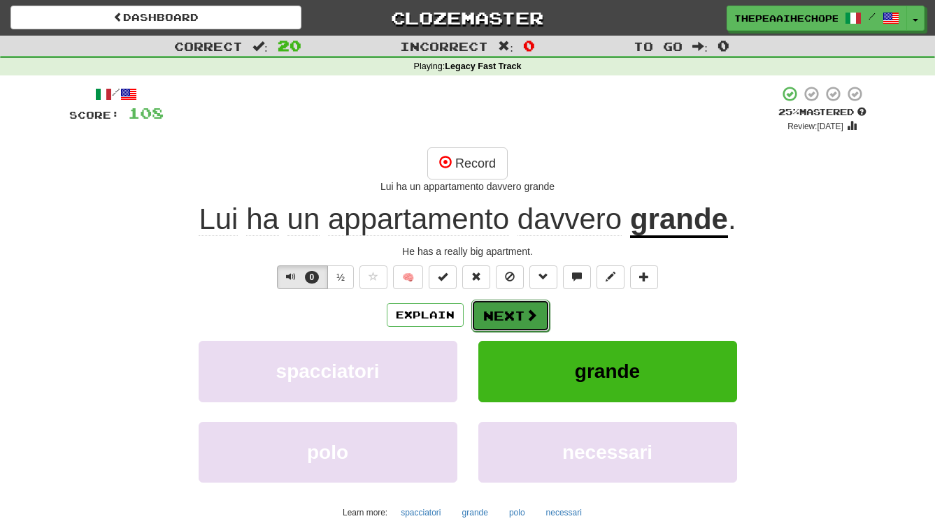
click at [486, 320] on button "Next" at bounding box center [510, 316] width 78 height 32
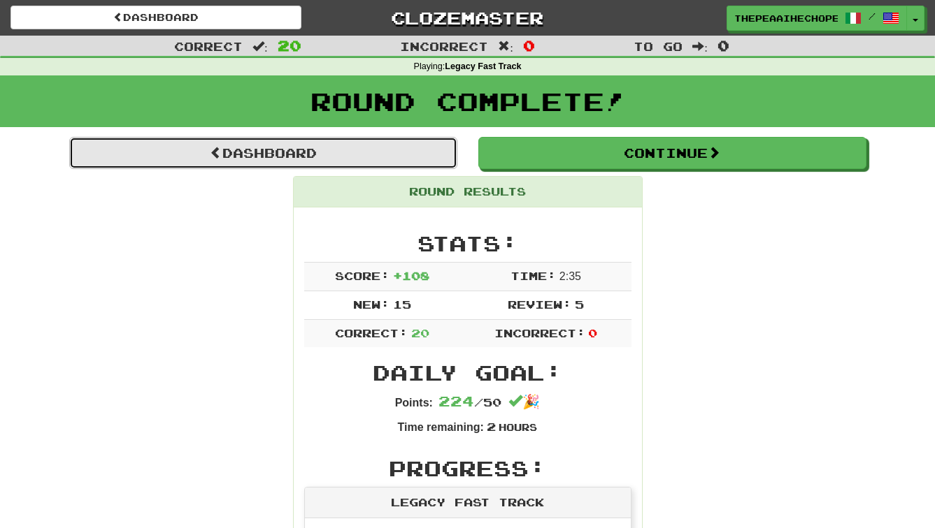
click at [347, 149] on link "Dashboard" at bounding box center [263, 153] width 388 height 32
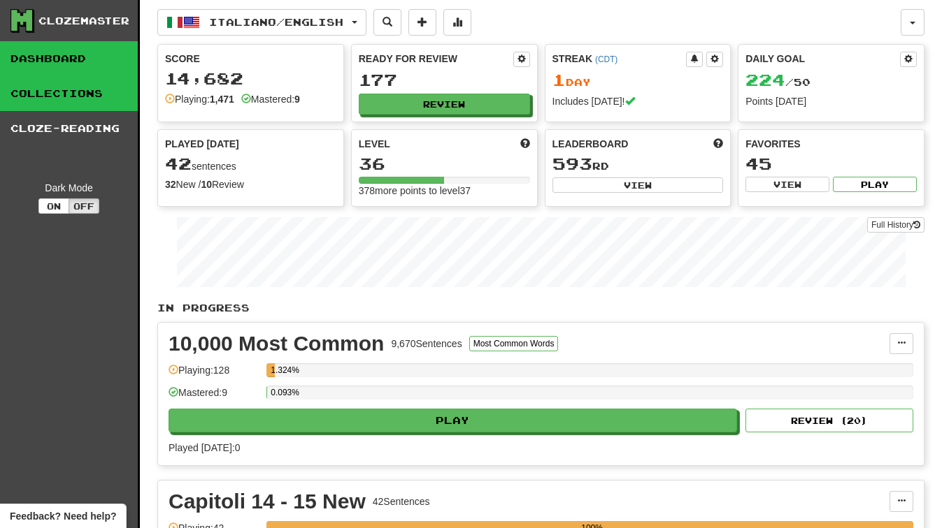
click at [107, 98] on link "Collections" at bounding box center [69, 93] width 138 height 35
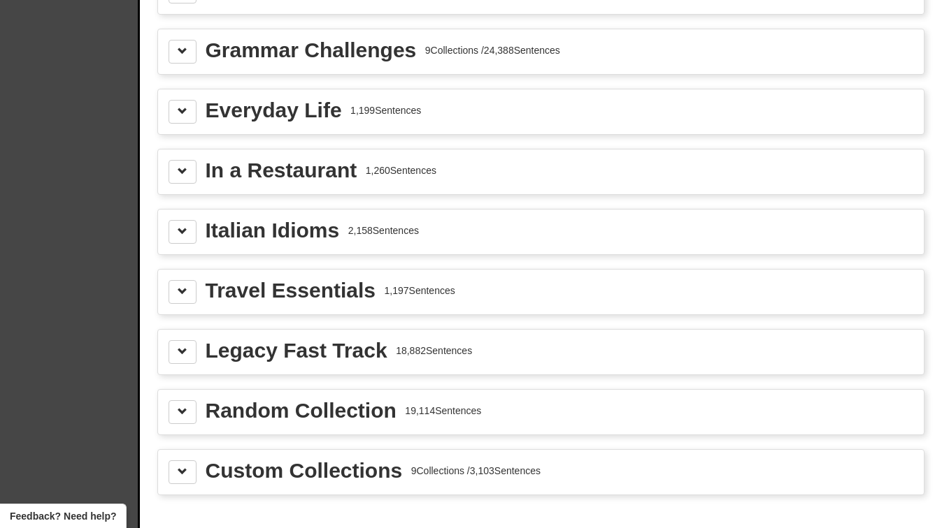
scroll to position [1675, 0]
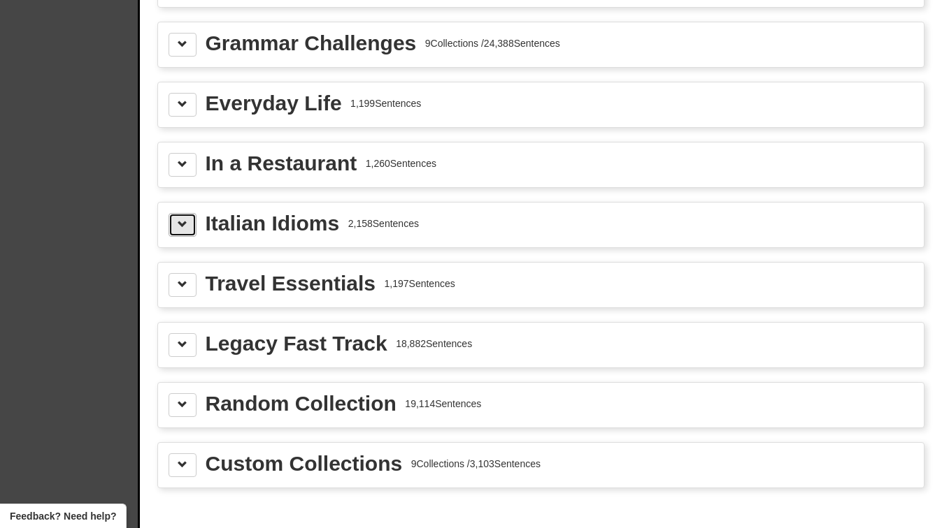
click at [192, 226] on button at bounding box center [182, 225] width 28 height 24
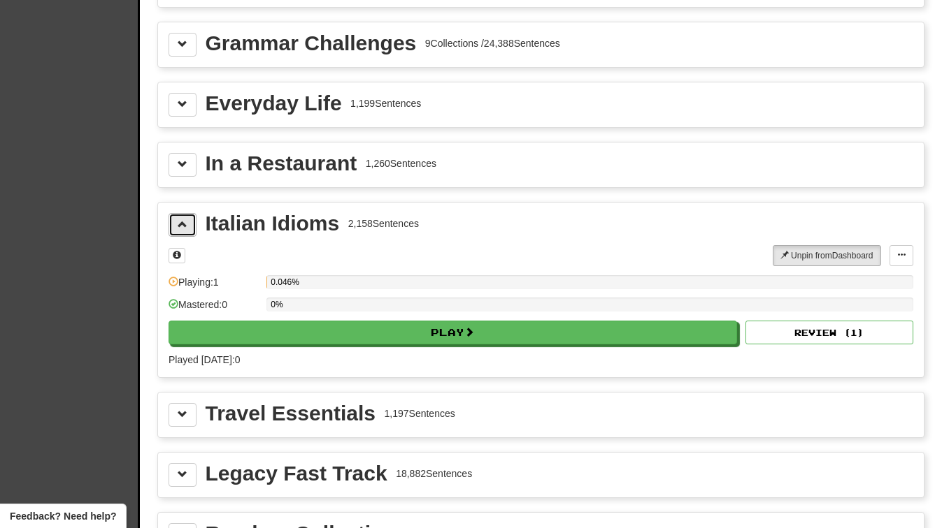
click at [192, 226] on button at bounding box center [182, 225] width 28 height 24
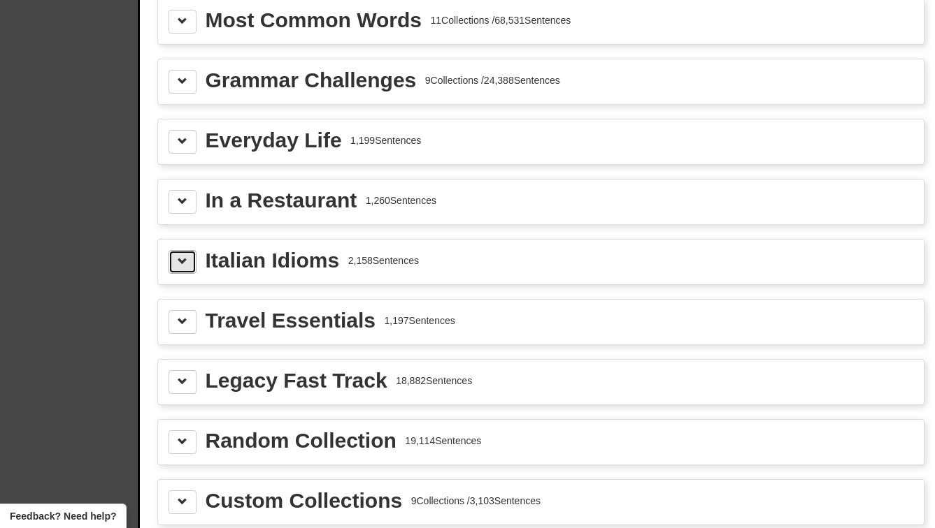
scroll to position [1636, 0]
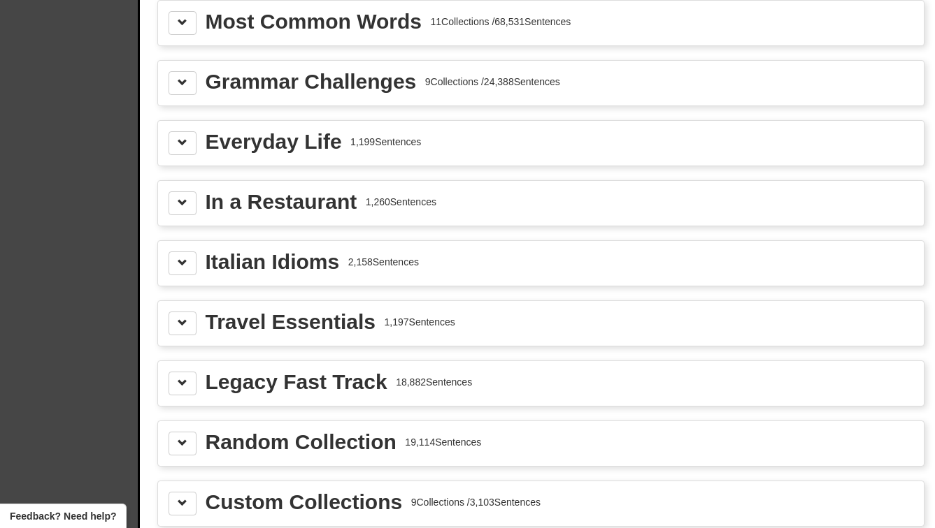
click at [176, 158] on div "Everyday Life 1,199 Sentences" at bounding box center [540, 143] width 765 height 45
click at [175, 146] on button at bounding box center [182, 143] width 28 height 24
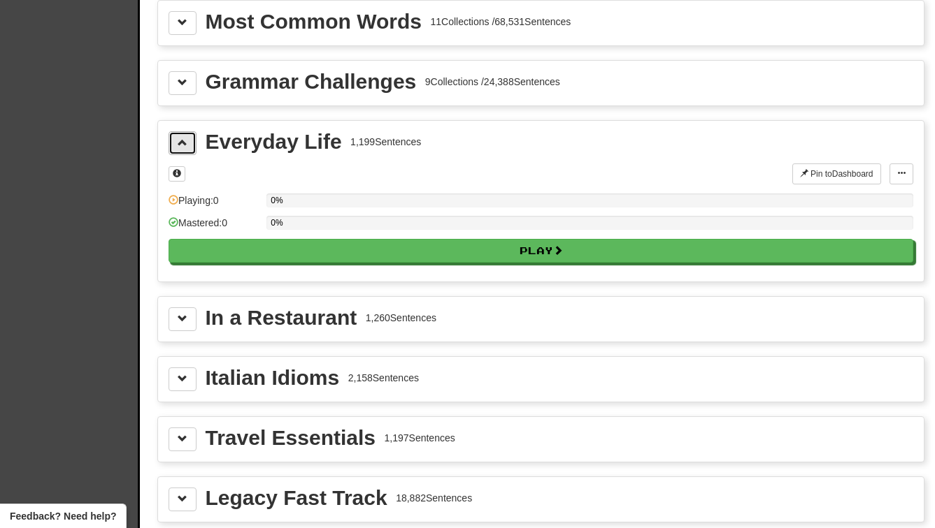
click at [175, 146] on button at bounding box center [182, 143] width 28 height 24
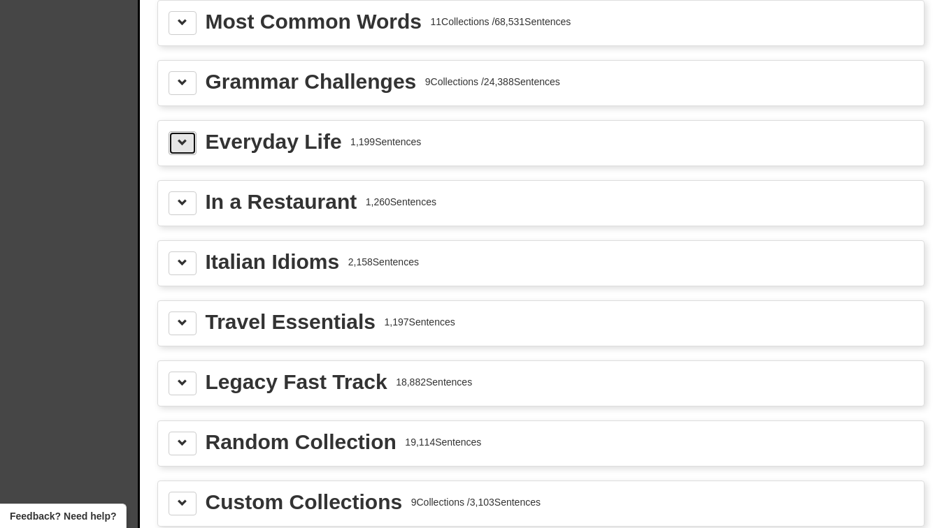
click at [175, 146] on button at bounding box center [182, 143] width 28 height 24
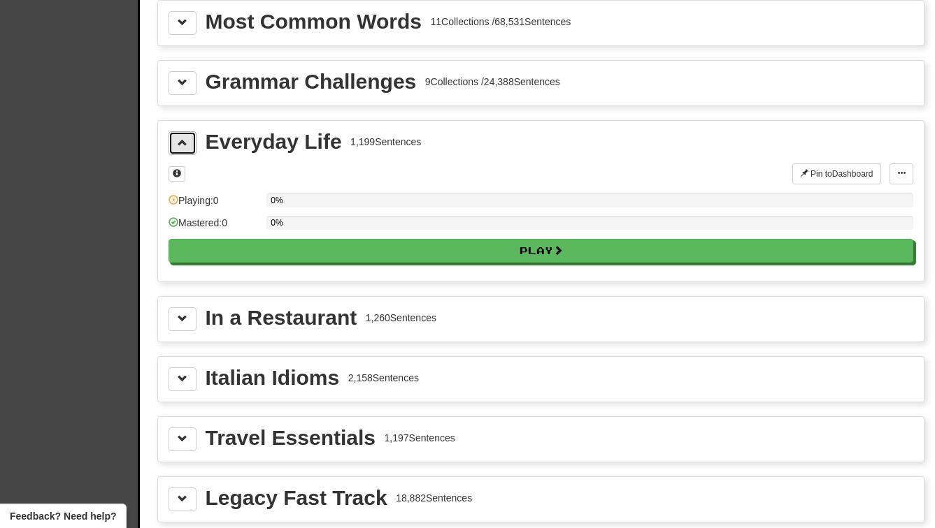
click at [175, 146] on button at bounding box center [182, 143] width 28 height 24
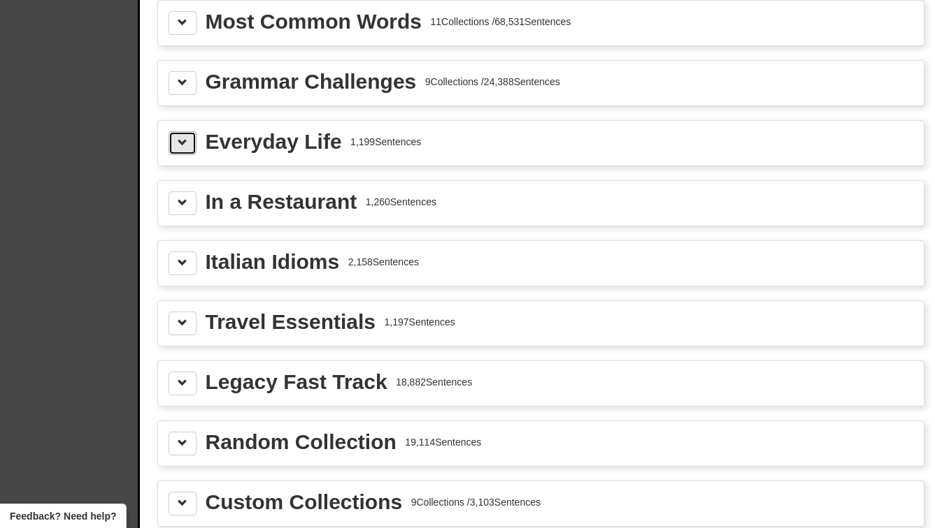
click at [175, 146] on button at bounding box center [182, 143] width 28 height 24
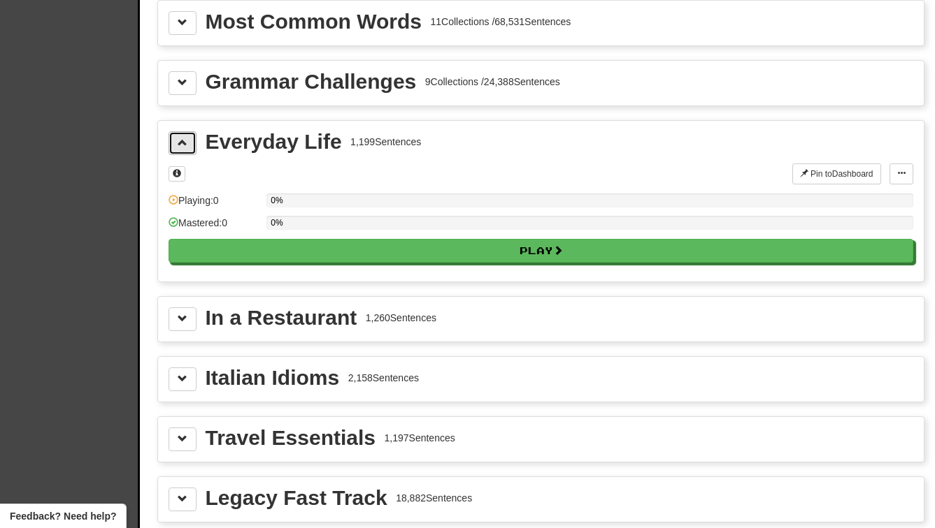
click at [175, 146] on button at bounding box center [182, 143] width 28 height 24
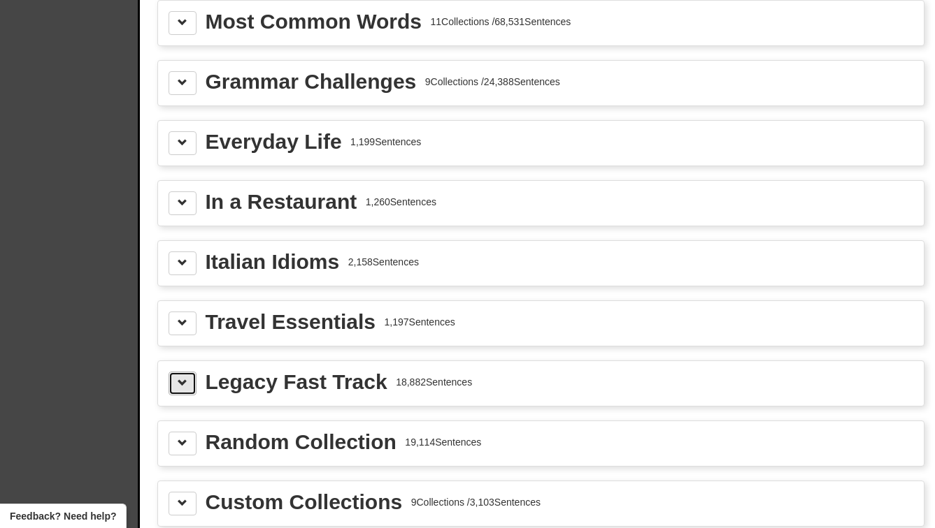
click at [179, 390] on button at bounding box center [182, 384] width 28 height 24
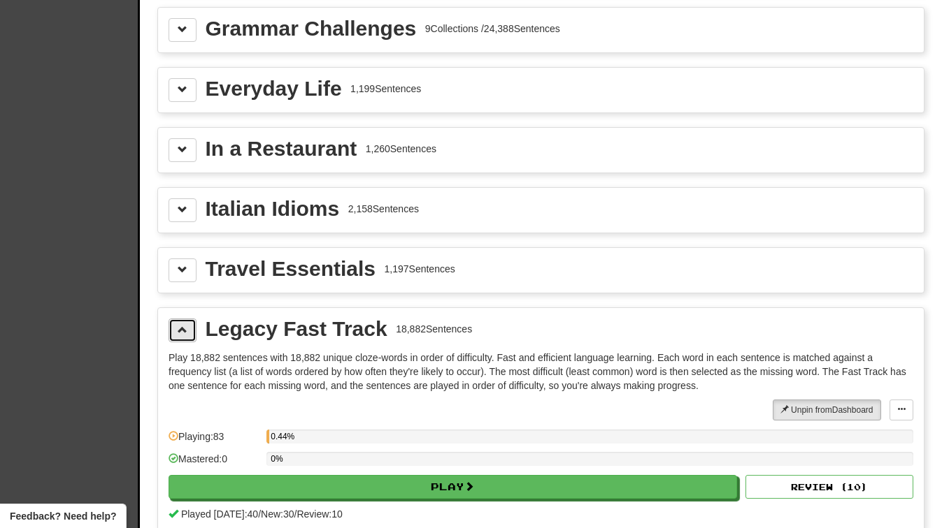
scroll to position [1696, 0]
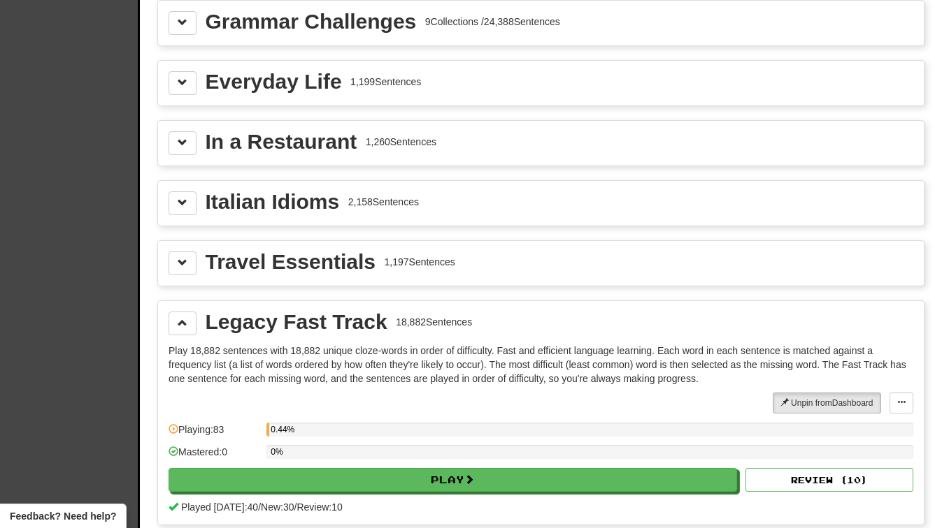
click at [169, 341] on div "Legacy Fast Track 18,882 Sentences Play 18,882 sentences with 18,882 unique clo…" at bounding box center [540, 413] width 765 height 224
click at [175, 338] on div "Legacy Fast Track 18,882 Sentences Play 18,882 sentences with 18,882 unique clo…" at bounding box center [540, 413] width 765 height 224
click at [177, 328] on button at bounding box center [182, 324] width 28 height 24
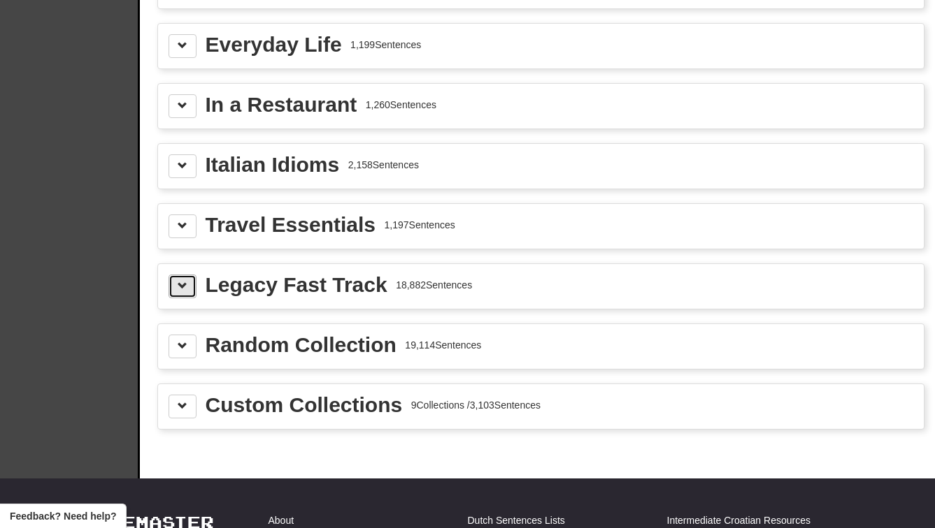
scroll to position [1734, 0]
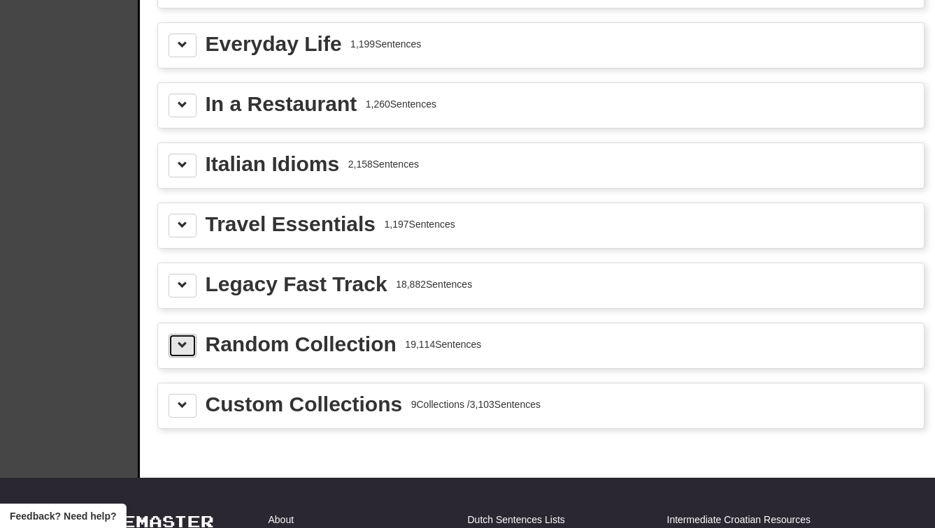
click at [180, 341] on span at bounding box center [183, 345] width 10 height 10
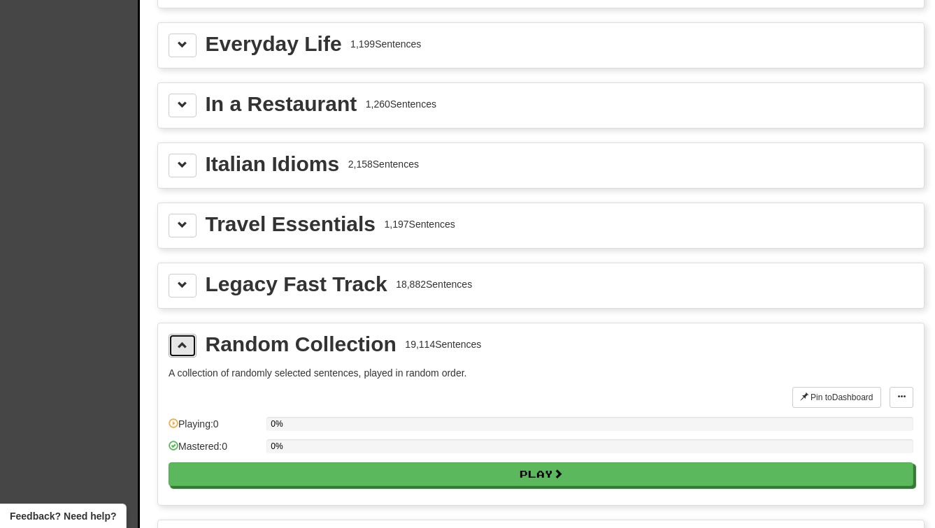
click at [182, 349] on span at bounding box center [183, 345] width 10 height 10
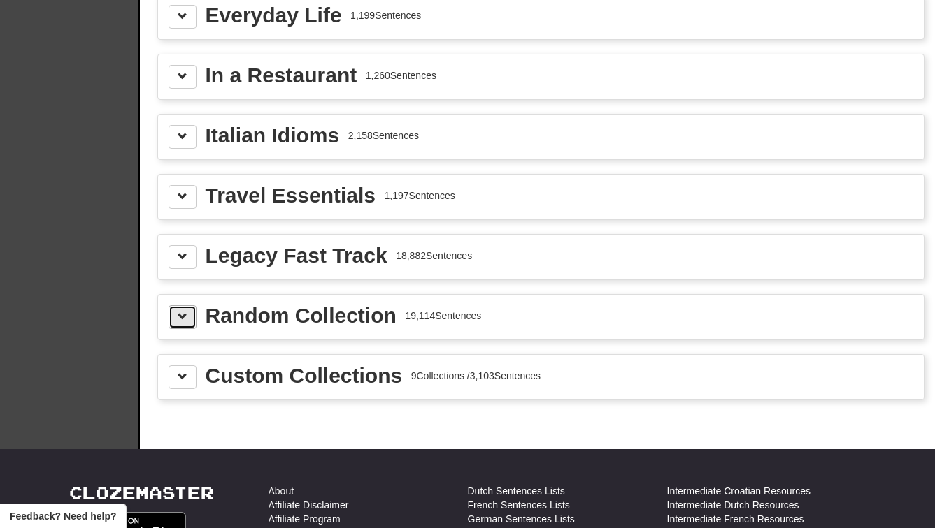
scroll to position [1765, 0]
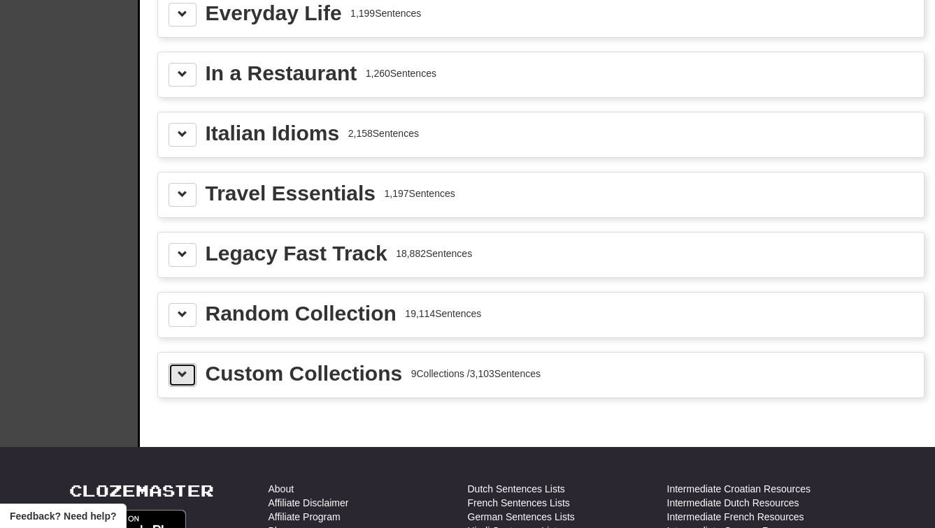
click at [183, 363] on button at bounding box center [182, 375] width 28 height 24
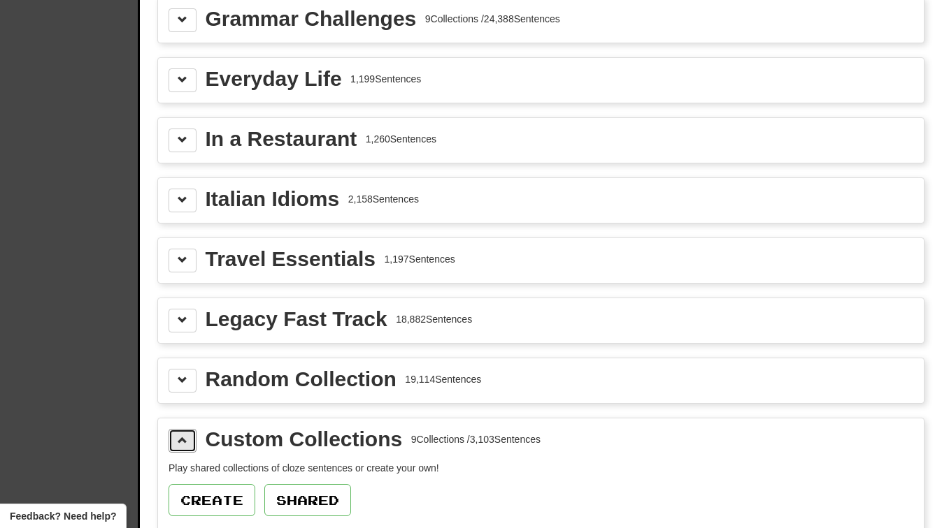
scroll to position [1674, 0]
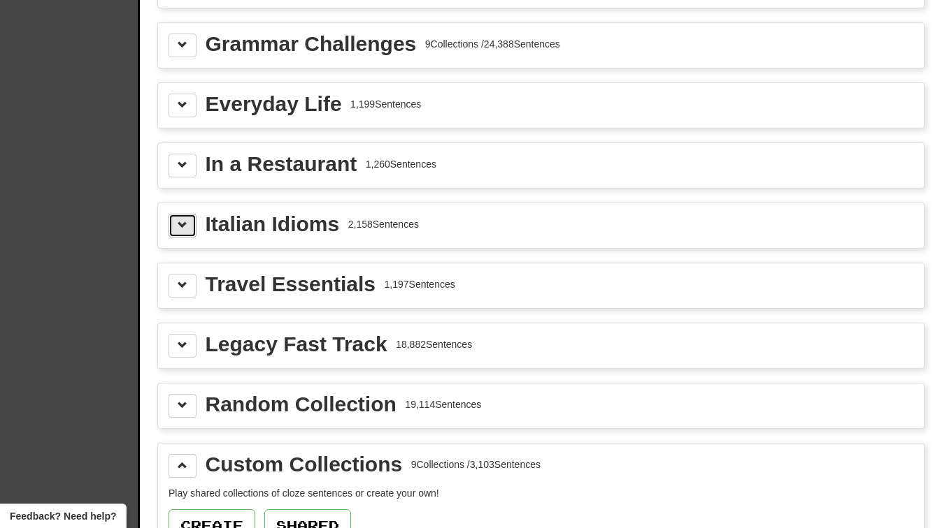
click at [173, 231] on button at bounding box center [182, 226] width 28 height 24
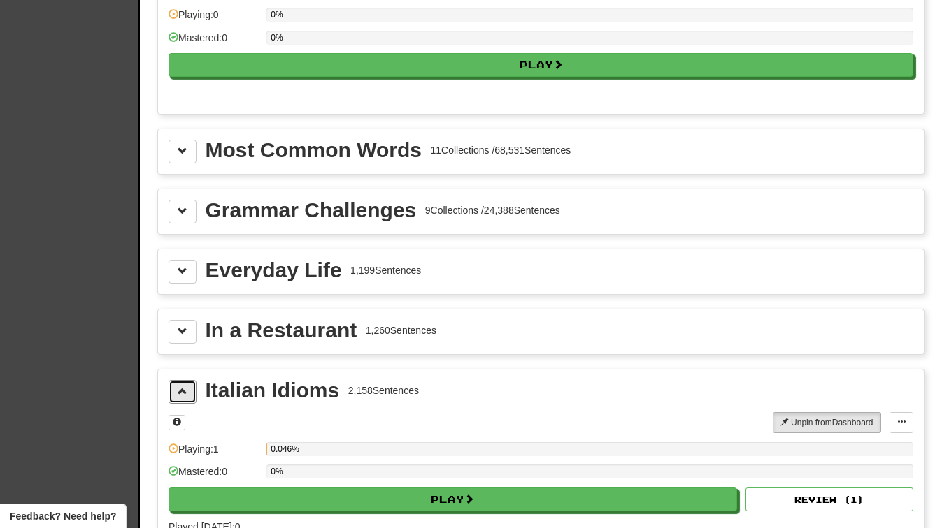
scroll to position [1493, 0]
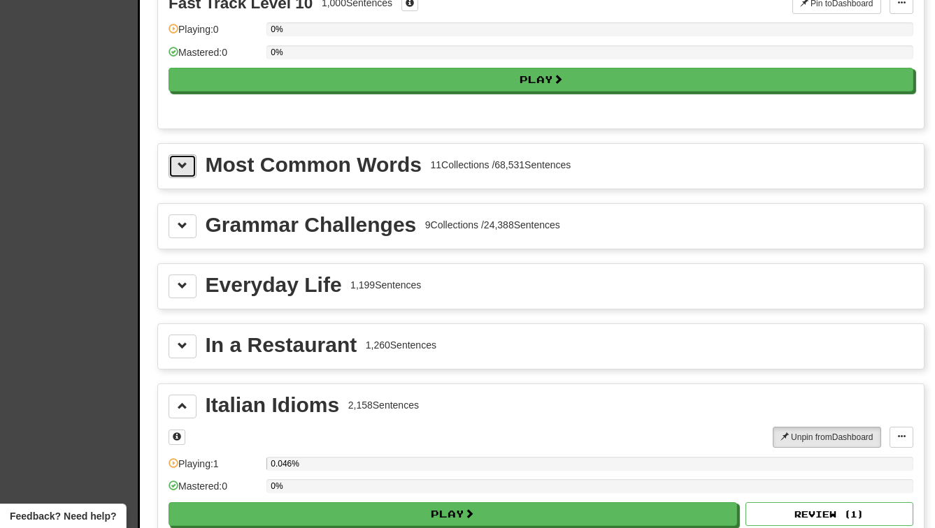
click at [181, 174] on button at bounding box center [182, 166] width 28 height 24
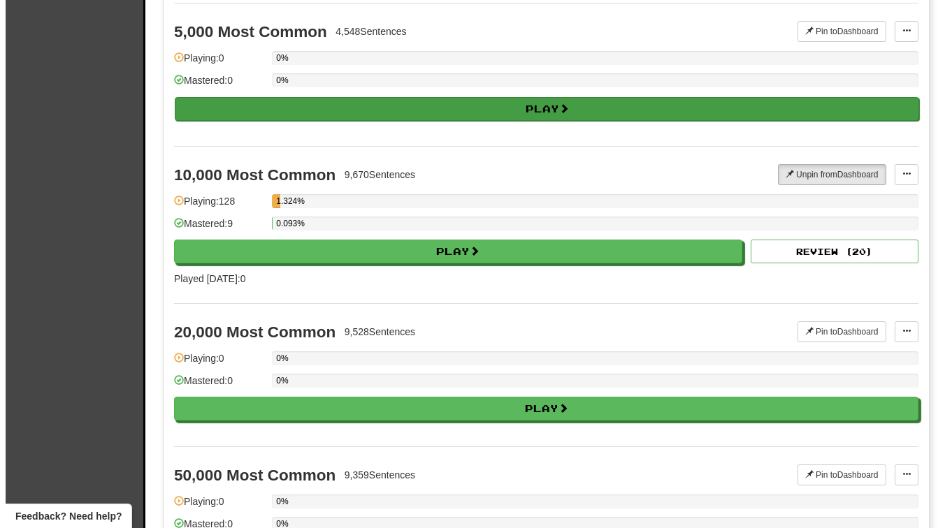
scroll to position [2571, 0]
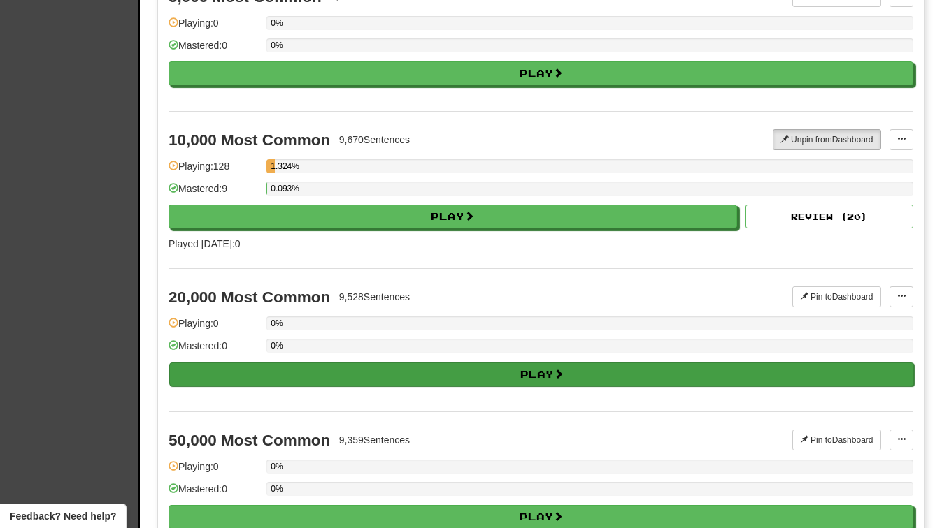
click at [238, 361] on div "Mastered: 0" at bounding box center [213, 350] width 91 height 23
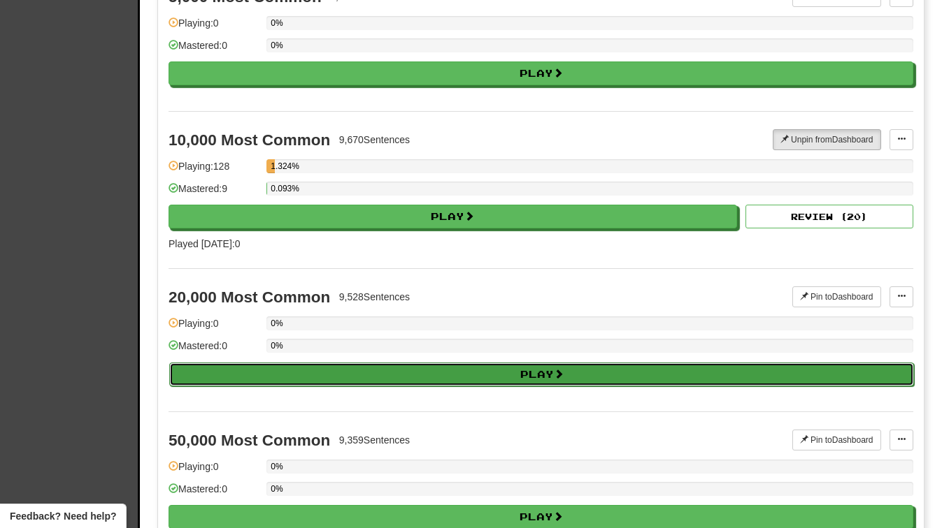
click at [245, 375] on button "Play" at bounding box center [541, 375] width 744 height 24
select select "**"
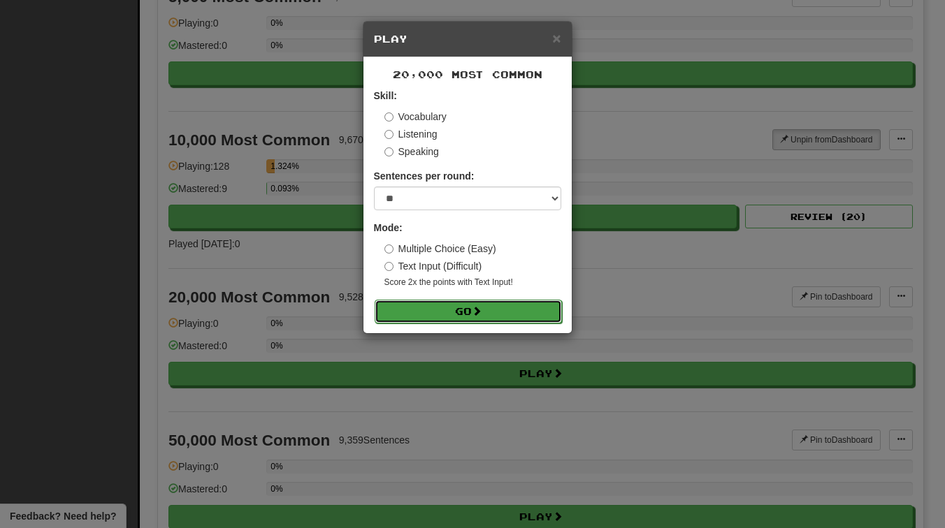
click at [418, 312] on button "Go" at bounding box center [468, 312] width 187 height 24
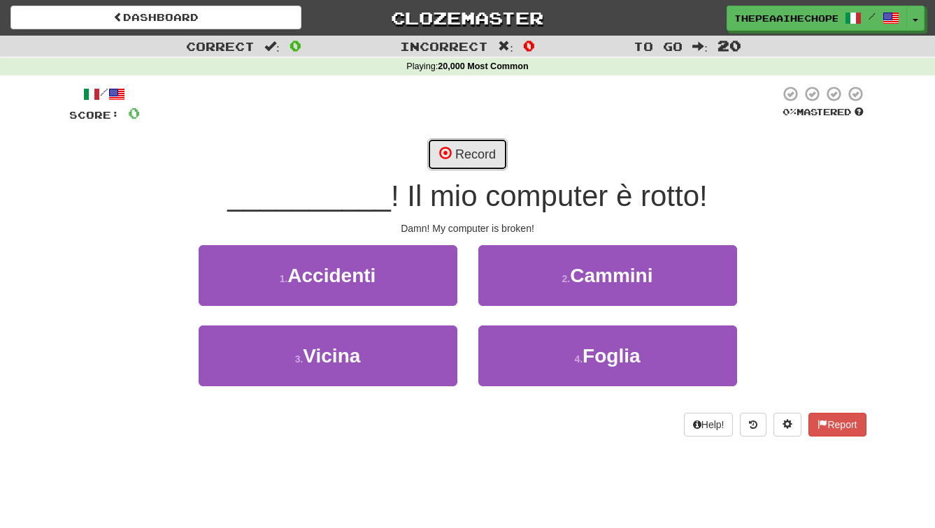
click at [451, 155] on span at bounding box center [445, 153] width 13 height 13
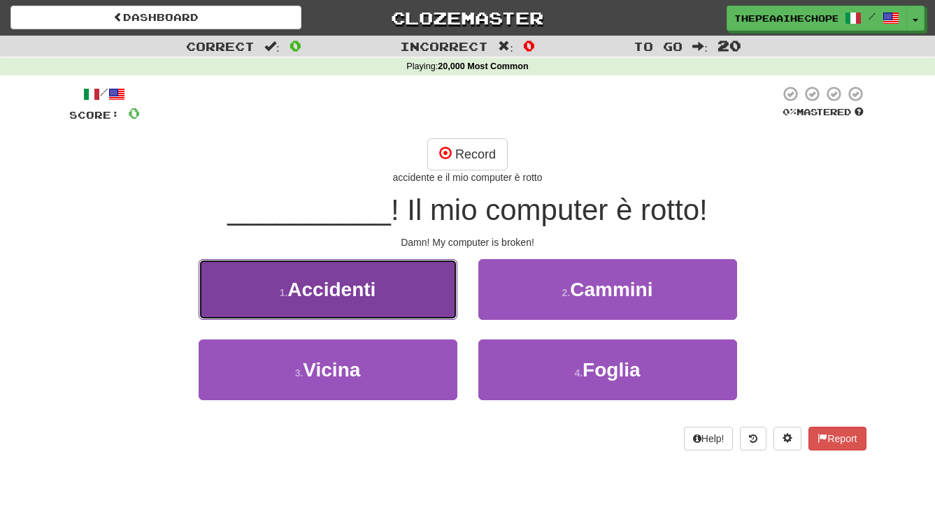
click at [293, 298] on span "Accidenti" at bounding box center [331, 290] width 88 height 22
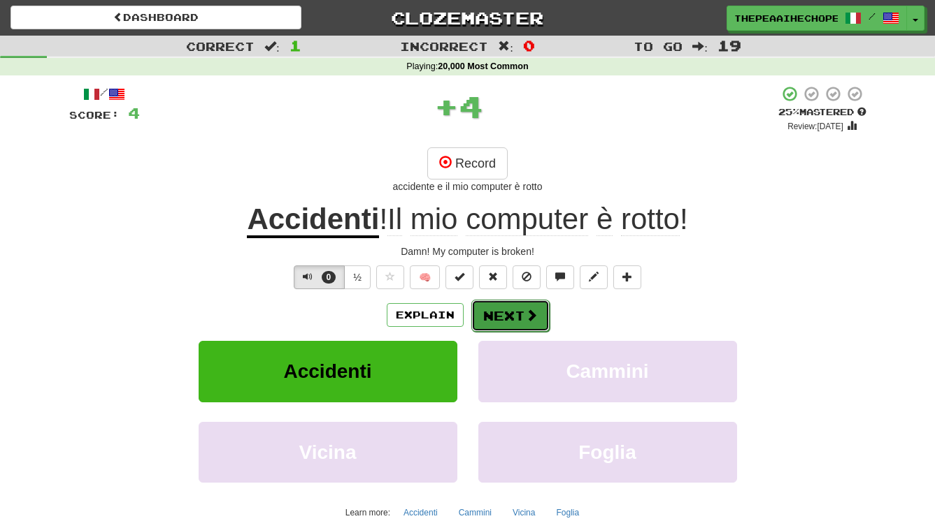
click at [517, 314] on button "Next" at bounding box center [510, 316] width 78 height 32
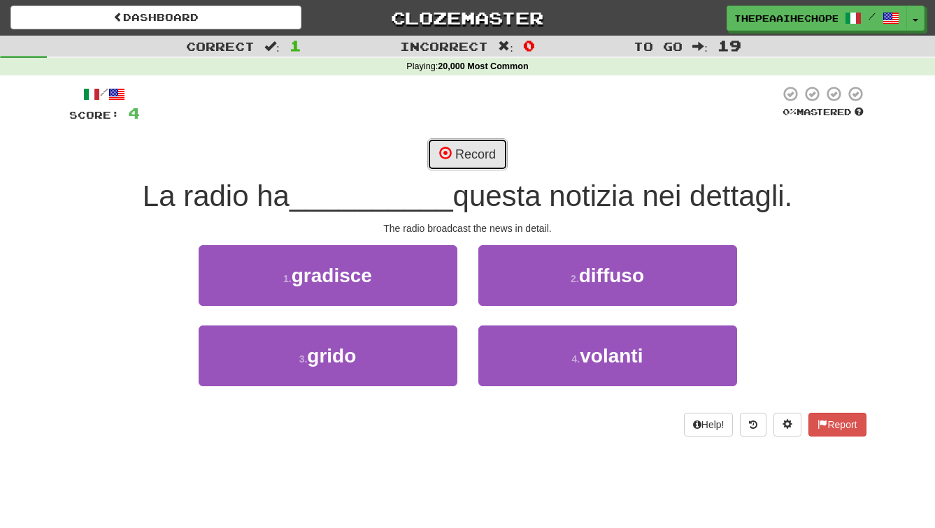
click at [482, 159] on button "Record" at bounding box center [467, 154] width 80 height 32
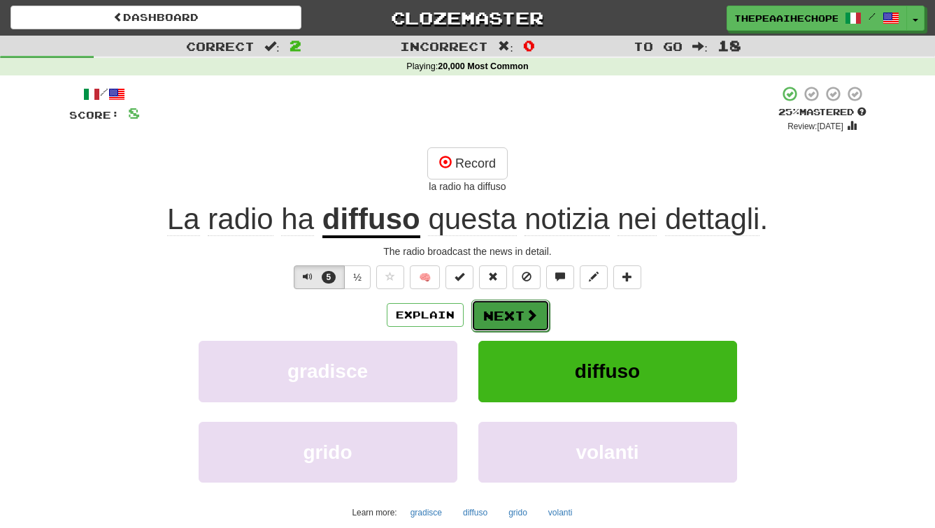
click at [519, 308] on button "Next" at bounding box center [510, 316] width 78 height 32
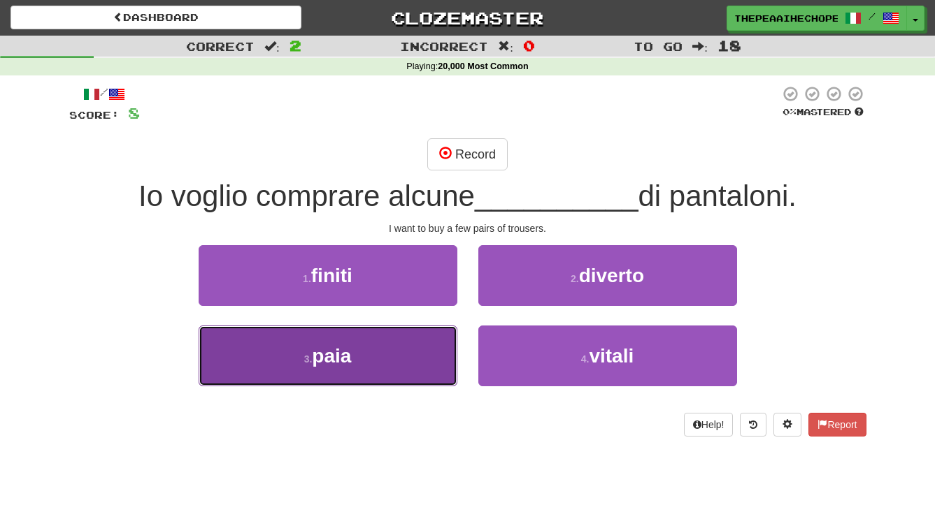
click at [384, 351] on button "3 . paia" at bounding box center [328, 356] width 259 height 61
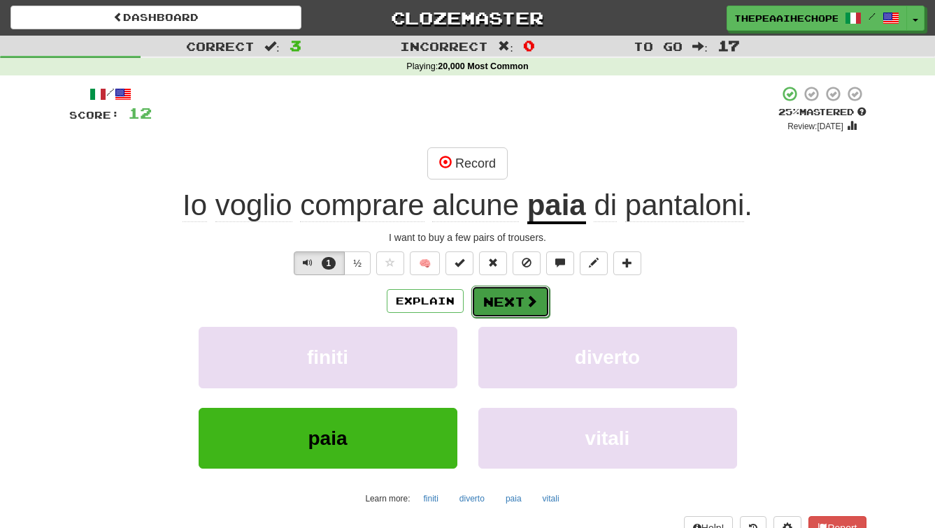
click at [522, 294] on button "Next" at bounding box center [510, 302] width 78 height 32
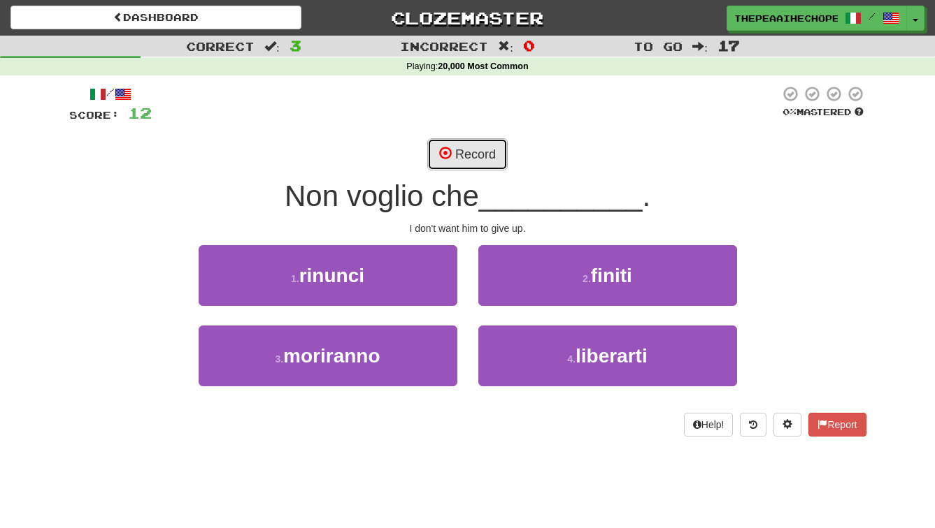
click at [493, 149] on button "Record" at bounding box center [467, 154] width 80 height 32
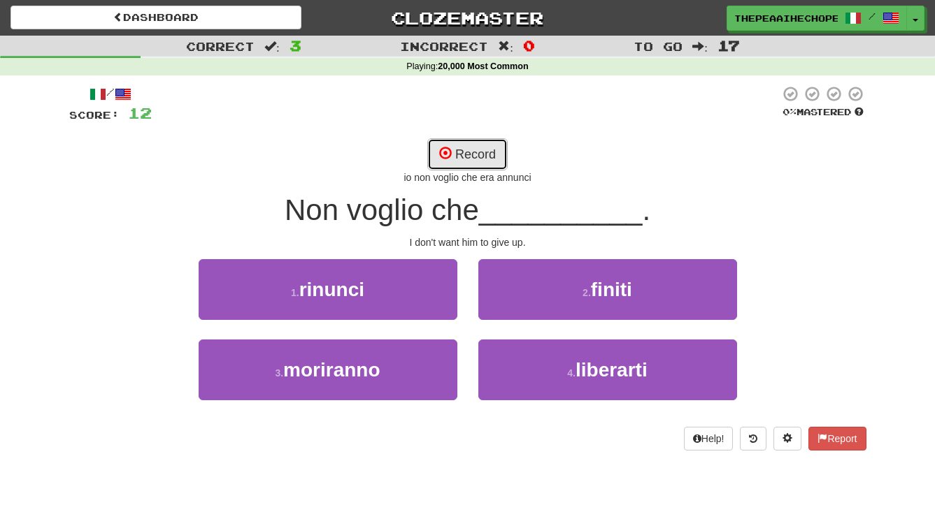
click at [463, 161] on button "Record" at bounding box center [467, 154] width 80 height 32
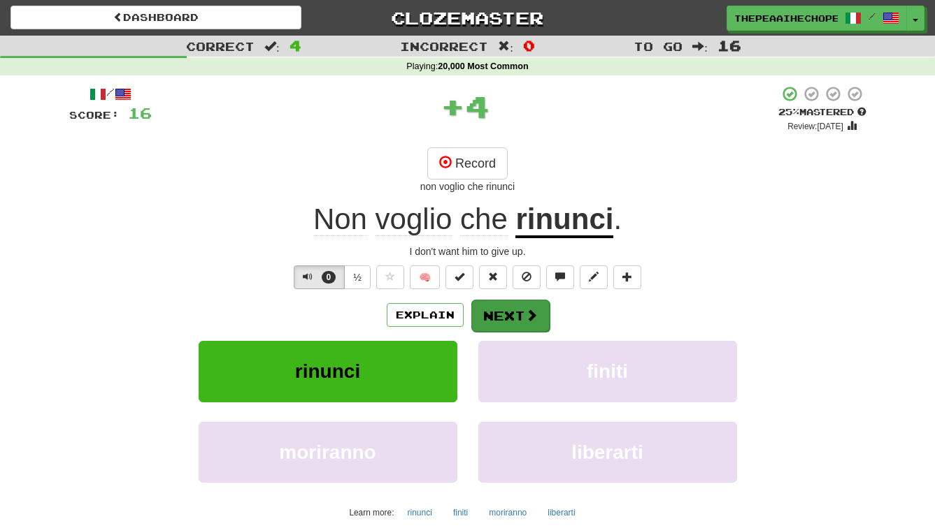
click at [489, 318] on button "Next" at bounding box center [510, 316] width 78 height 32
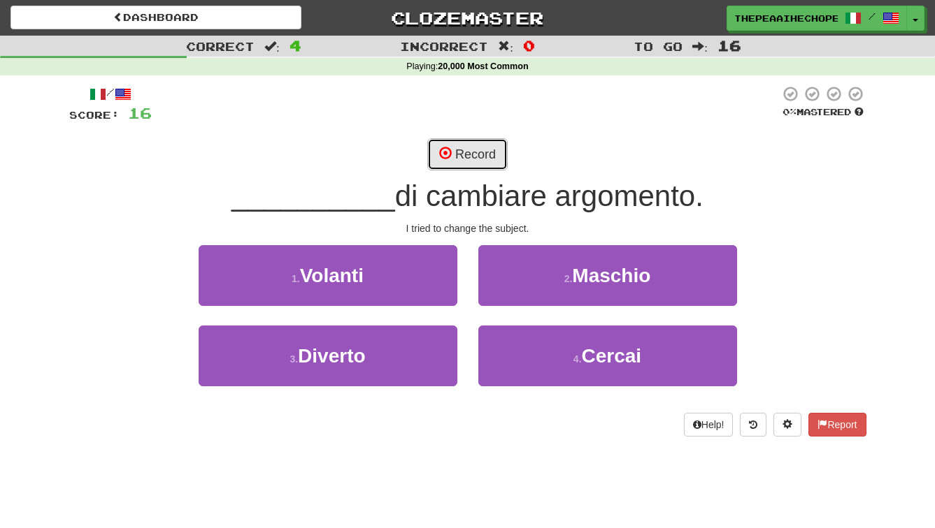
click at [486, 158] on button "Record" at bounding box center [467, 154] width 80 height 32
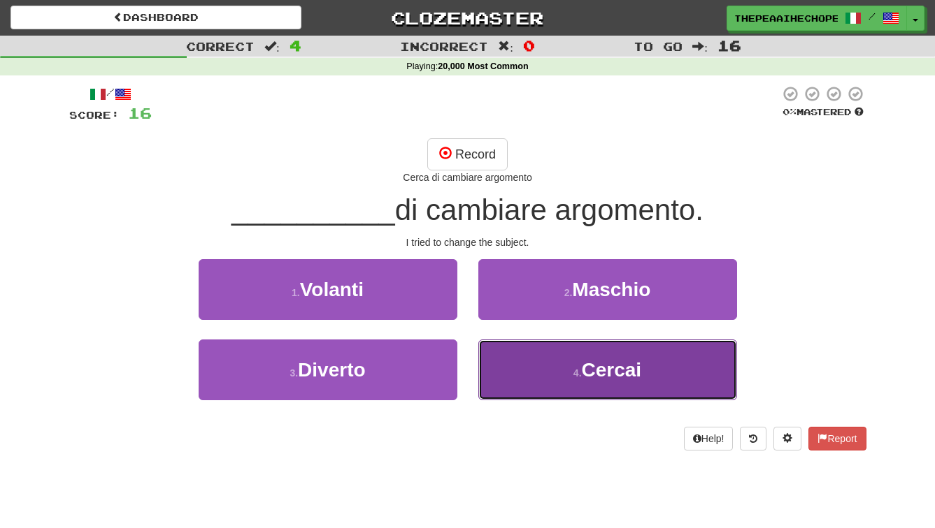
click at [612, 352] on button "4 . [GEOGRAPHIC_DATA]" at bounding box center [607, 370] width 259 height 61
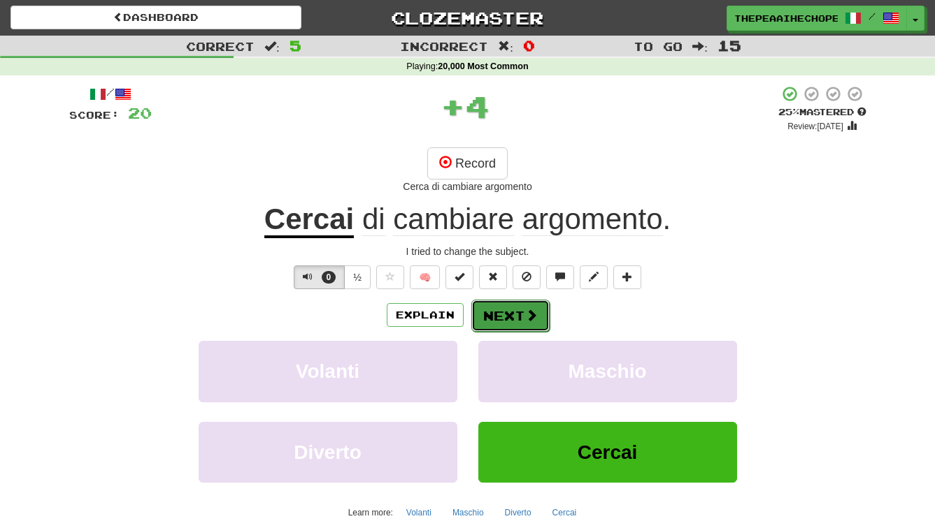
click at [512, 311] on button "Next" at bounding box center [510, 316] width 78 height 32
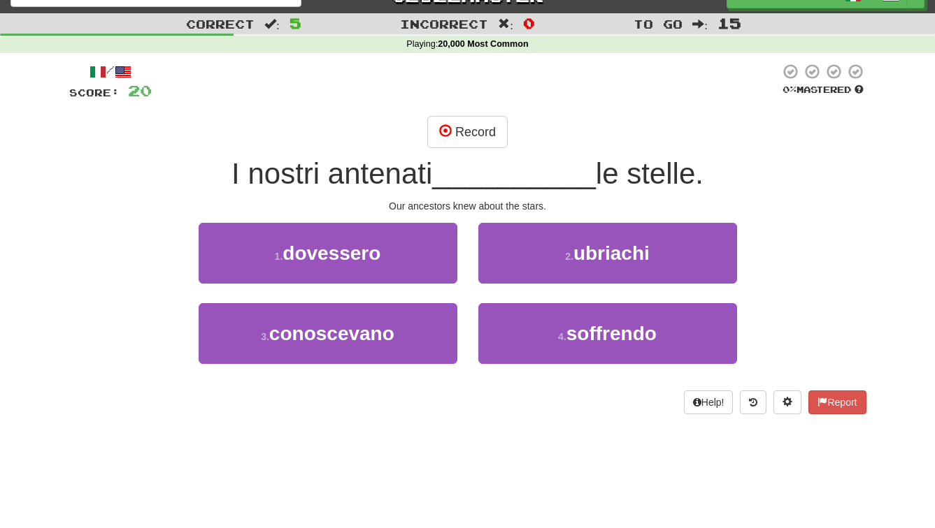
scroll to position [27, 0]
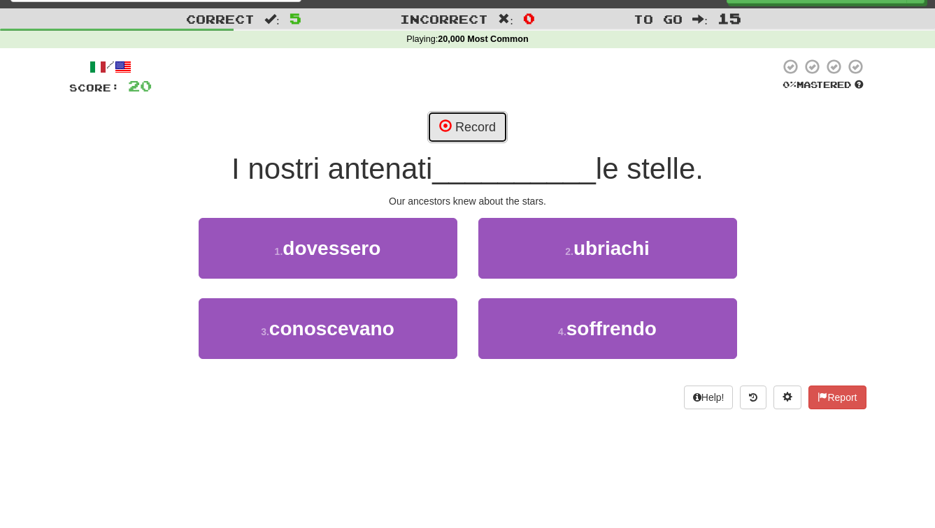
click at [482, 132] on button "Record" at bounding box center [467, 127] width 80 height 32
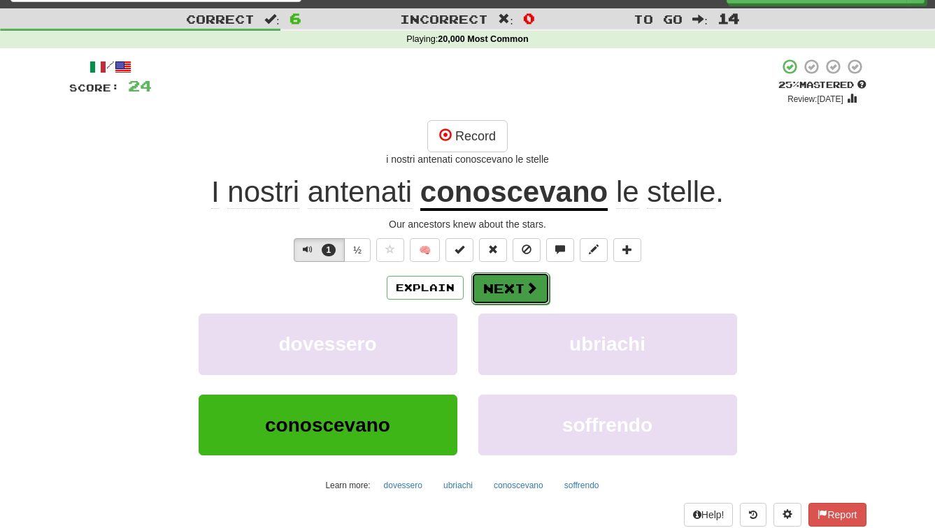
click at [493, 288] on button "Next" at bounding box center [510, 289] width 78 height 32
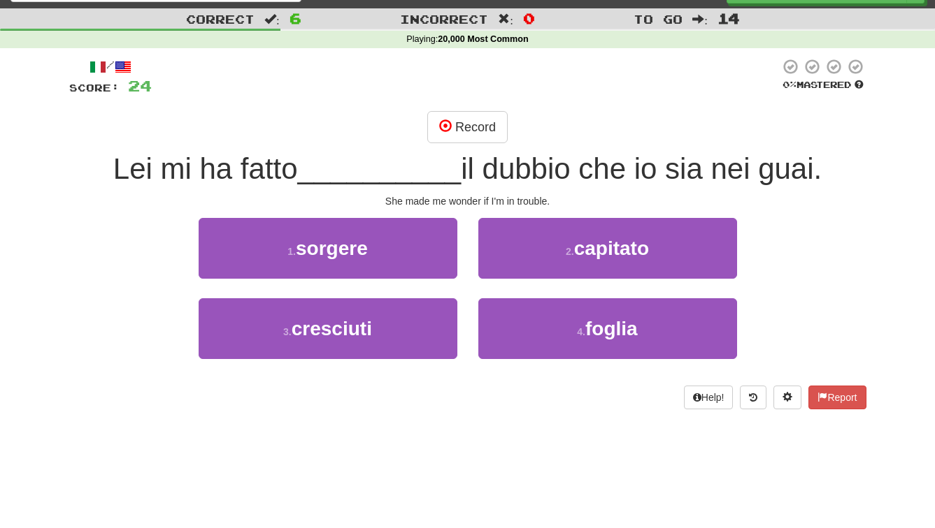
drag, startPoint x: 577, startPoint y: 210, endPoint x: 553, endPoint y: 215, distance: 24.9
click at [553, 215] on div "/ Score: 24 0 % Mastered Record Lei mi ha fatto __________ il dubbio che io sia…" at bounding box center [467, 234] width 797 height 352
